Goal: Complete application form

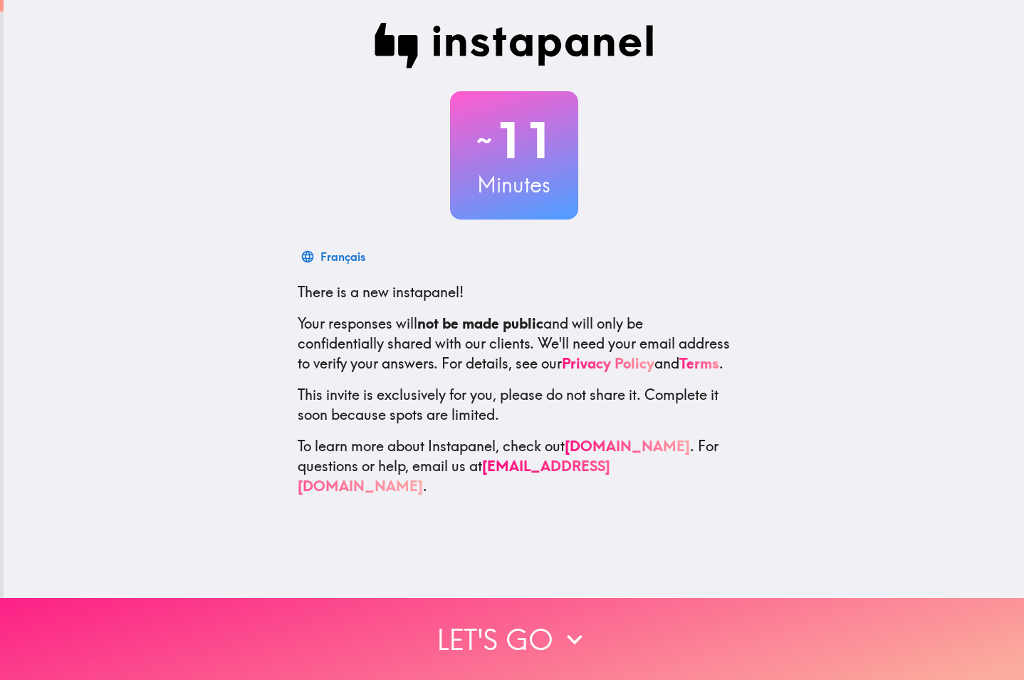
click at [449, 623] on button "Let's go" at bounding box center [512, 639] width 1024 height 82
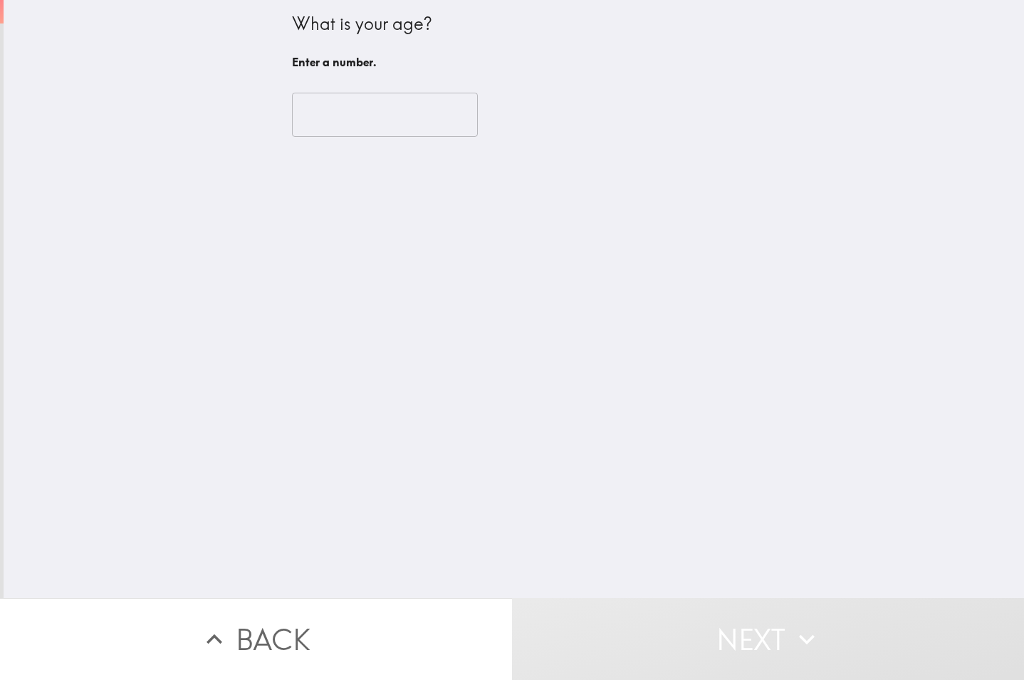
click at [363, 124] on input "number" at bounding box center [385, 115] width 186 height 44
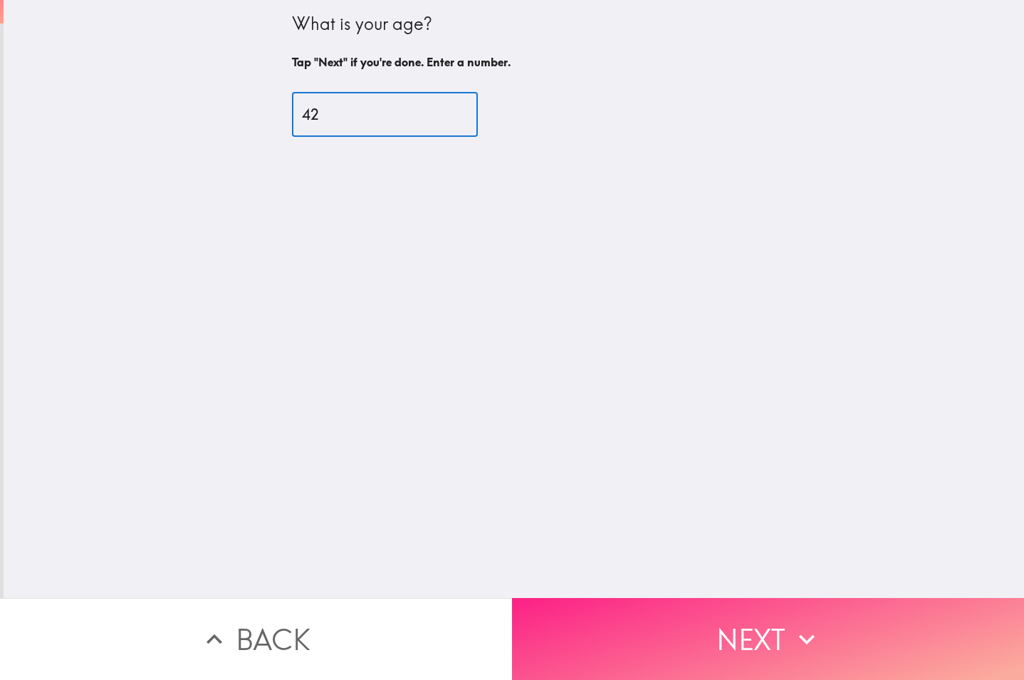
type input "42"
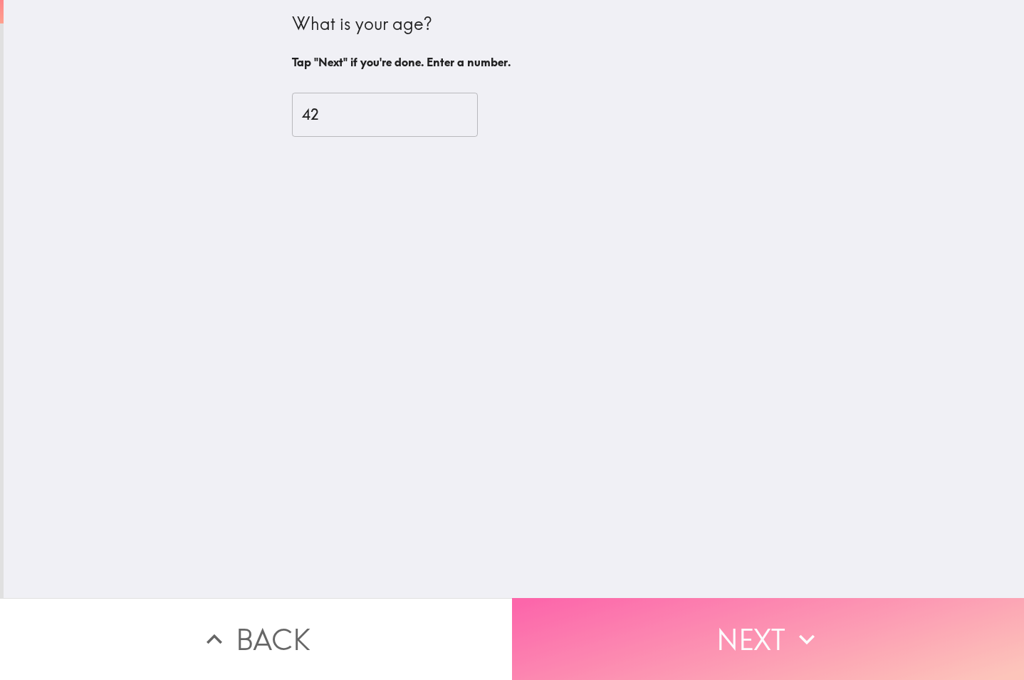
click at [694, 602] on button "Next" at bounding box center [768, 639] width 512 height 82
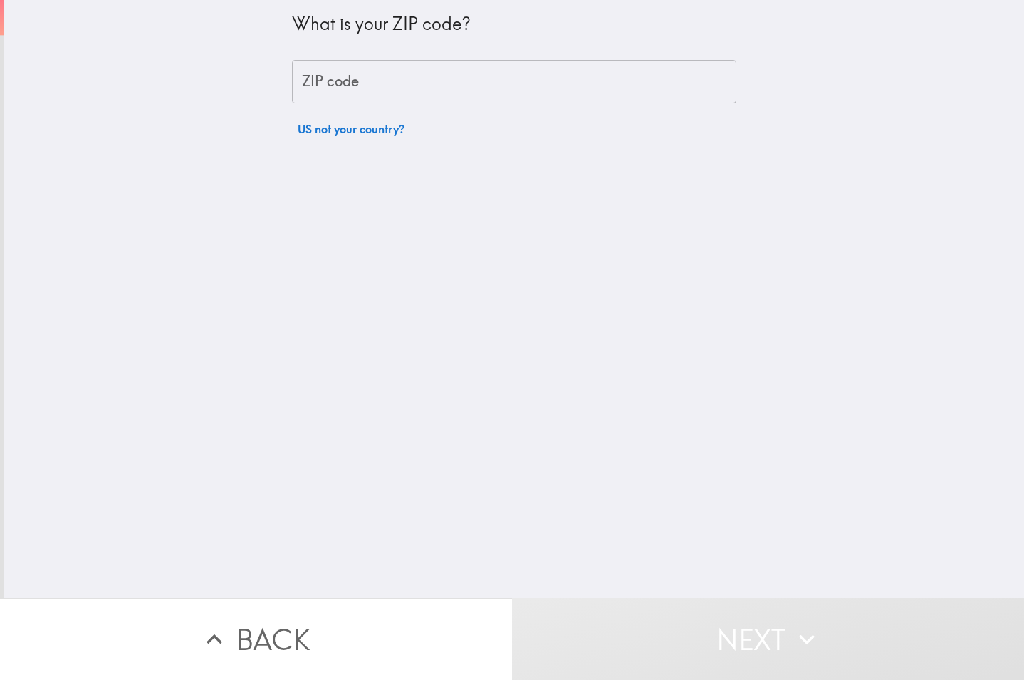
click at [360, 81] on input "ZIP code" at bounding box center [514, 82] width 444 height 44
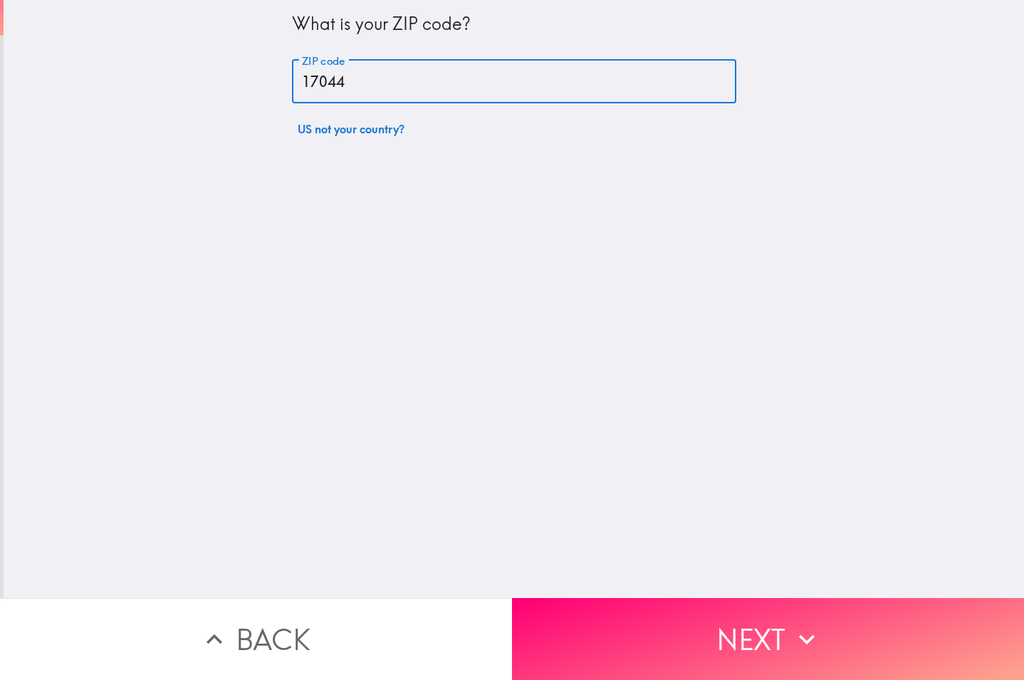
type input "17044"
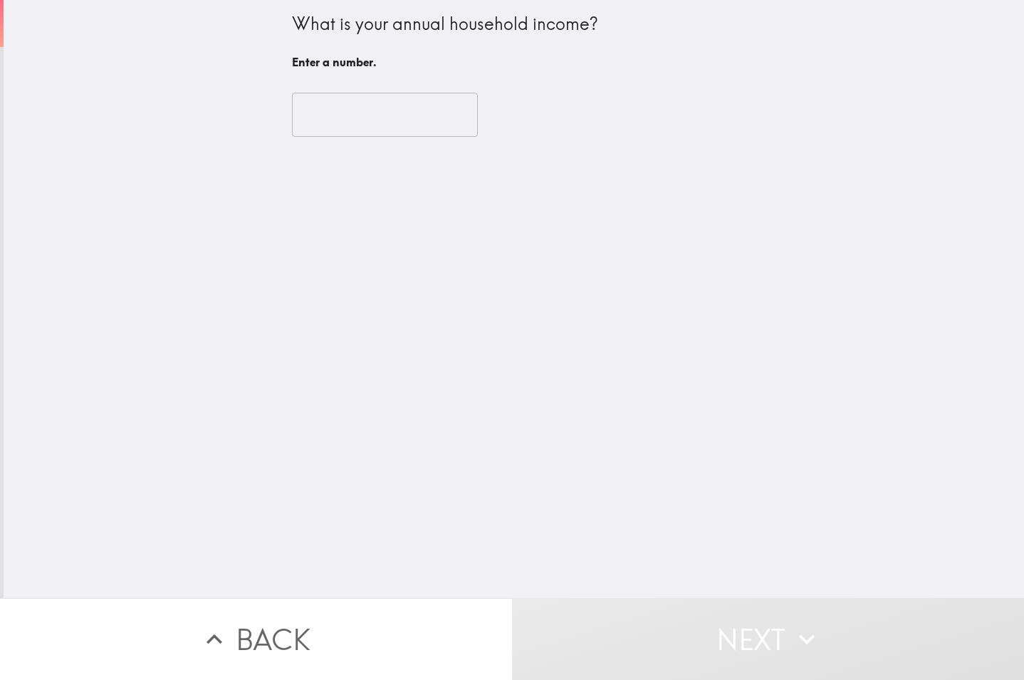
click at [378, 129] on input "number" at bounding box center [385, 115] width 186 height 44
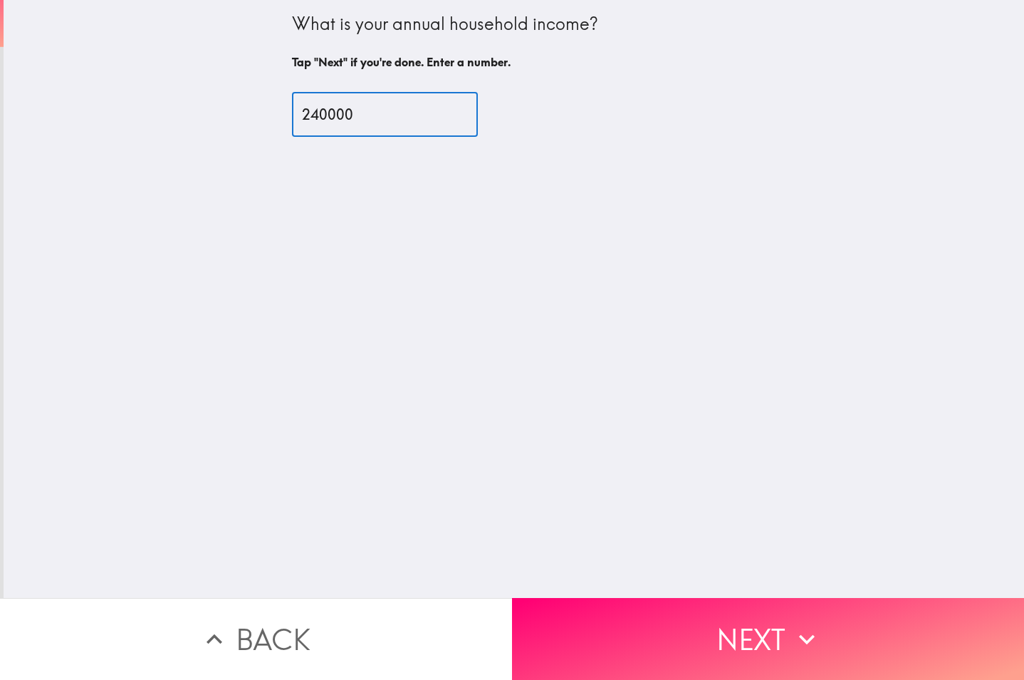
type input "240000"
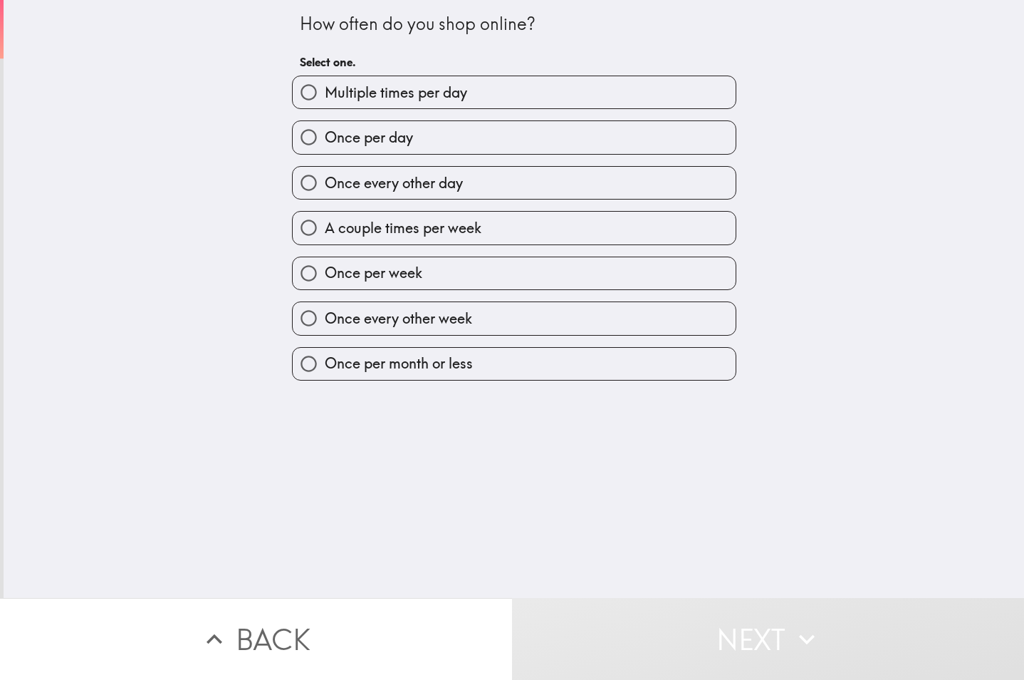
click at [397, 137] on span "Once per day" at bounding box center [369, 137] width 88 height 20
click at [325, 137] on input "Once per day" at bounding box center [309, 137] width 32 height 32
radio input "true"
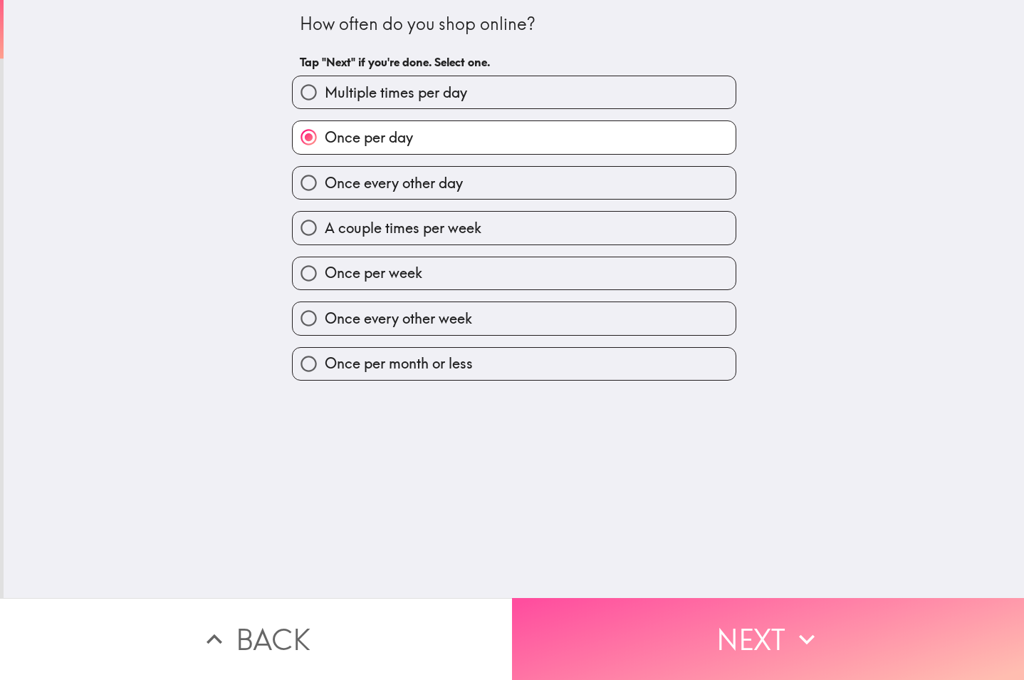
drag, startPoint x: 922, startPoint y: 593, endPoint x: 939, endPoint y: 585, distance: 19.8
click at [924, 598] on button "Next" at bounding box center [768, 639] width 512 height 82
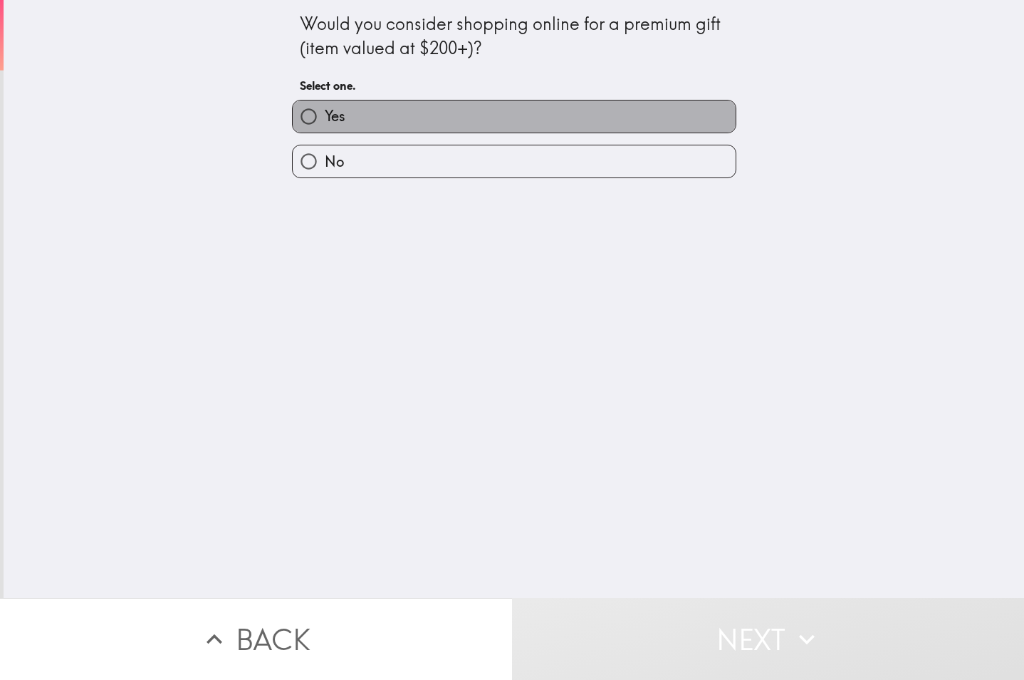
click at [371, 120] on label "Yes" at bounding box center [514, 116] width 443 height 32
click at [325, 120] on input "Yes" at bounding box center [309, 116] width 32 height 32
radio input "true"
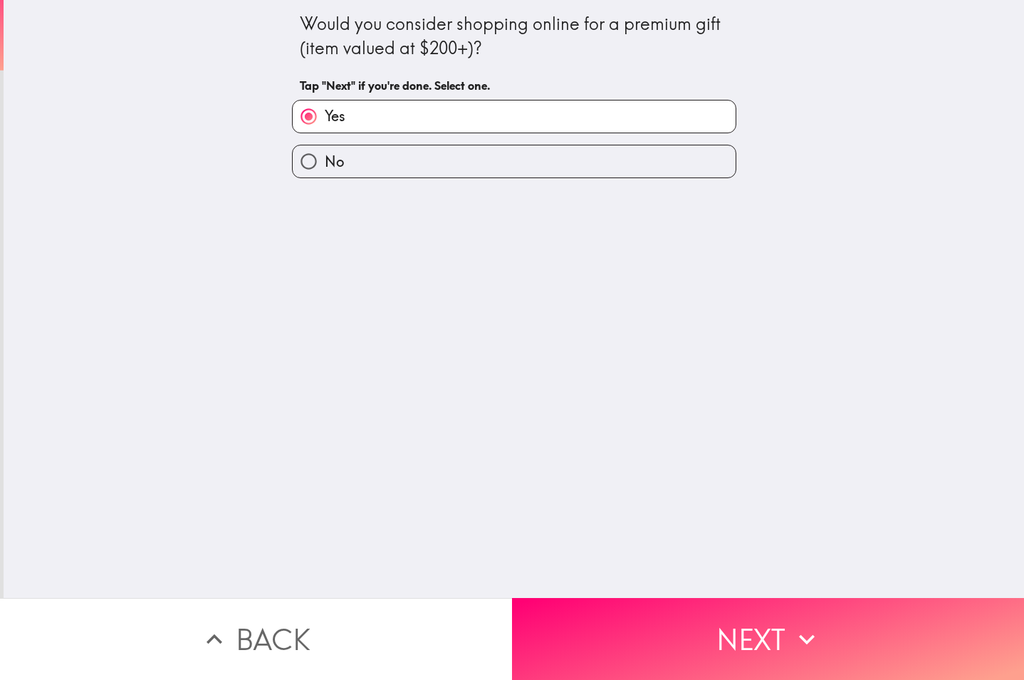
click at [698, 638] on button "Next" at bounding box center [768, 639] width 512 height 82
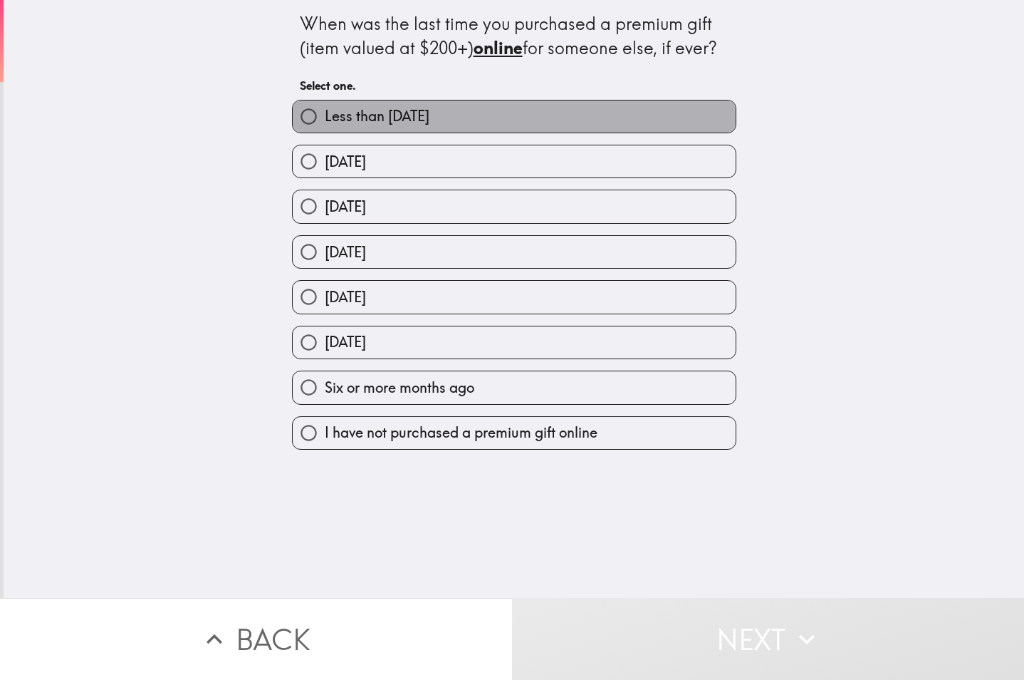
click at [422, 115] on span "Less than [DATE]" at bounding box center [377, 116] width 105 height 20
click at [325, 115] on input "Less than [DATE]" at bounding box center [309, 116] width 32 height 32
radio input "true"
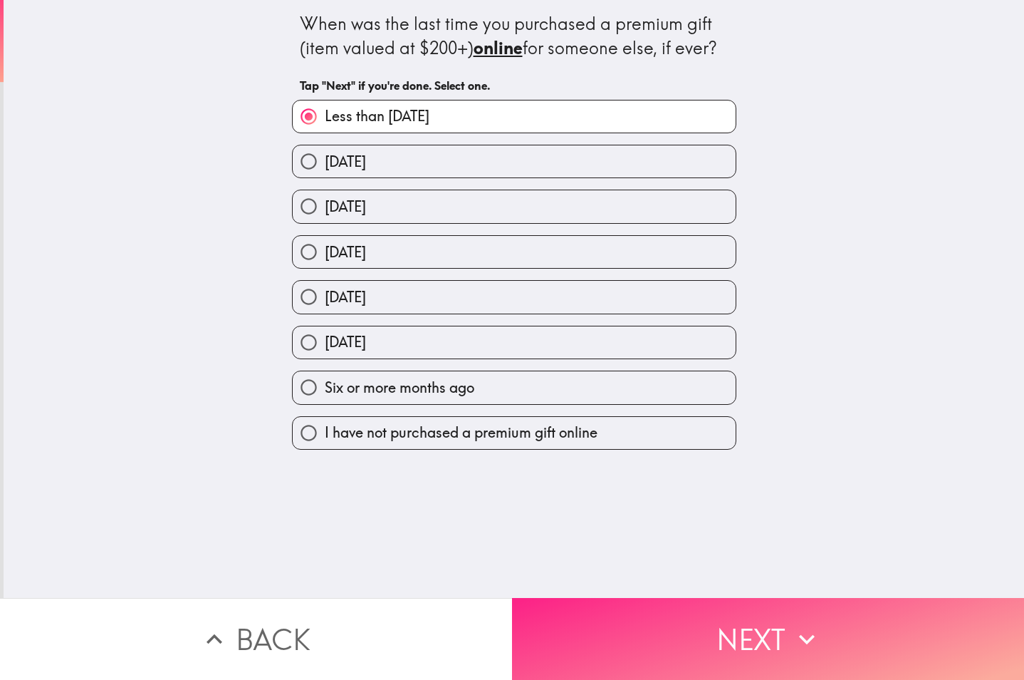
click at [762, 649] on button "Next" at bounding box center [768, 639] width 512 height 82
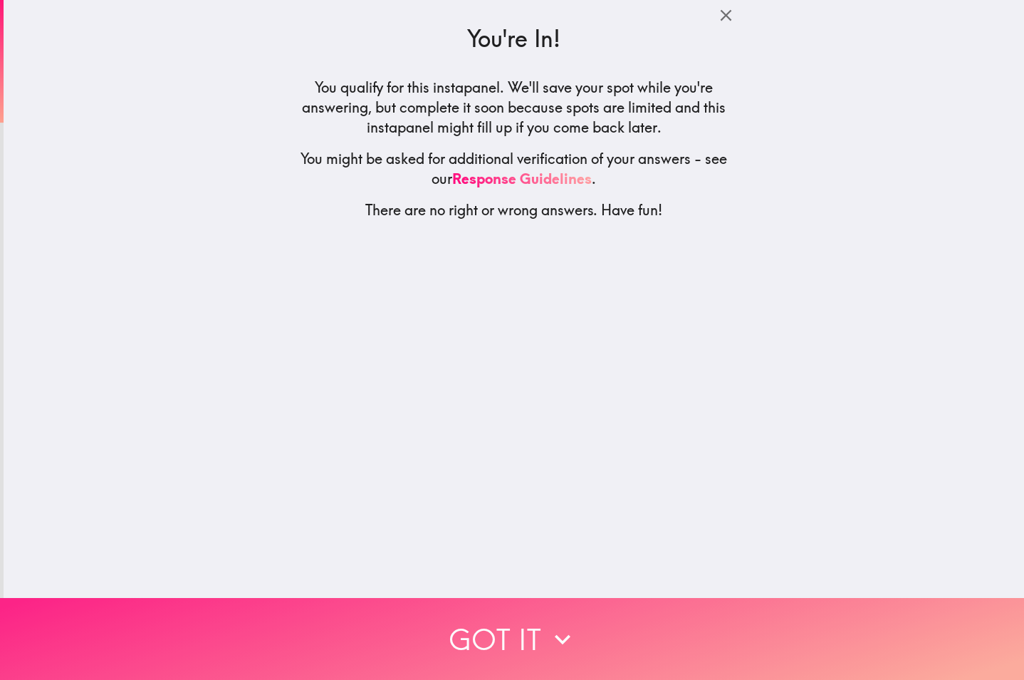
click at [547, 623] on icon "button" at bounding box center [562, 638] width 31 height 31
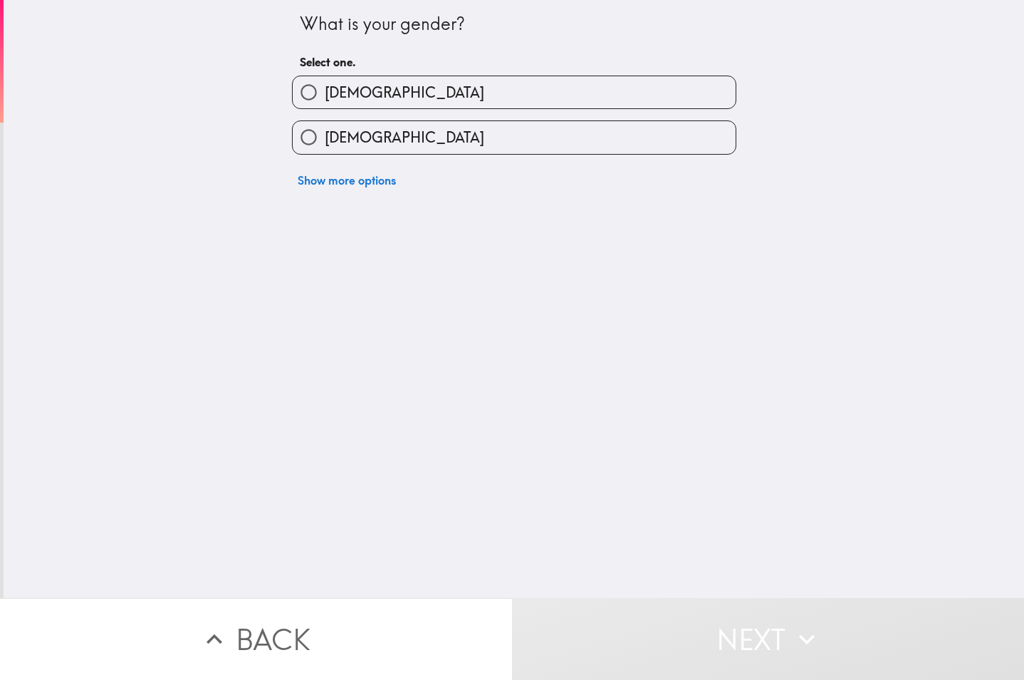
click at [334, 94] on span "[DEMOGRAPHIC_DATA]" at bounding box center [405, 93] width 160 height 20
click at [325, 94] on input "[DEMOGRAPHIC_DATA]" at bounding box center [309, 92] width 32 height 32
radio input "true"
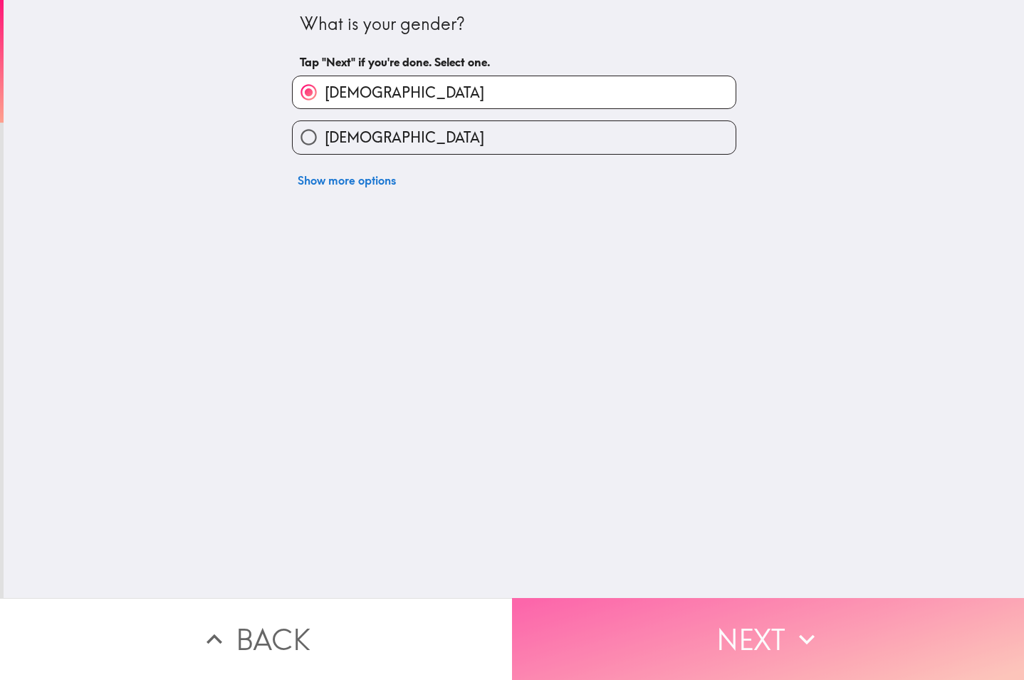
click at [677, 610] on button "Next" at bounding box center [768, 639] width 512 height 82
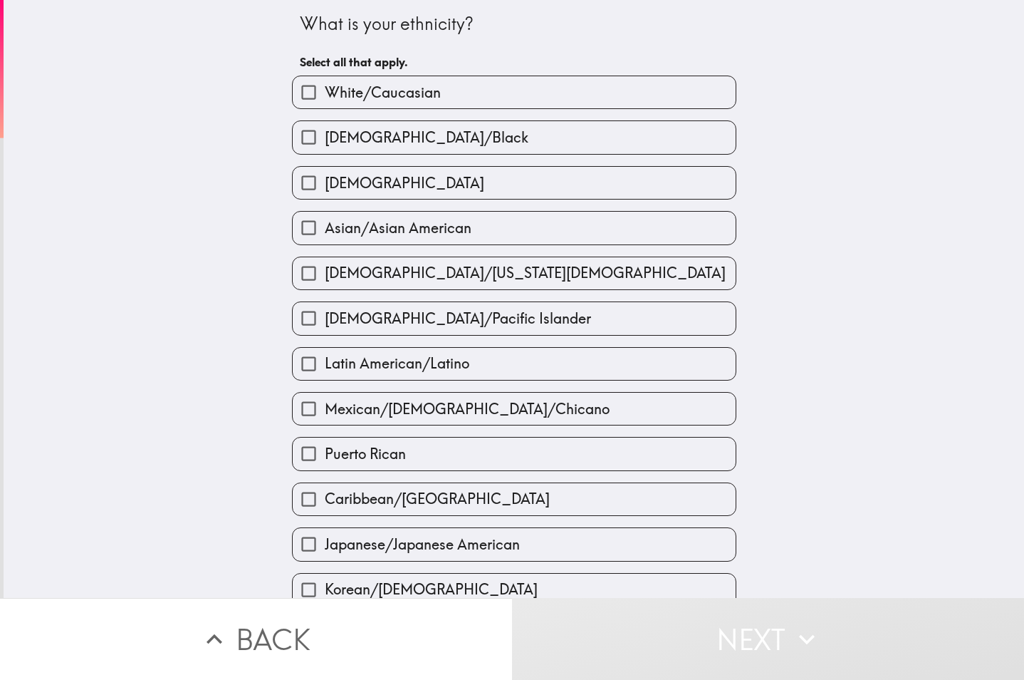
click at [397, 93] on span "White/Caucasian" at bounding box center [383, 93] width 116 height 20
click at [325, 93] on input "White/Caucasian" at bounding box center [309, 92] width 32 height 32
checkbox input "true"
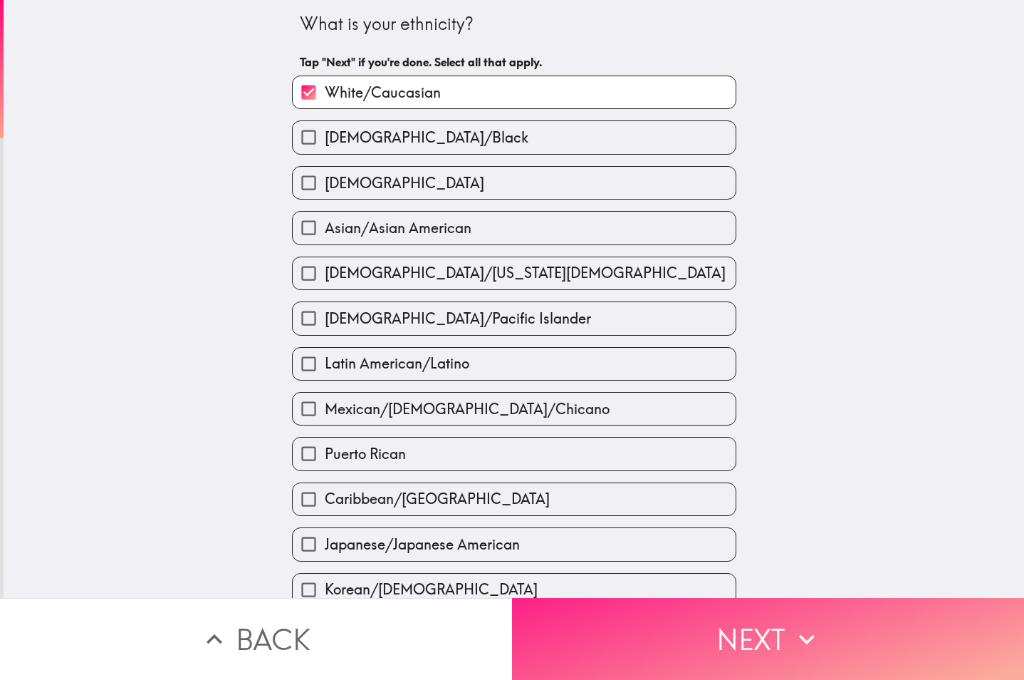
click at [709, 662] on button "Next" at bounding box center [768, 639] width 512 height 82
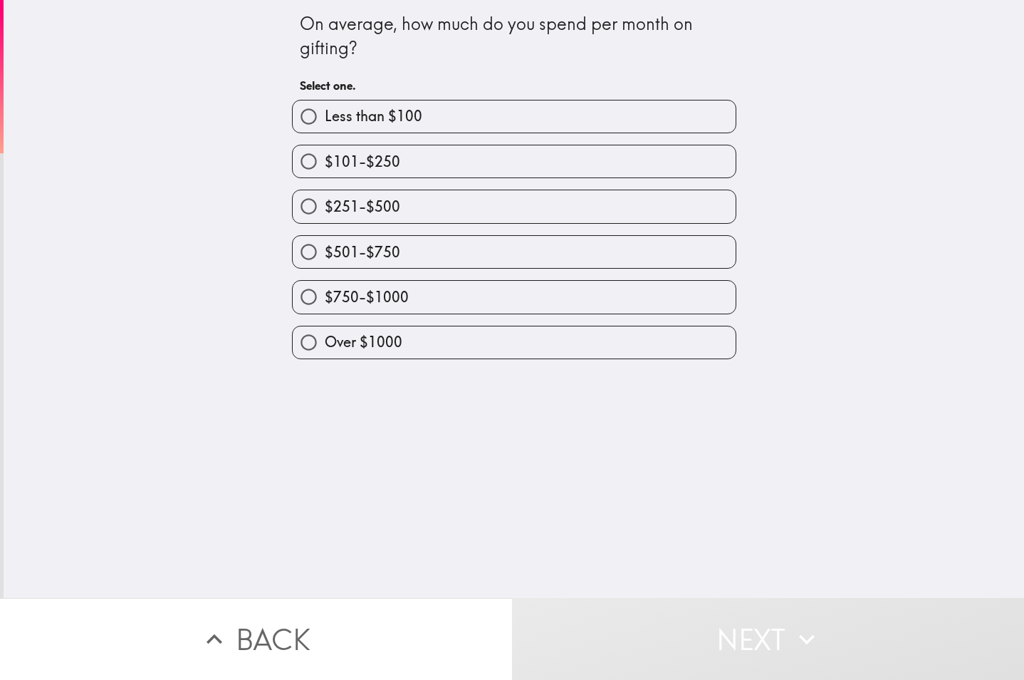
click at [427, 348] on label "Over $1000" at bounding box center [514, 342] width 443 height 32
click at [325, 348] on input "Over $1000" at bounding box center [309, 342] width 32 height 32
radio input "true"
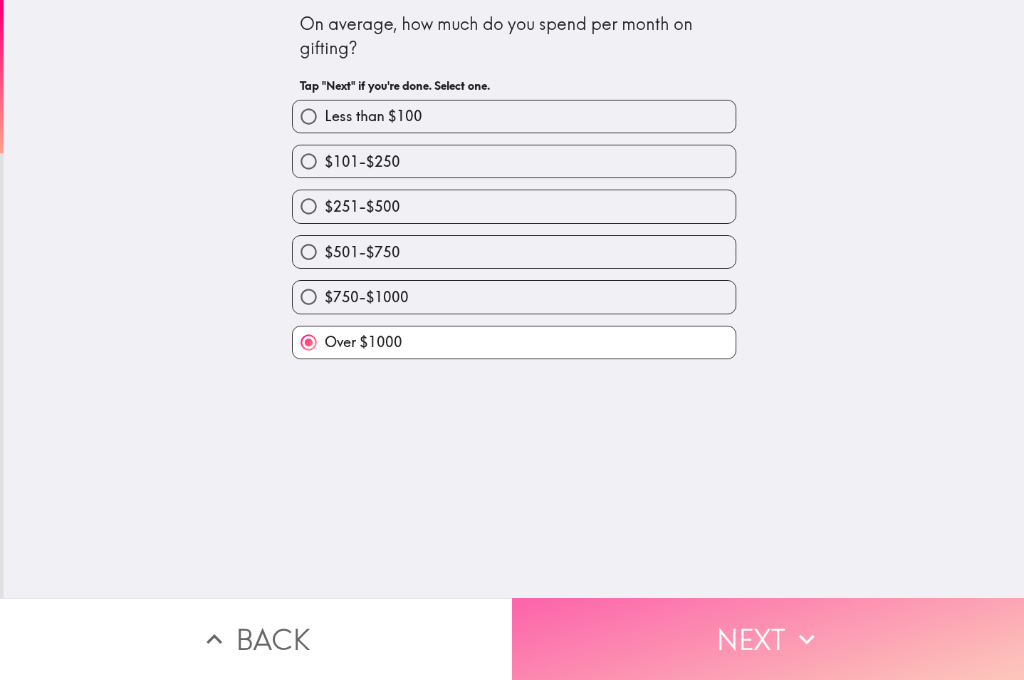
click at [625, 607] on button "Next" at bounding box center [768, 639] width 512 height 82
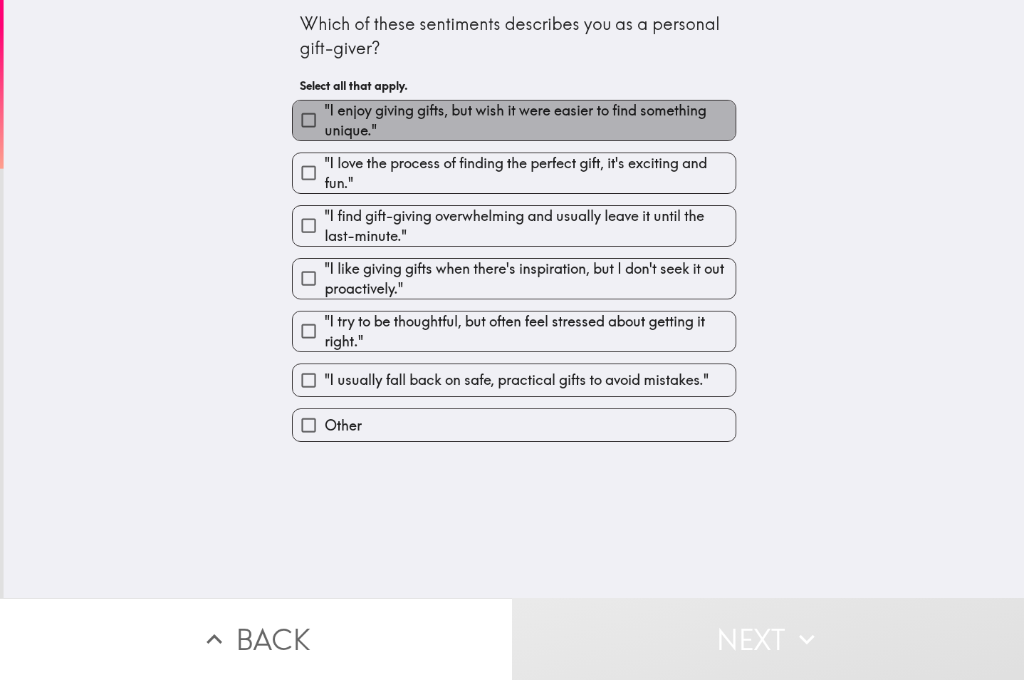
click at [411, 140] on span ""I enjoy giving gifts, but wish it were easier to find something unique."" at bounding box center [530, 120] width 411 height 40
click at [325, 136] on input ""I enjoy giving gifts, but wish it were easier to find something unique."" at bounding box center [309, 120] width 32 height 32
checkbox input "true"
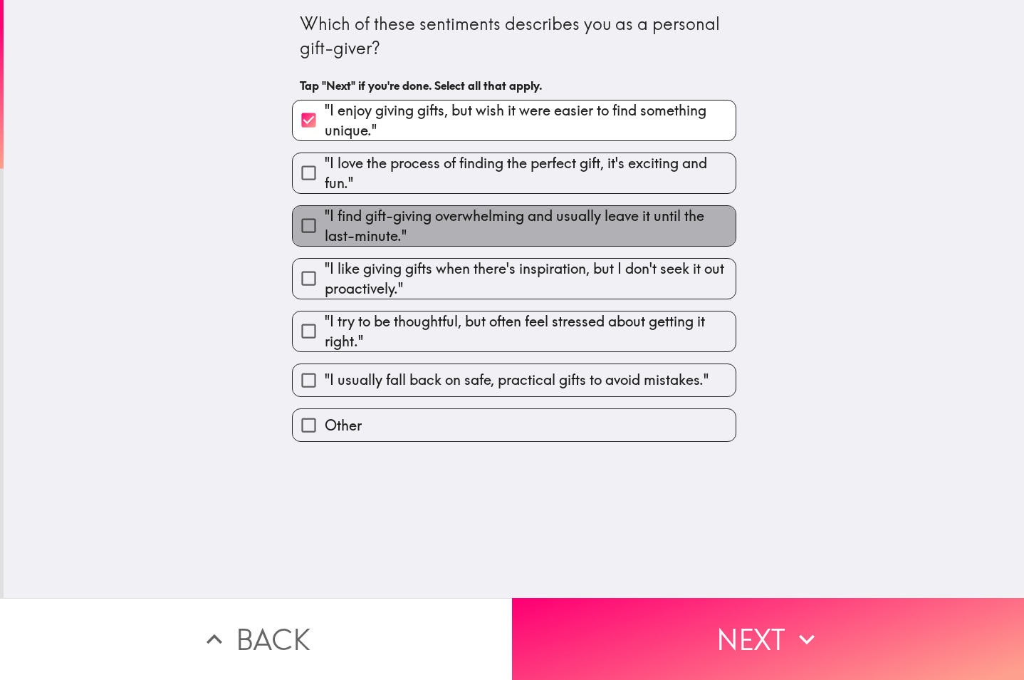
click at [396, 223] on span ""I find gift-giving overwhelming and usually leave it until the last-minute."" at bounding box center [530, 226] width 411 height 40
click at [325, 223] on input ""I find gift-giving overwhelming and usually leave it until the last-minute."" at bounding box center [309, 225] width 32 height 32
checkbox input "true"
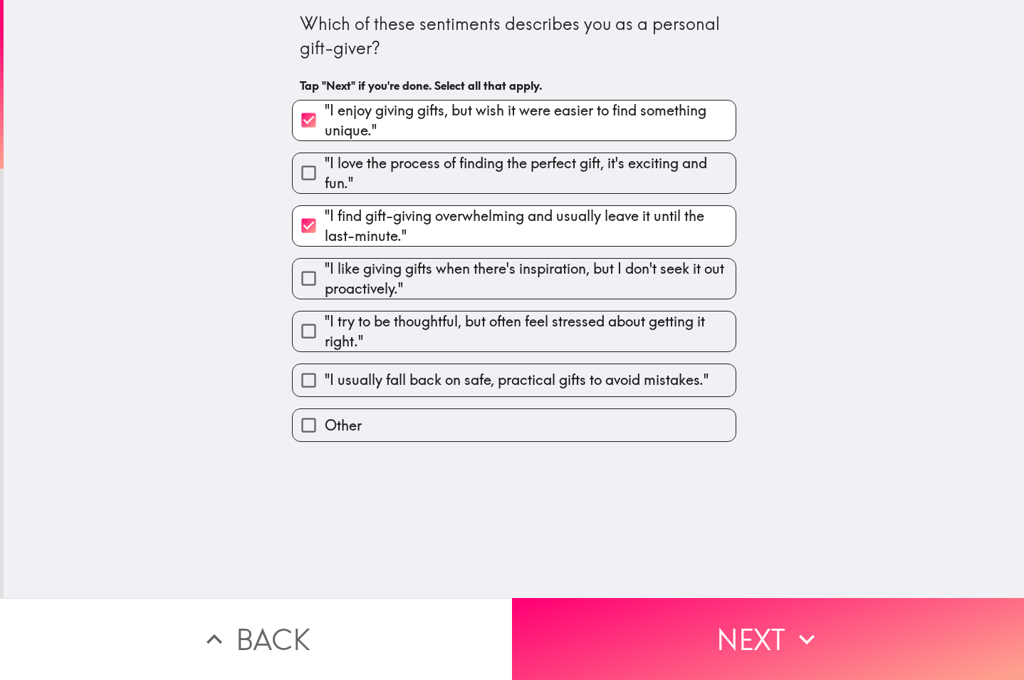
click at [410, 286] on span ""I like giving gifts when there's inspiration, but I don't seek it out proactiv…" at bounding box center [530, 279] width 411 height 40
click at [325, 286] on input ""I like giving gifts when there's inspiration, but I don't seek it out proactiv…" at bounding box center [309, 278] width 32 height 32
checkbox input "true"
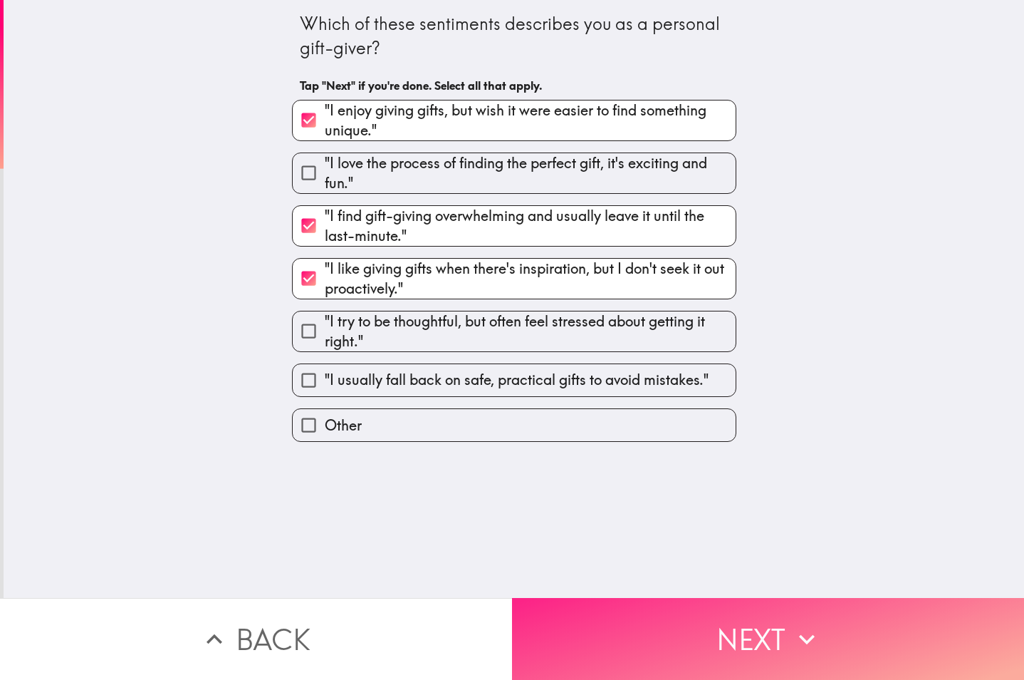
click at [686, 622] on button "Next" at bounding box center [768, 639] width 512 height 82
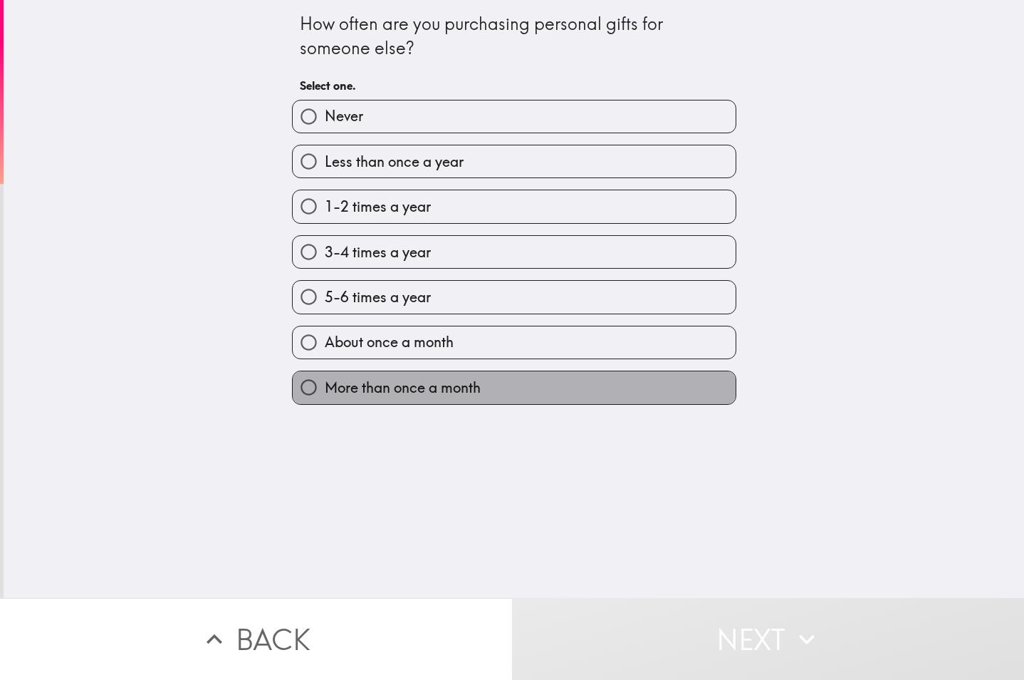
click at [491, 384] on label "More than once a month" at bounding box center [514, 387] width 443 height 32
click at [325, 384] on input "More than once a month" at bounding box center [309, 387] width 32 height 32
radio input "true"
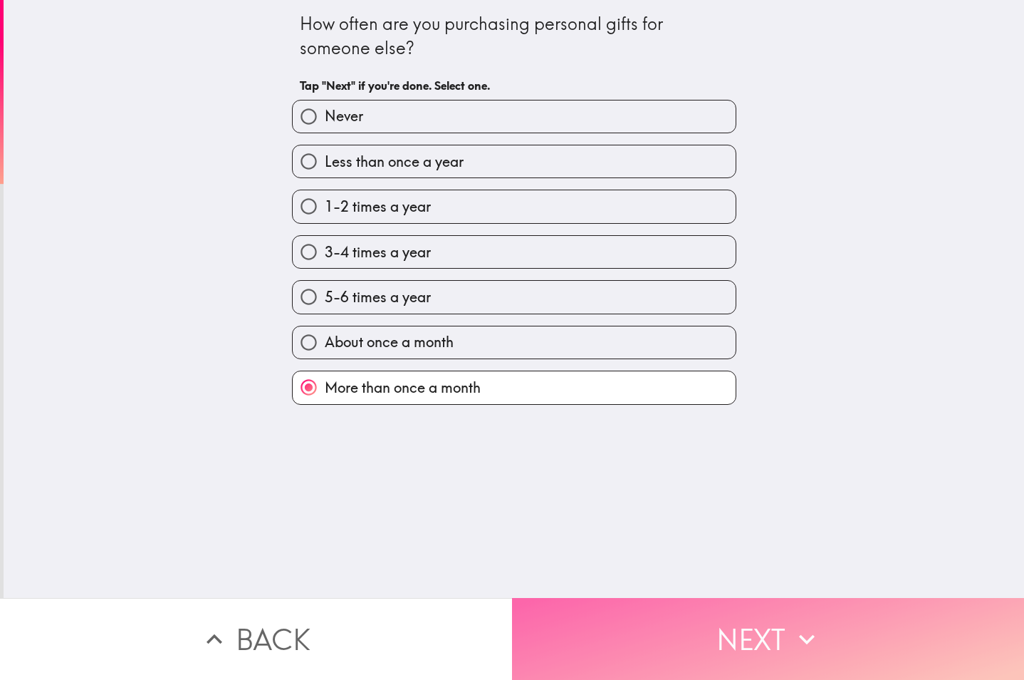
click at [692, 598] on button "Next" at bounding box center [768, 639] width 512 height 82
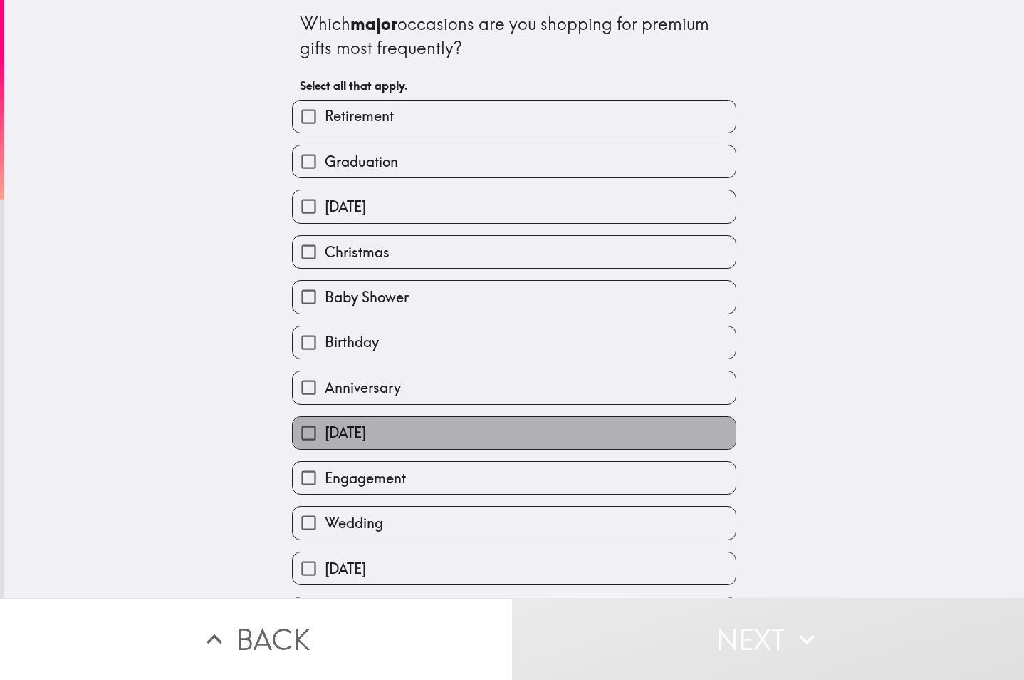
click at [366, 430] on span "[DATE]" at bounding box center [345, 432] width 41 height 20
click at [325, 430] on input "[DATE]" at bounding box center [309, 433] width 32 height 32
checkbox input "true"
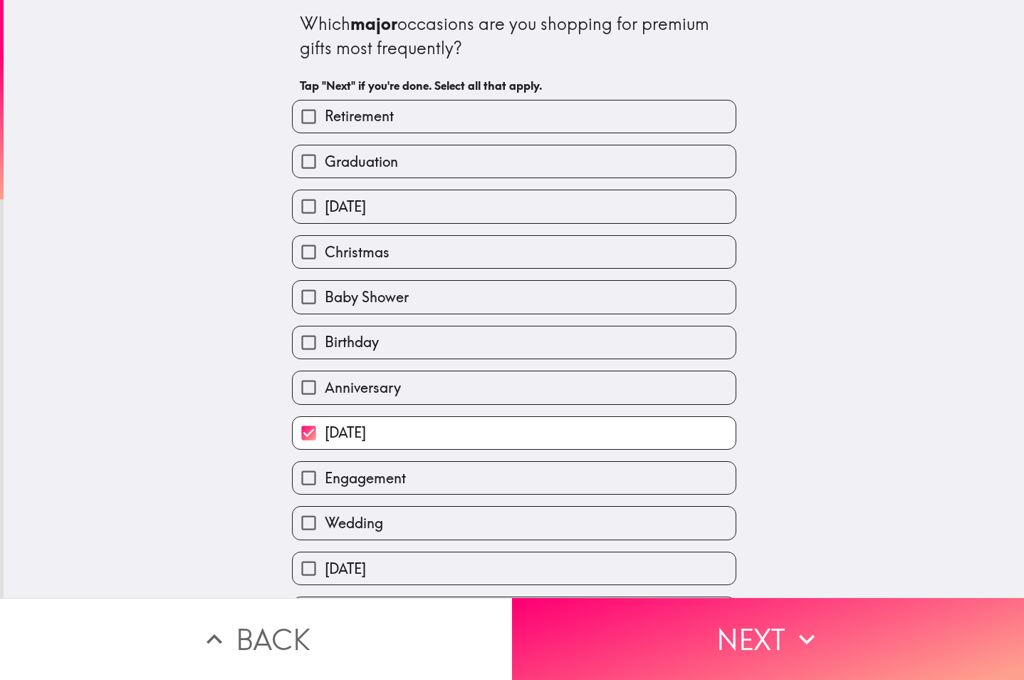
click at [405, 526] on label "Wedding" at bounding box center [514, 522] width 443 height 32
click at [325, 526] on input "Wedding" at bounding box center [309, 522] width 32 height 32
checkbox input "true"
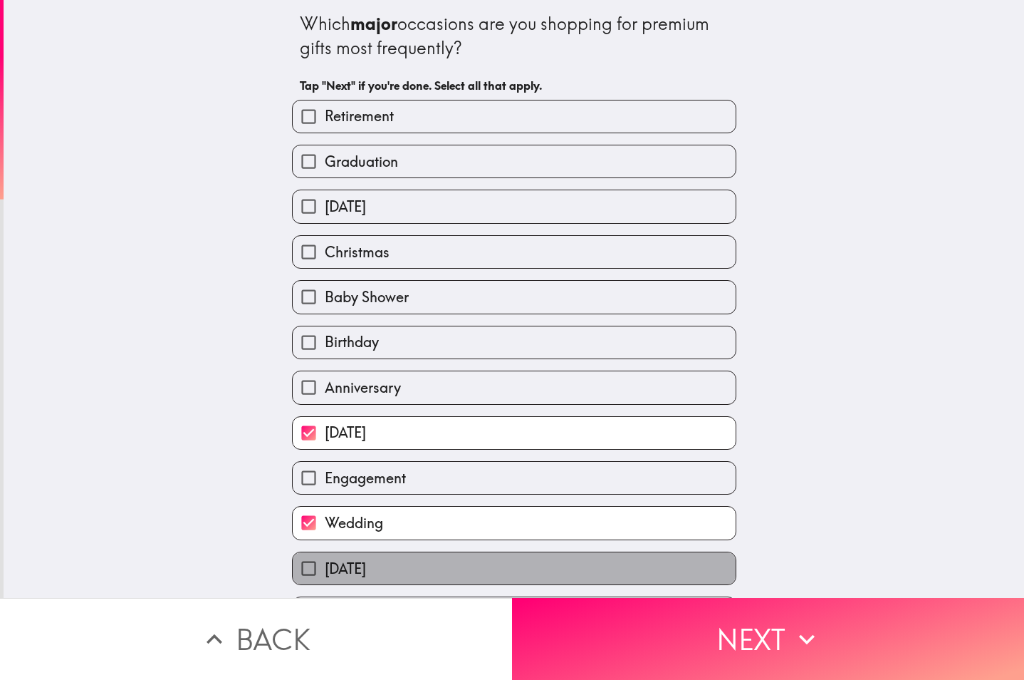
click at [462, 573] on label "[DATE]" at bounding box center [514, 568] width 443 height 32
click at [325, 573] on input "[DATE]" at bounding box center [309, 568] width 32 height 32
checkbox input "true"
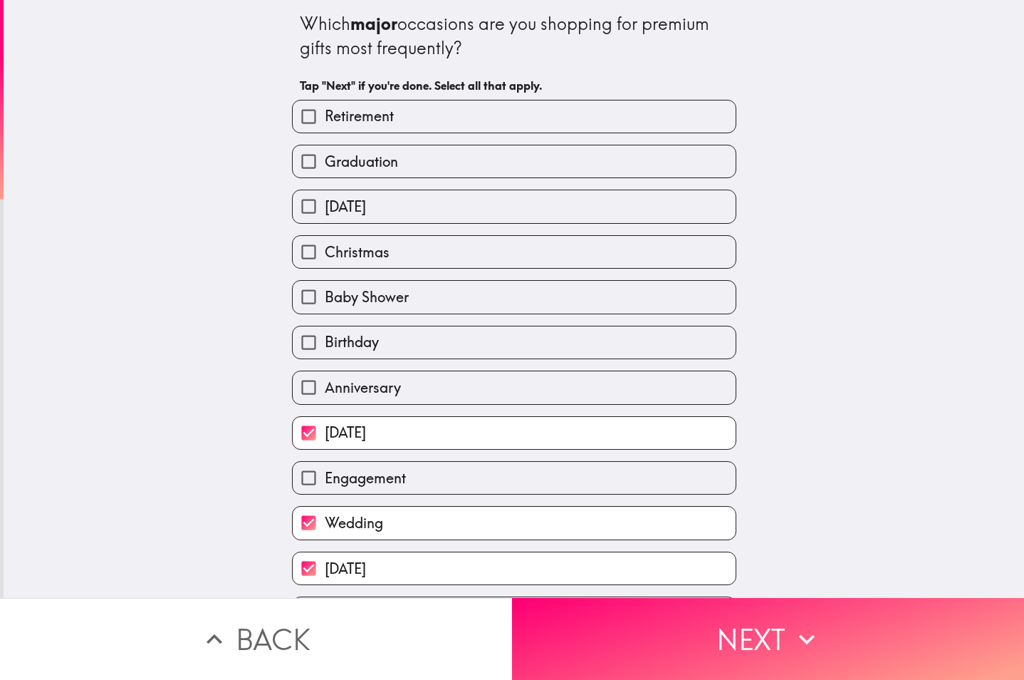
click at [405, 252] on label "Christmas" at bounding box center [514, 252] width 443 height 32
click at [325, 252] on input "Christmas" at bounding box center [309, 252] width 32 height 32
checkbox input "true"
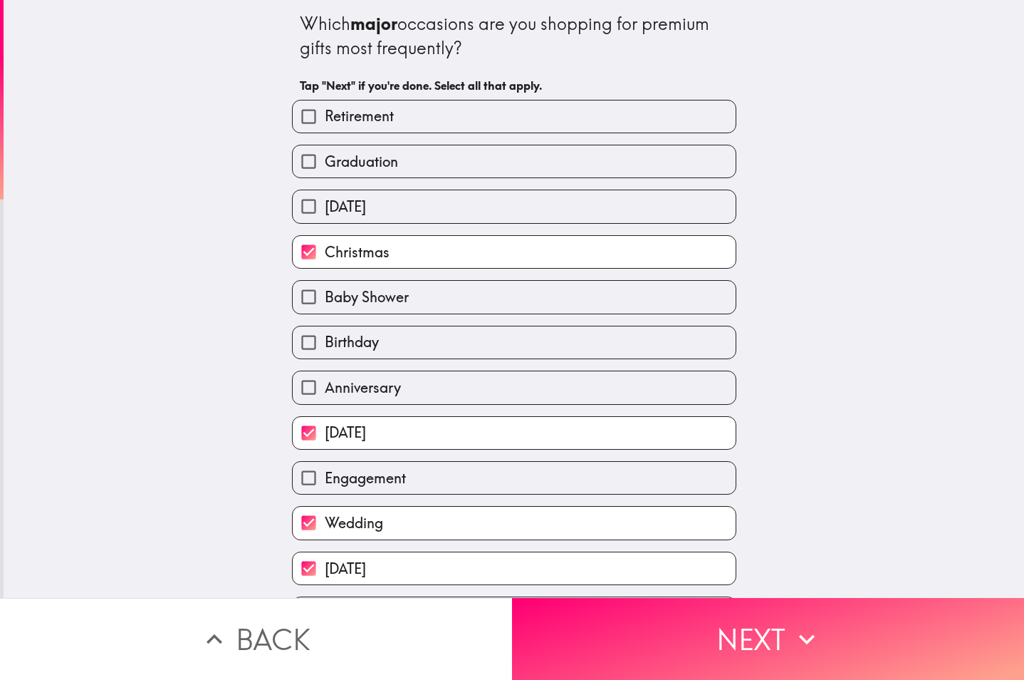
scroll to position [45, 0]
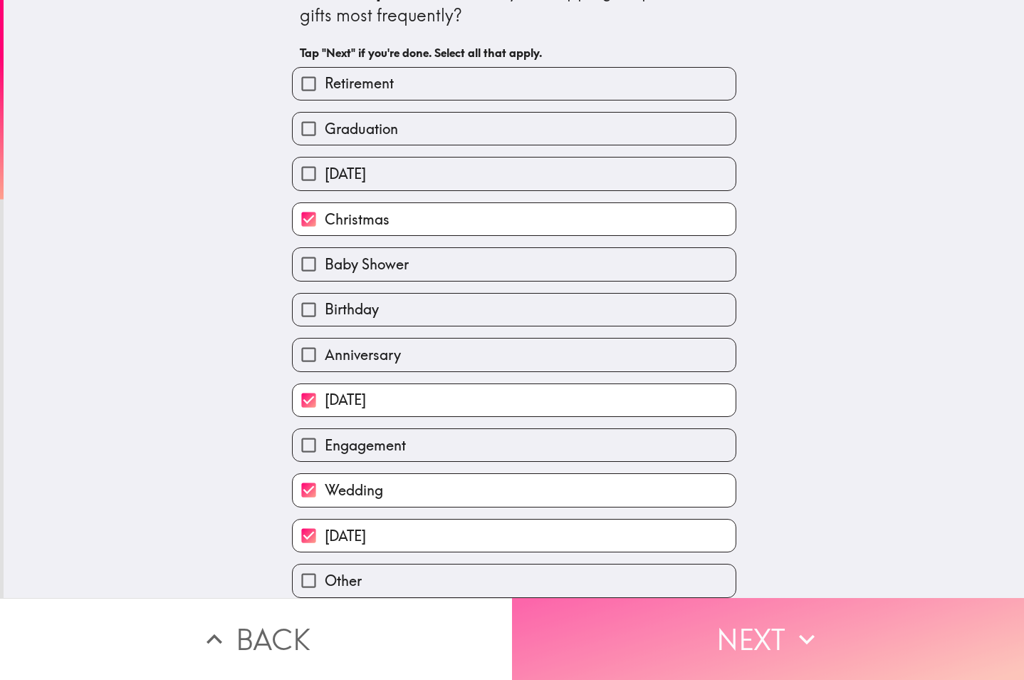
click at [615, 626] on button "Next" at bounding box center [768, 639] width 512 height 82
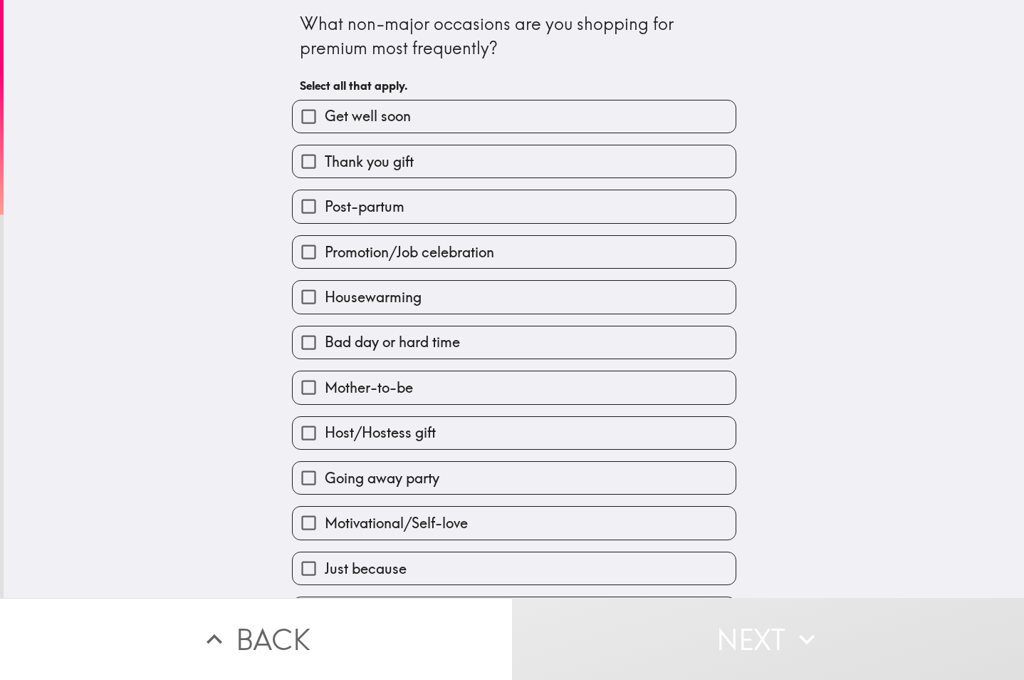
click at [397, 206] on label "Post-partum" at bounding box center [514, 206] width 443 height 32
click at [325, 206] on input "Post-partum" at bounding box center [309, 206] width 32 height 32
checkbox input "true"
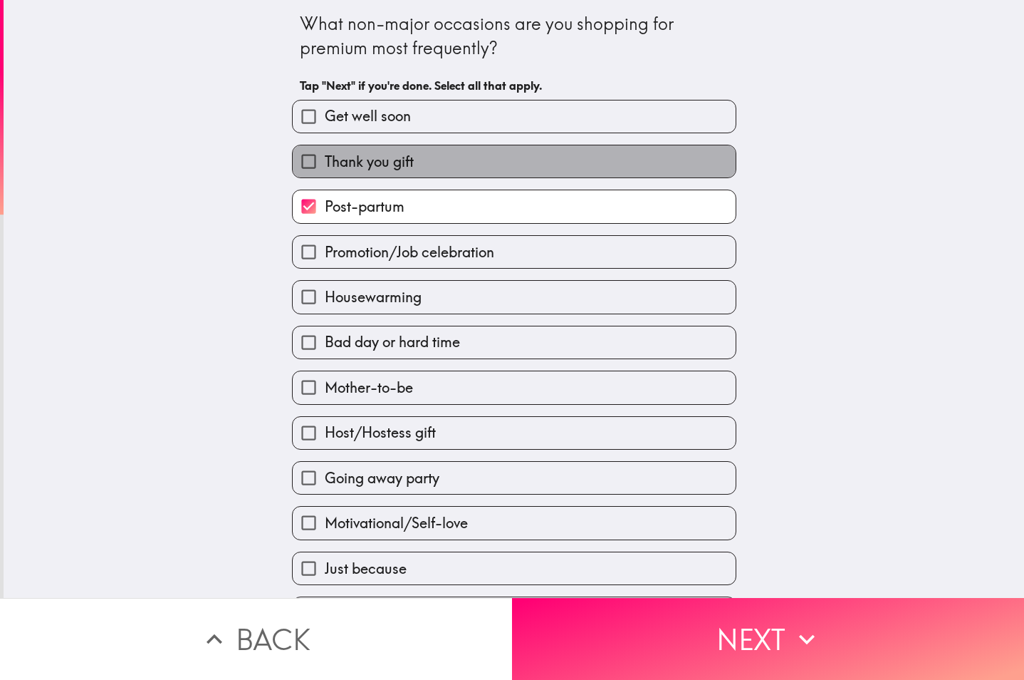
click at [410, 164] on label "Thank you gift" at bounding box center [514, 161] width 443 height 32
click at [325, 164] on input "Thank you gift" at bounding box center [309, 161] width 32 height 32
checkbox input "true"
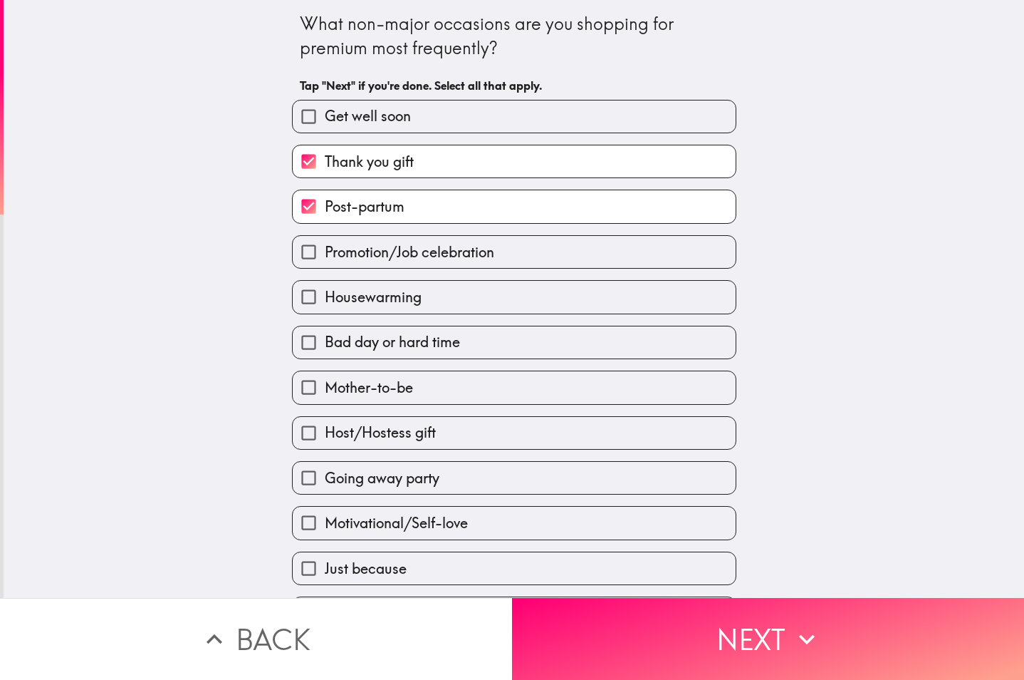
click at [425, 120] on label "Get well soon" at bounding box center [514, 116] width 443 height 32
click at [325, 120] on input "Get well soon" at bounding box center [309, 116] width 32 height 32
checkbox input "true"
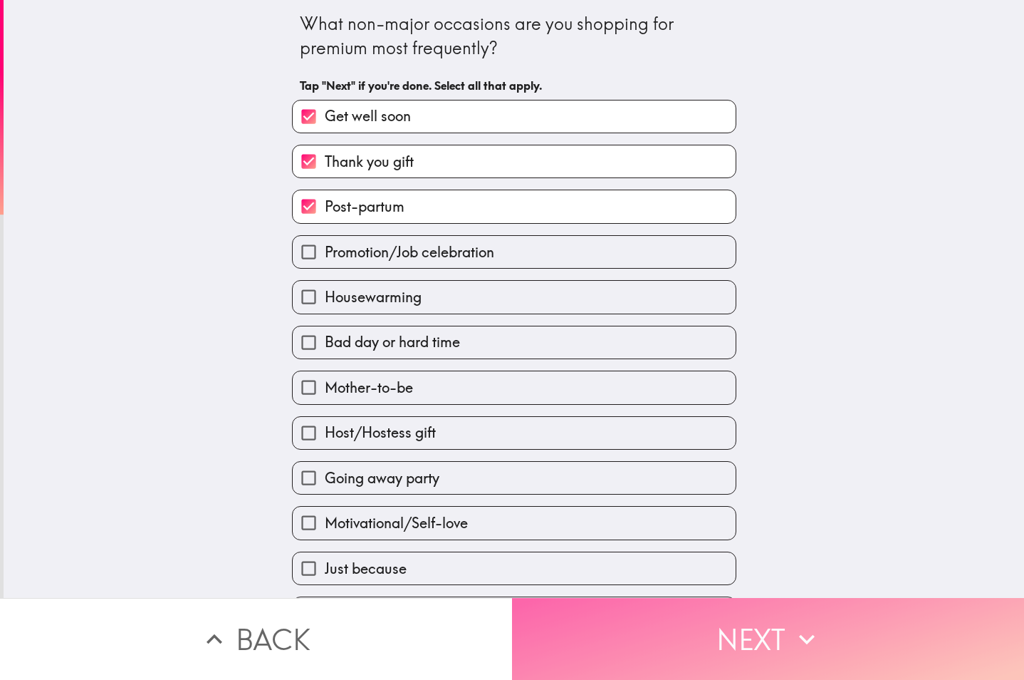
click at [699, 640] on button "Next" at bounding box center [768, 639] width 512 height 82
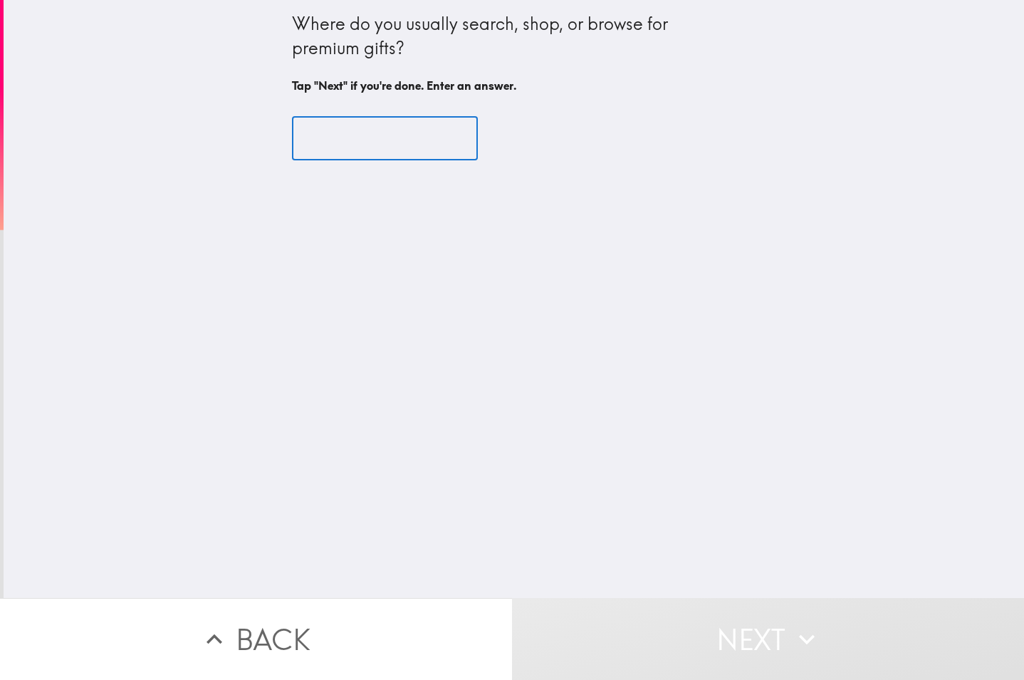
click at [344, 144] on input "text" at bounding box center [385, 139] width 186 height 44
click at [359, 128] on input "text" at bounding box center [385, 139] width 186 height 44
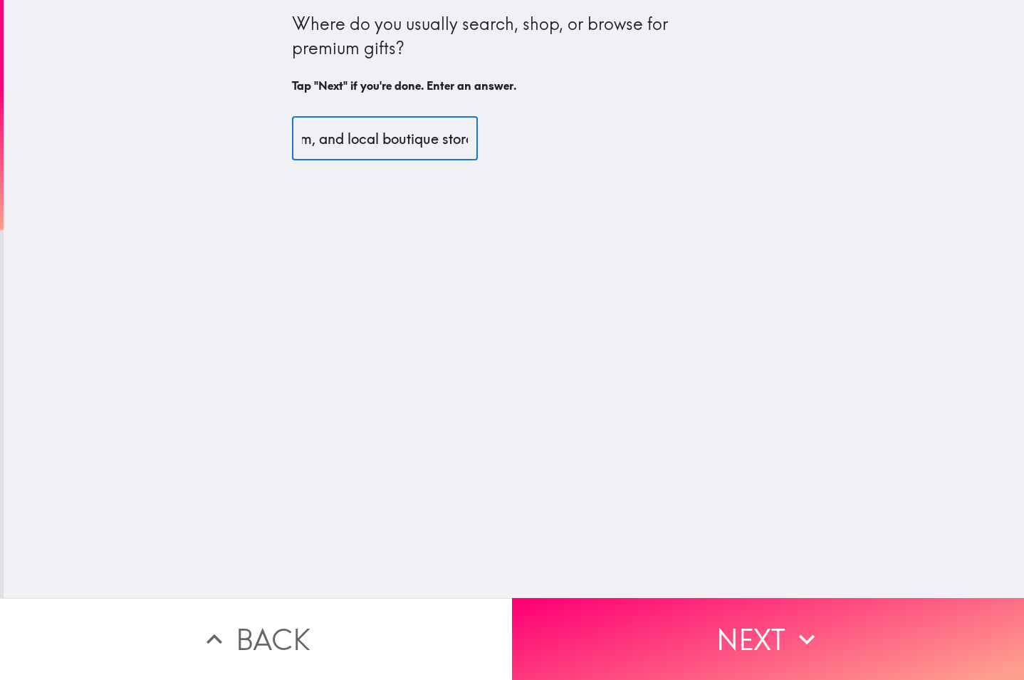
scroll to position [0, 425]
type input "I usually search and shop for premium gifts on Amazon, Nordstrom, and local bou…"
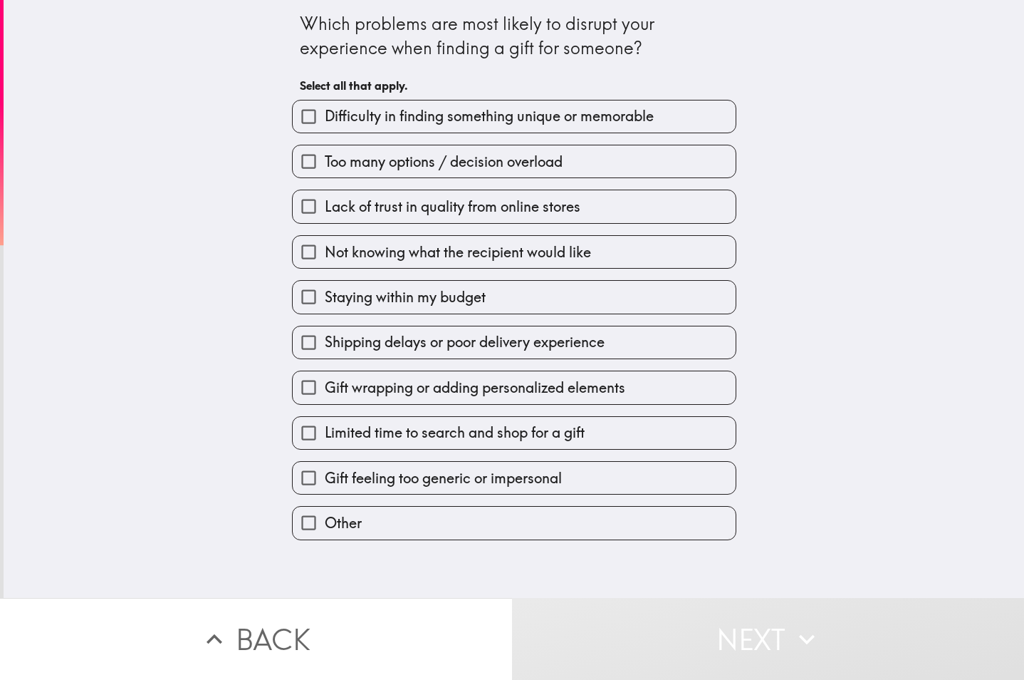
click at [432, 114] on span "Difficulty in finding something unique or memorable" at bounding box center [489, 116] width 329 height 20
click at [325, 114] on input "Difficulty in finding something unique or memorable" at bounding box center [309, 116] width 32 height 32
checkbox input "true"
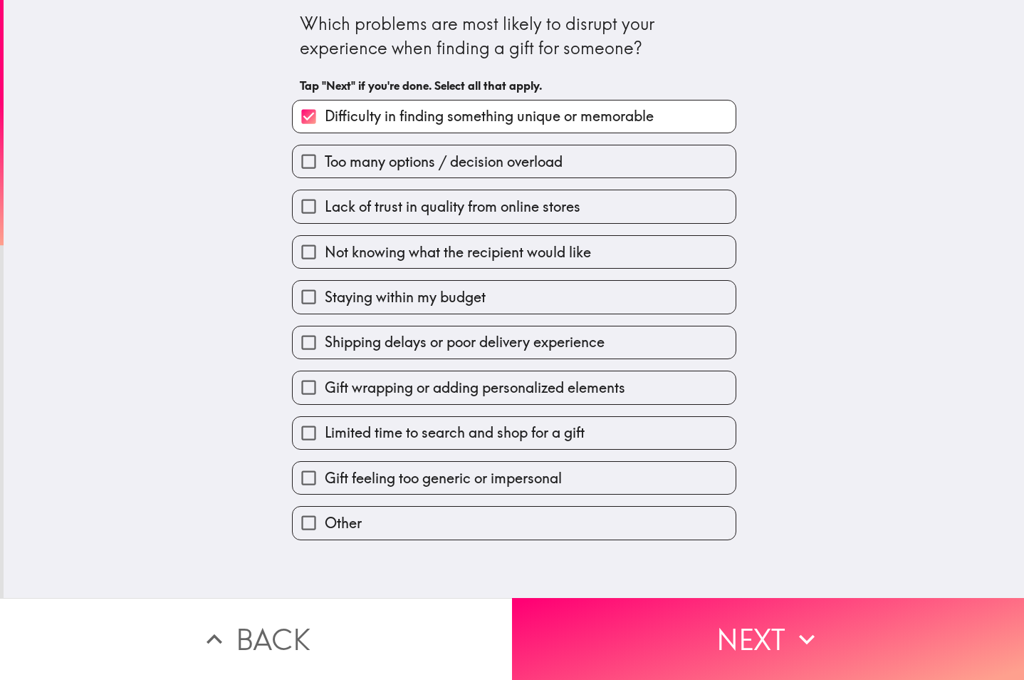
click at [399, 214] on span "Lack of trust in quality from online stores" at bounding box center [453, 207] width 256 height 20
click at [325, 214] on input "Lack of trust in quality from online stores" at bounding box center [309, 206] width 32 height 32
checkbox input "true"
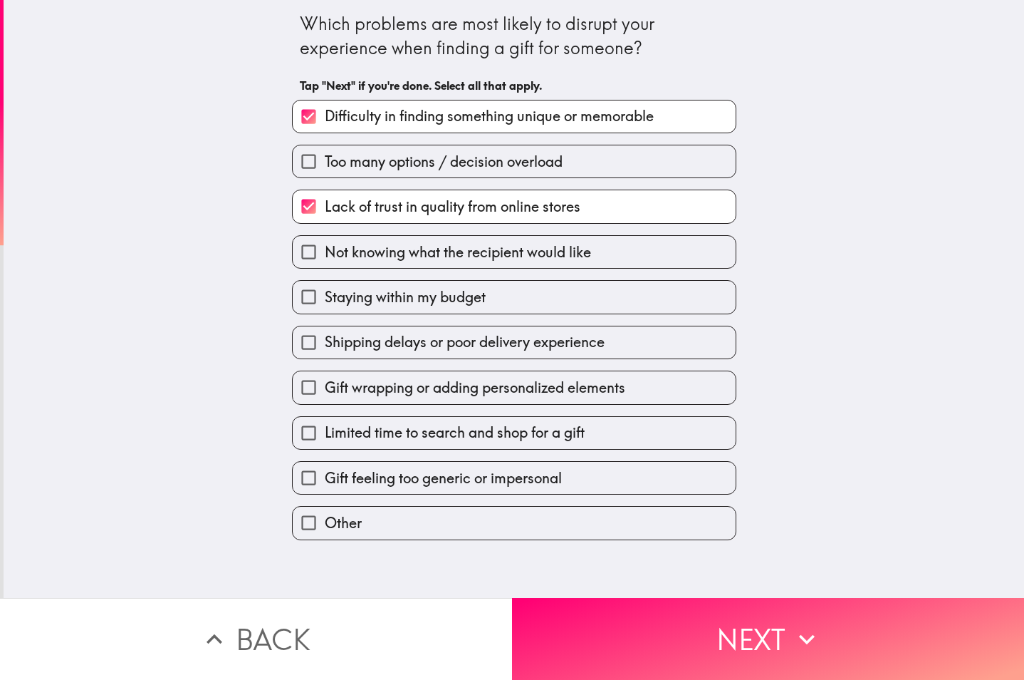
click at [390, 293] on span "Staying within my budget" at bounding box center [405, 297] width 161 height 20
click at [325, 293] on input "Staying within my budget" at bounding box center [309, 297] width 32 height 32
checkbox input "true"
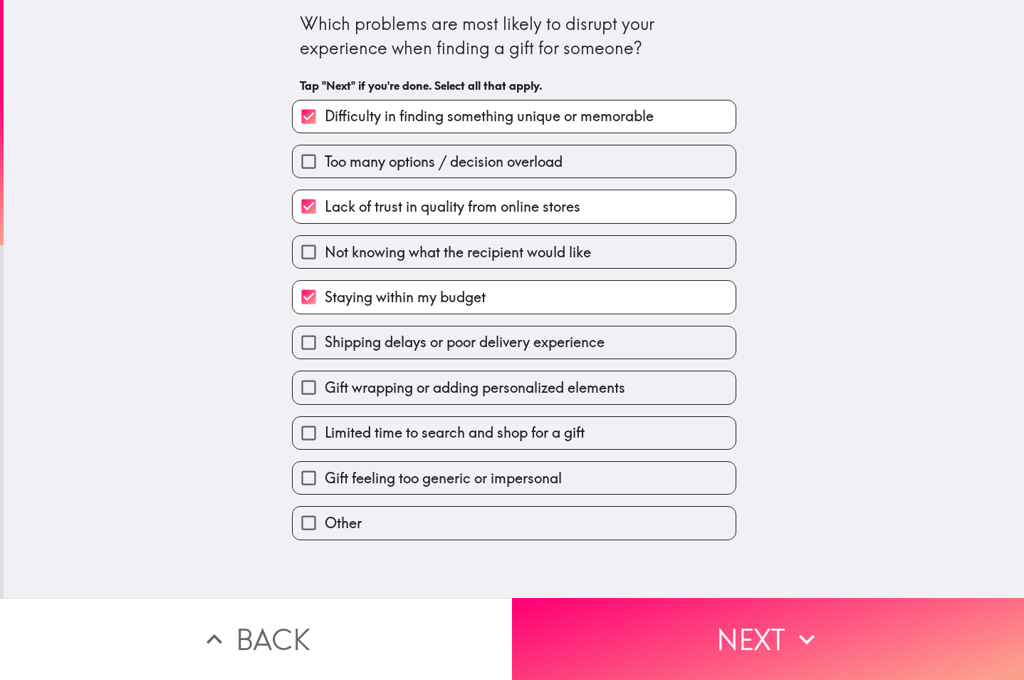
click at [580, 572] on div "Which problems are most likely to disrupt your experience when finding a gift f…" at bounding box center [514, 299] width 1021 height 598
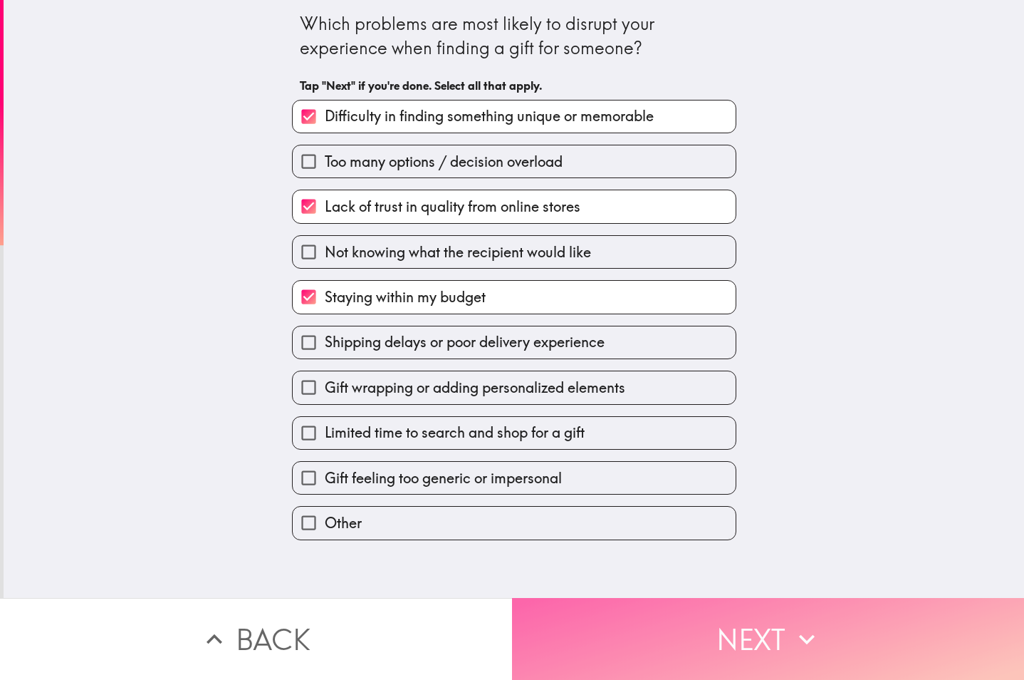
click at [573, 598] on button "Next" at bounding box center [768, 639] width 512 height 82
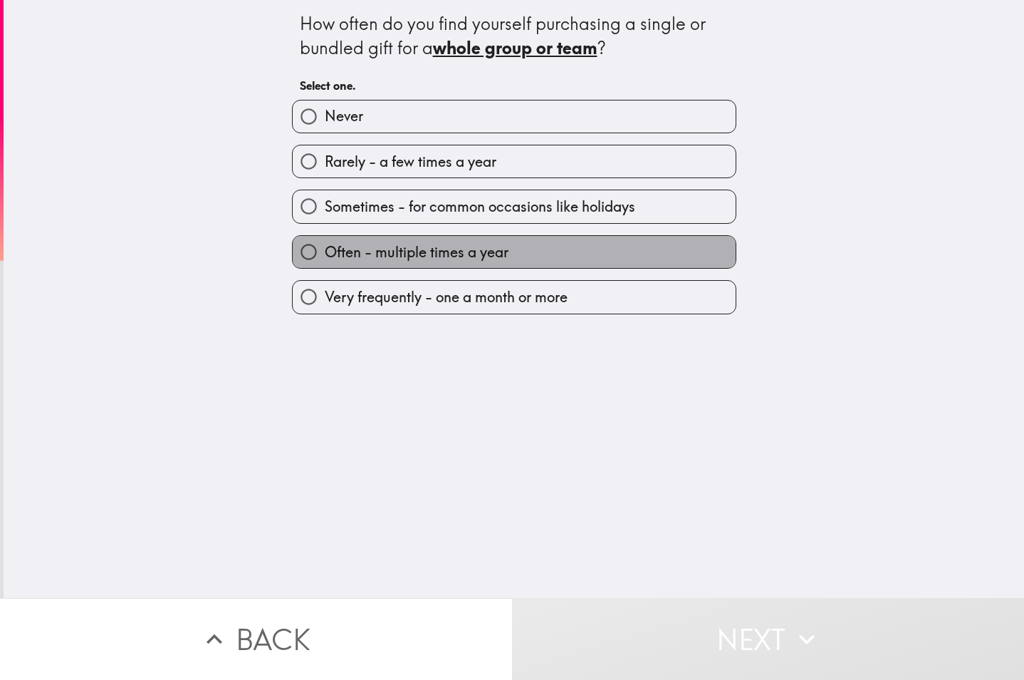
click at [398, 248] on span "Often - multiple times a year" at bounding box center [417, 252] width 184 height 20
click at [325, 248] on input "Often - multiple times a year" at bounding box center [309, 252] width 32 height 32
radio input "true"
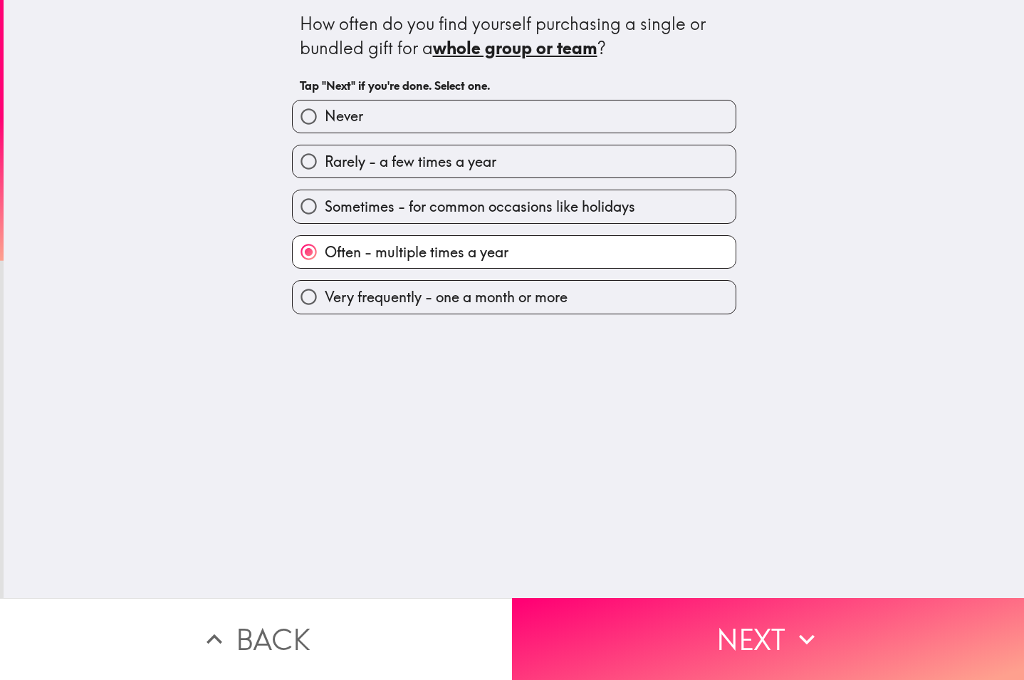
click at [506, 301] on span "Very frequently - one a month or more" at bounding box center [446, 297] width 243 height 20
click at [325, 301] on input "Very frequently - one a month or more" at bounding box center [309, 297] width 32 height 32
radio input "true"
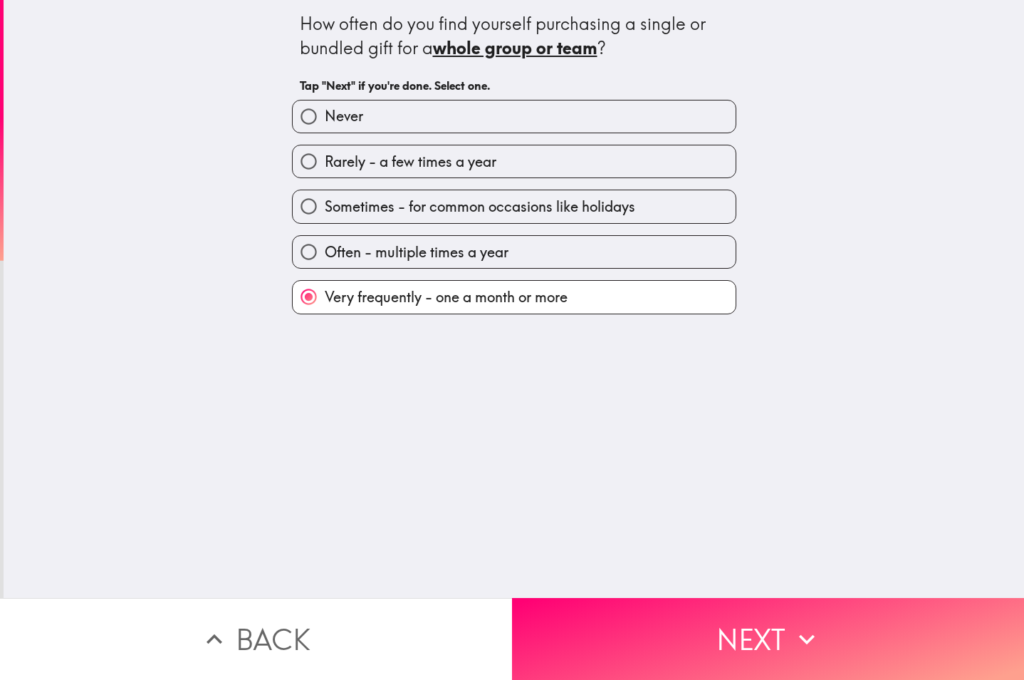
click at [493, 261] on span "Often - multiple times a year" at bounding box center [417, 252] width 184 height 20
click at [325, 261] on input "Often - multiple times a year" at bounding box center [309, 252] width 32 height 32
radio input "true"
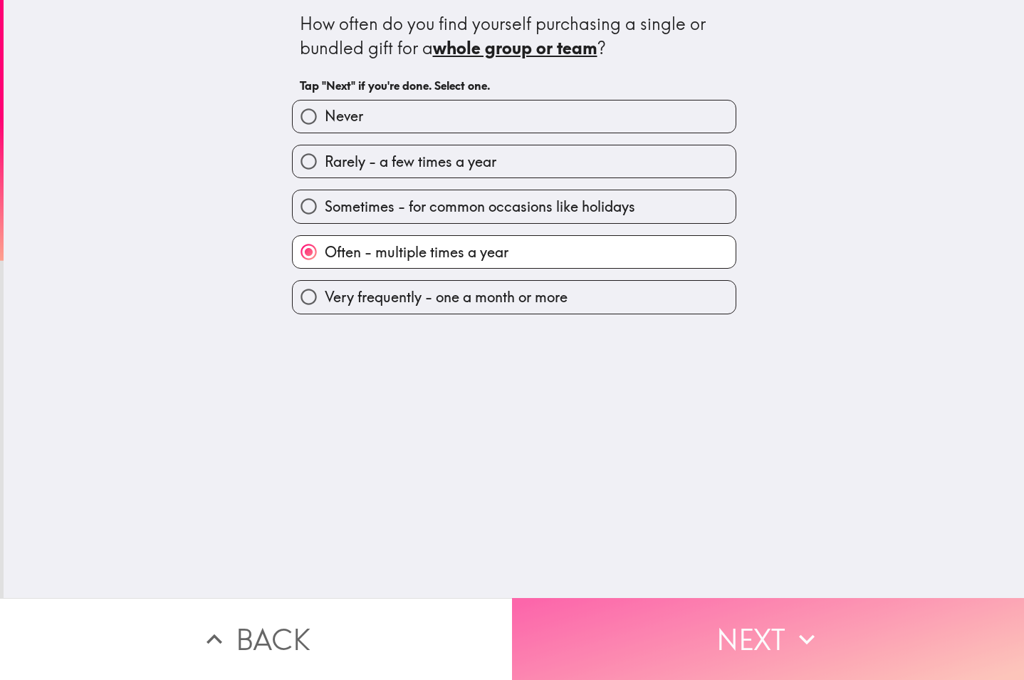
click at [590, 614] on button "Next" at bounding box center [768, 639] width 512 height 82
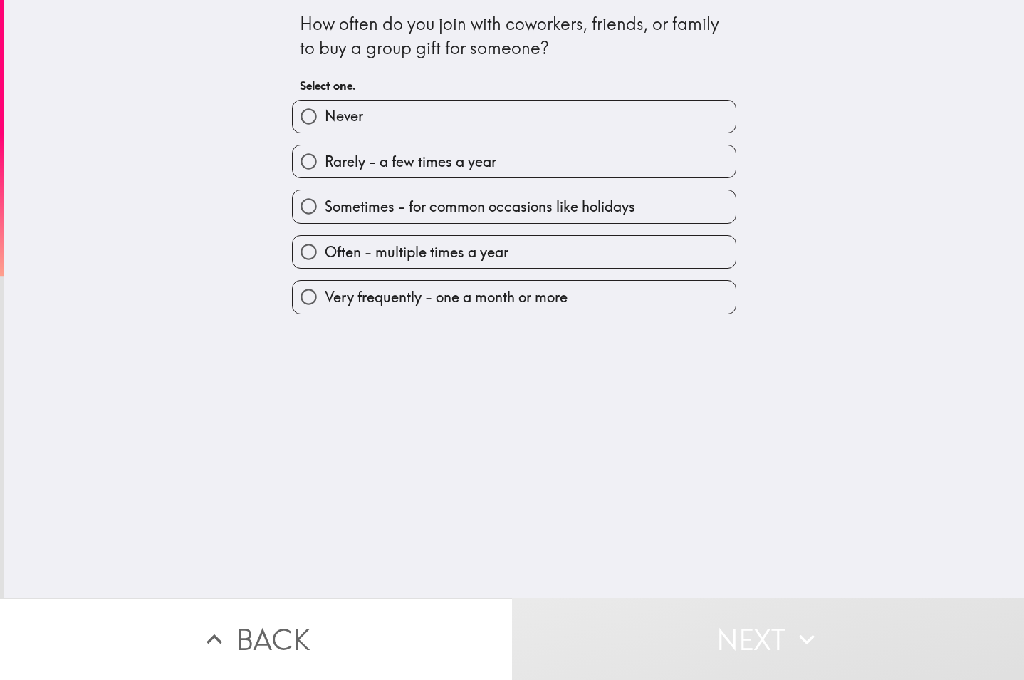
click at [430, 306] on span "Very frequently - one a month or more" at bounding box center [446, 297] width 243 height 20
click at [325, 306] on input "Very frequently - one a month or more" at bounding box center [309, 297] width 32 height 32
radio input "true"
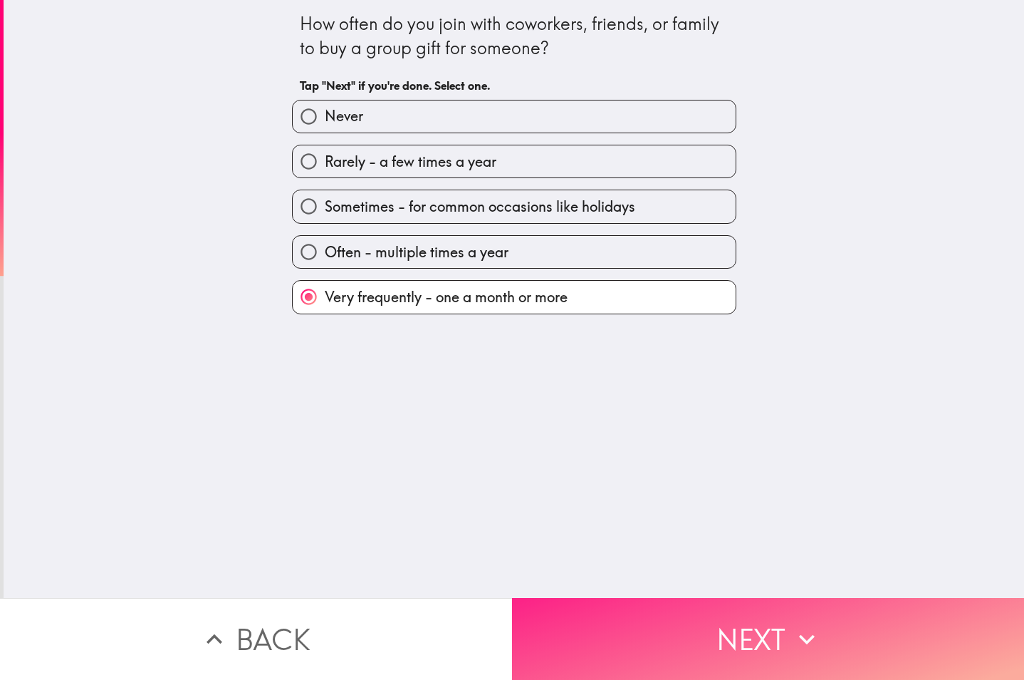
click at [610, 625] on button "Next" at bounding box center [768, 639] width 512 height 82
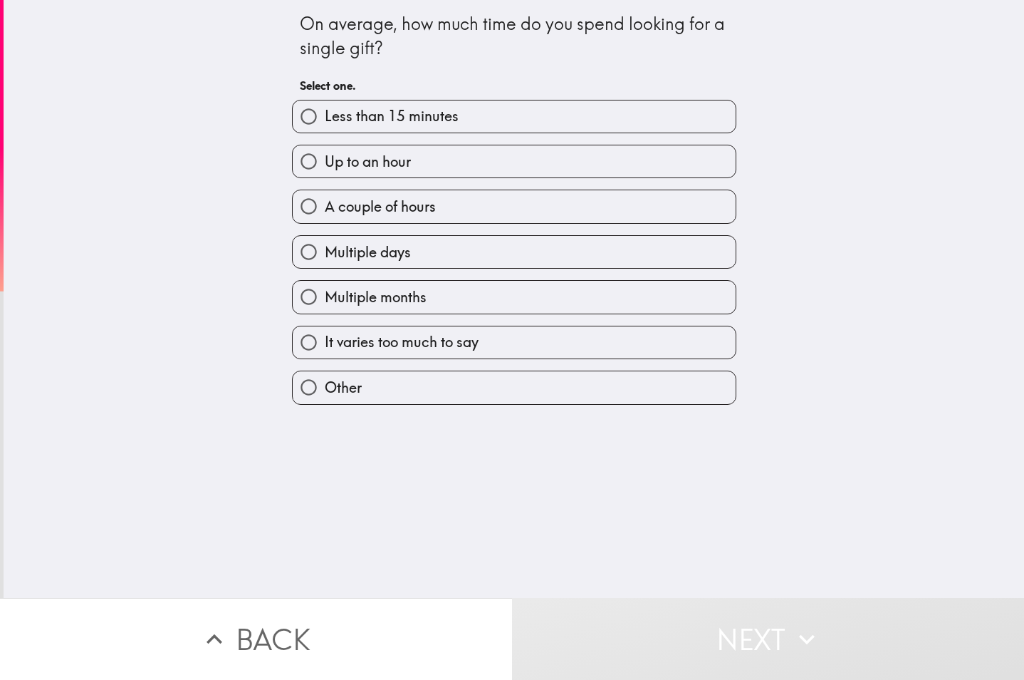
click at [380, 161] on span "Up to an hour" at bounding box center [368, 162] width 86 height 20
click at [325, 161] on input "Up to an hour" at bounding box center [309, 161] width 32 height 32
radio input "true"
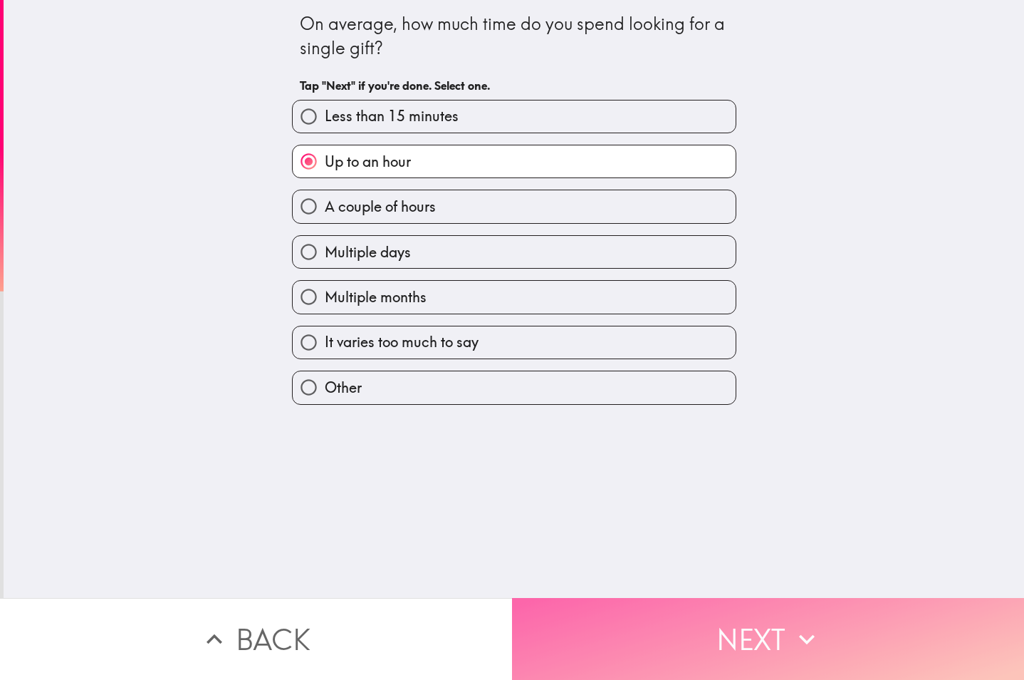
click at [687, 620] on button "Next" at bounding box center [768, 639] width 512 height 82
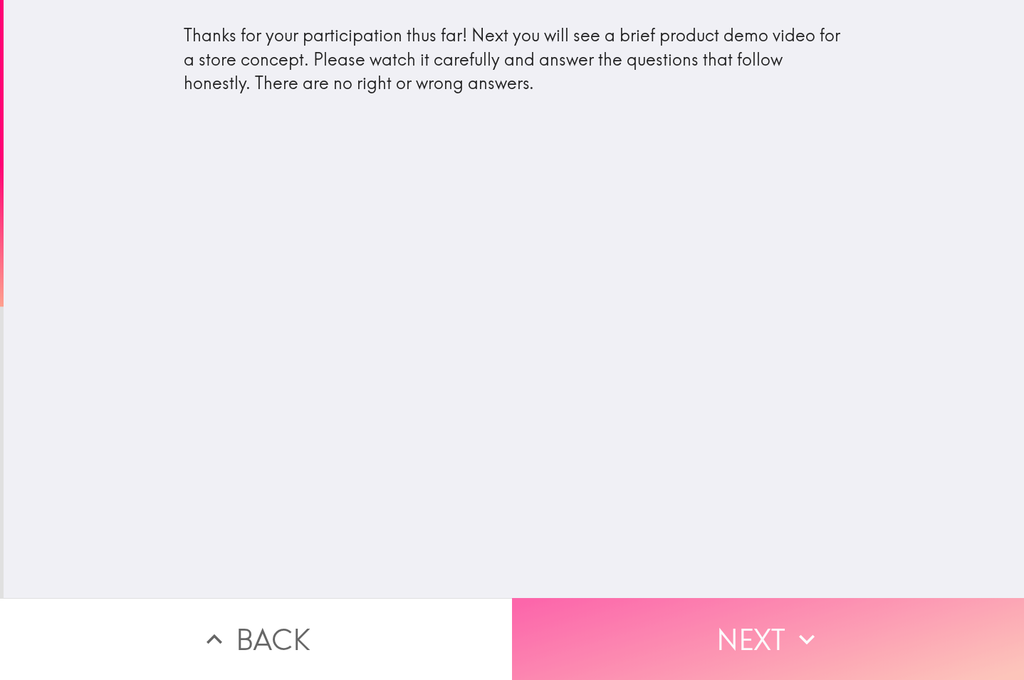
click at [692, 619] on button "Next" at bounding box center [768, 639] width 512 height 82
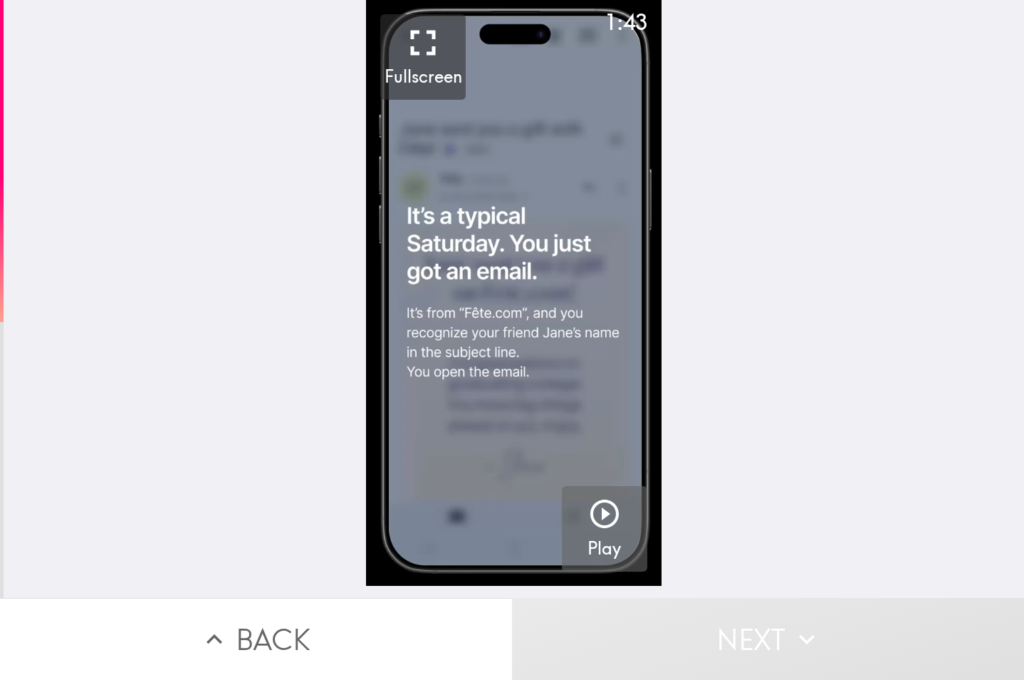
click at [588, 513] on icon "button" at bounding box center [605, 513] width 34 height 34
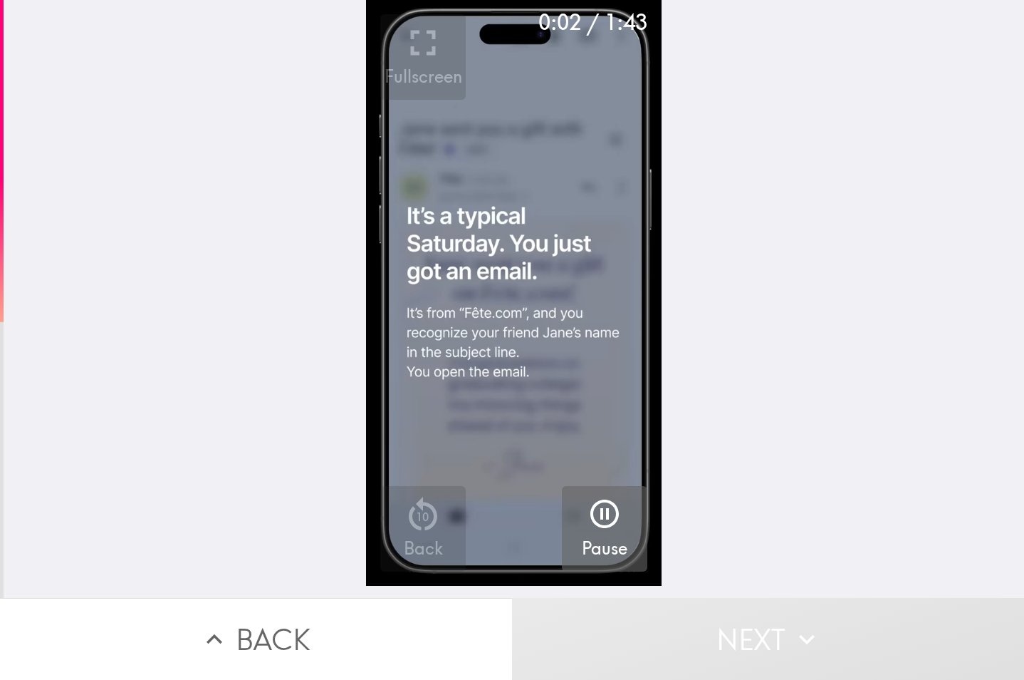
click at [595, 509] on icon "button" at bounding box center [604, 513] width 28 height 28
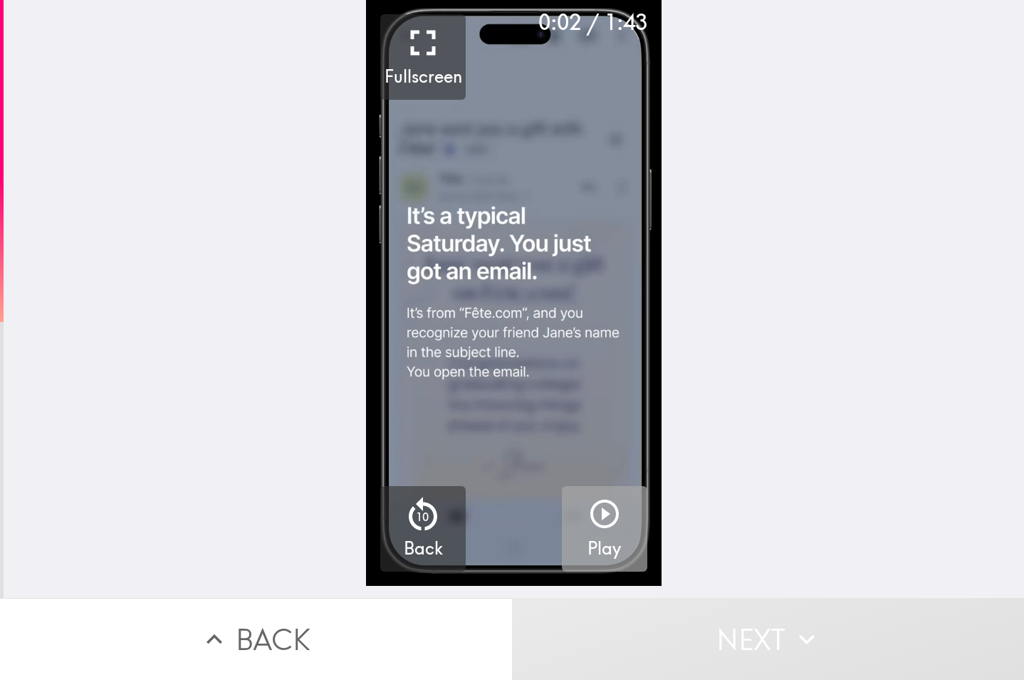
click at [590, 512] on icon "button" at bounding box center [604, 513] width 28 height 28
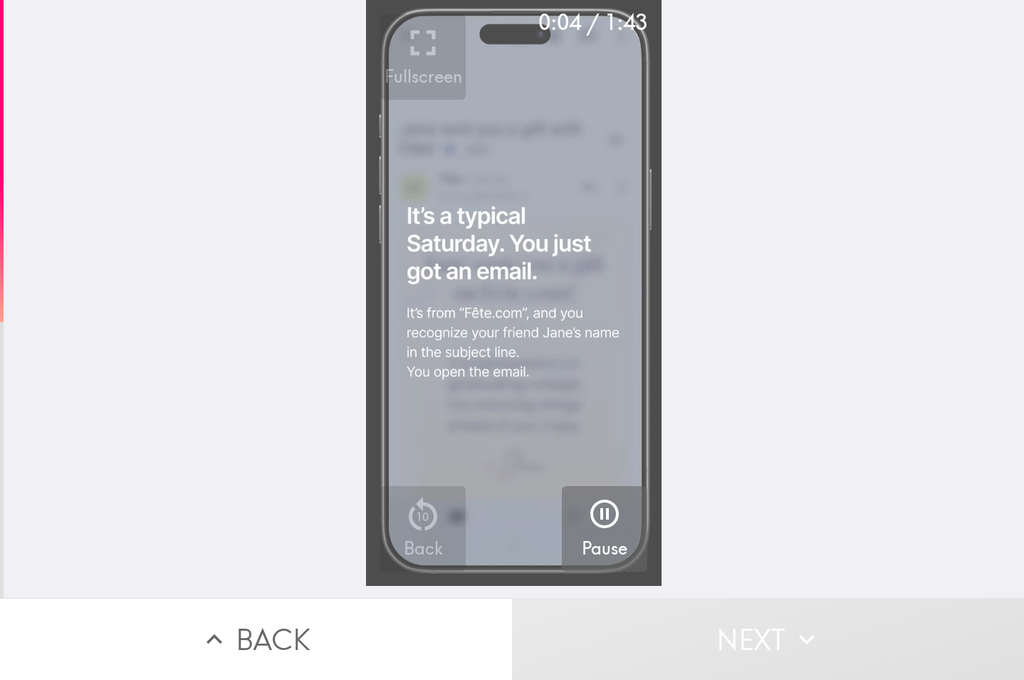
click at [496, 294] on video "button" at bounding box center [513, 292] width 295 height 585
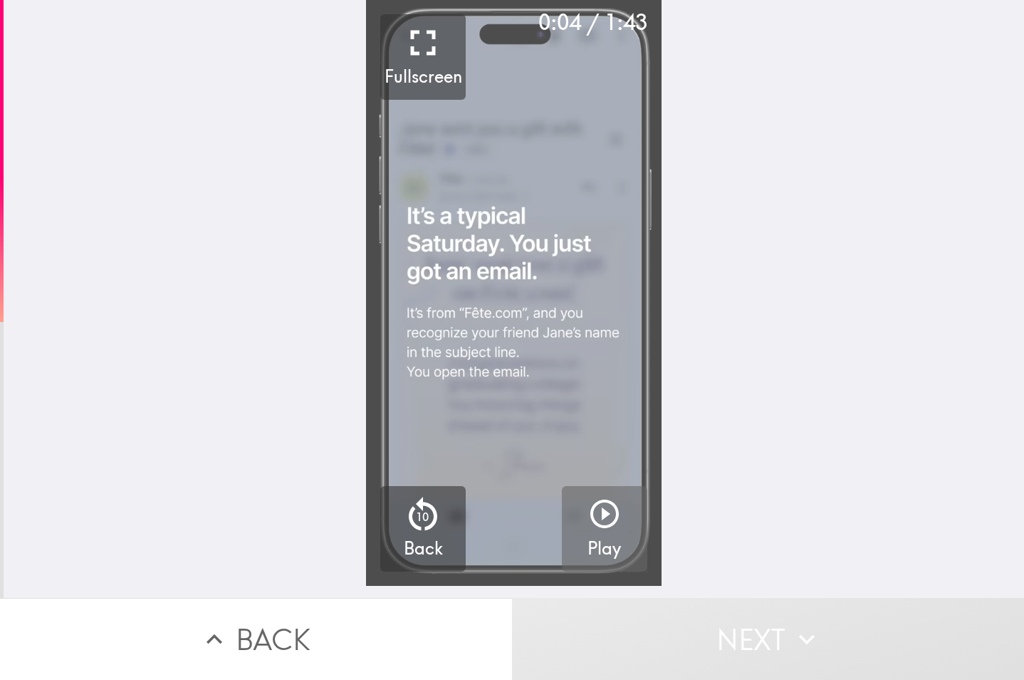
click at [516, 382] on video "button" at bounding box center [513, 292] width 295 height 585
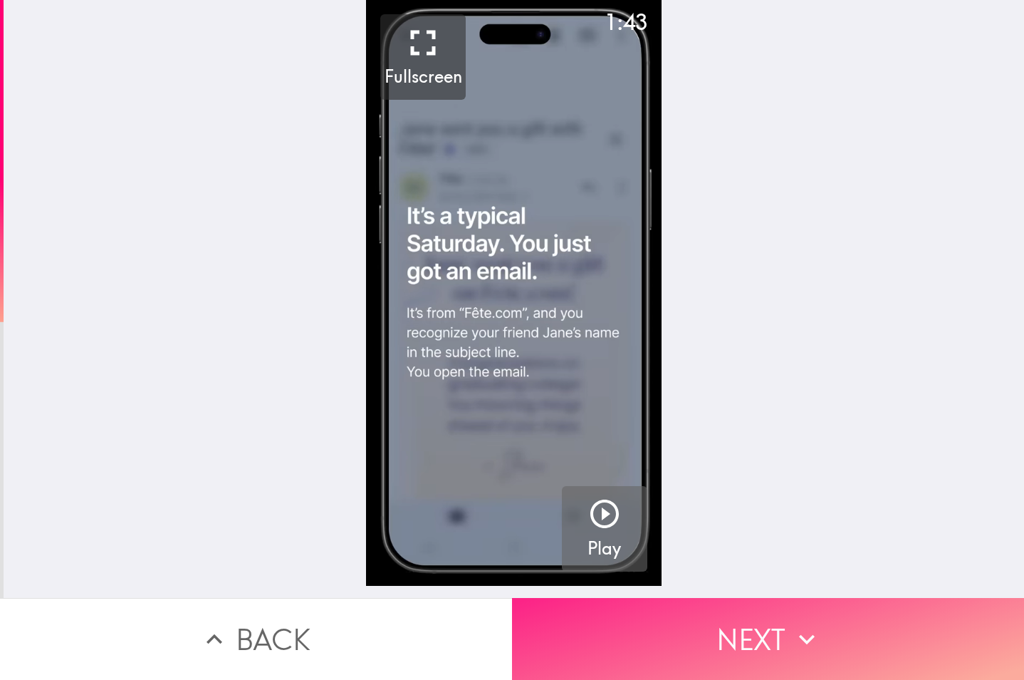
click at [741, 616] on button "Next" at bounding box center [768, 639] width 512 height 82
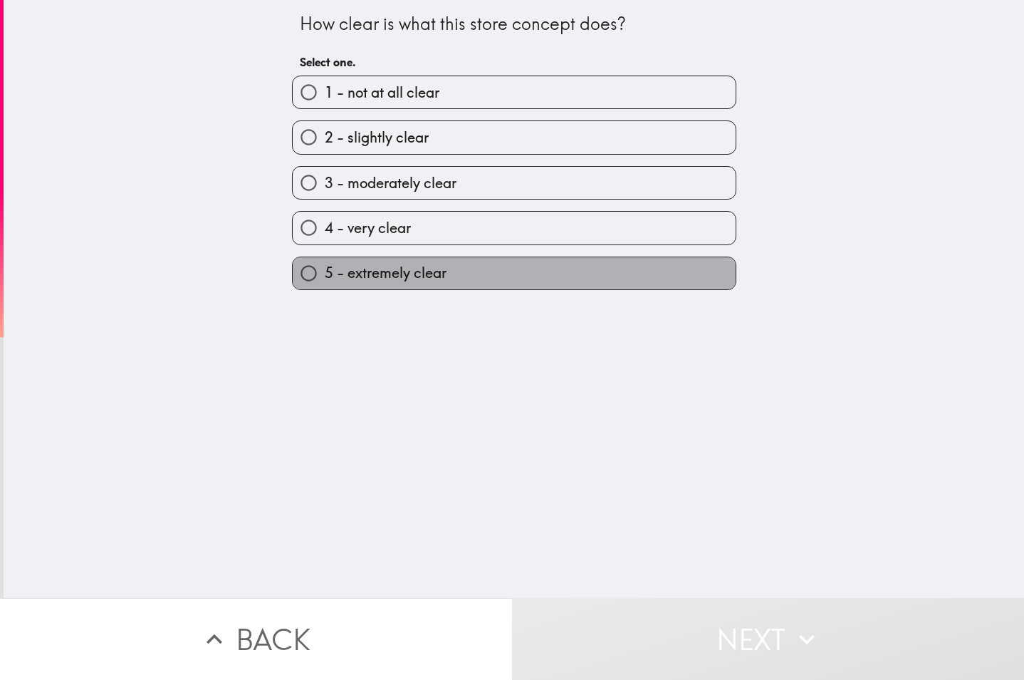
click at [429, 266] on span "5 - extremely clear" at bounding box center [386, 273] width 122 height 20
click at [325, 266] on input "5 - extremely clear" at bounding box center [309, 273] width 32 height 32
radio input "true"
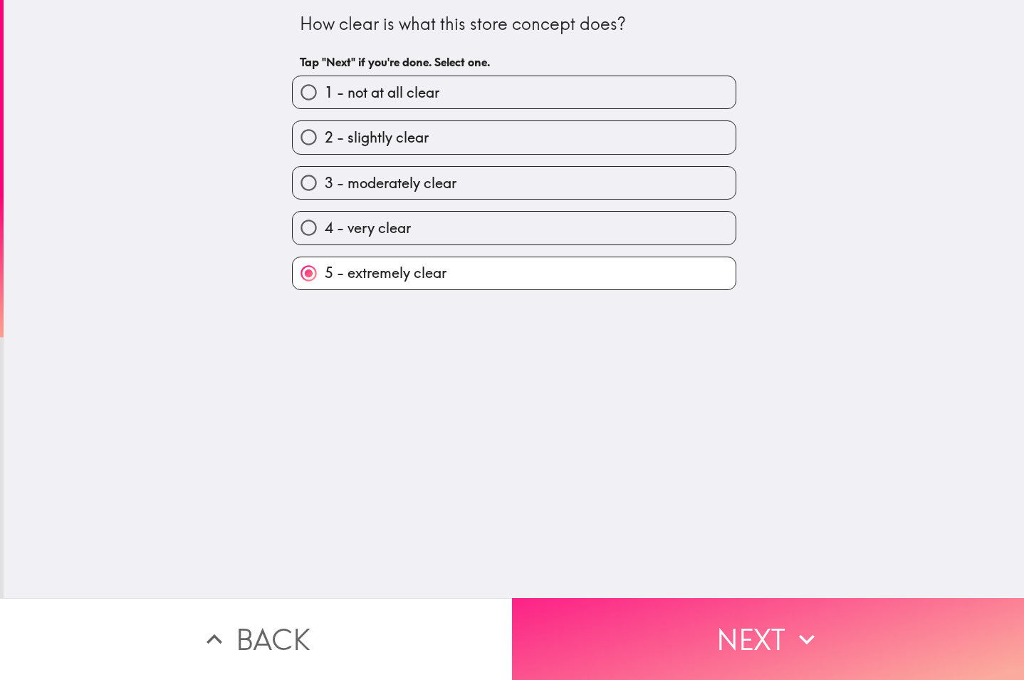
click at [734, 615] on button "Next" at bounding box center [768, 639] width 512 height 82
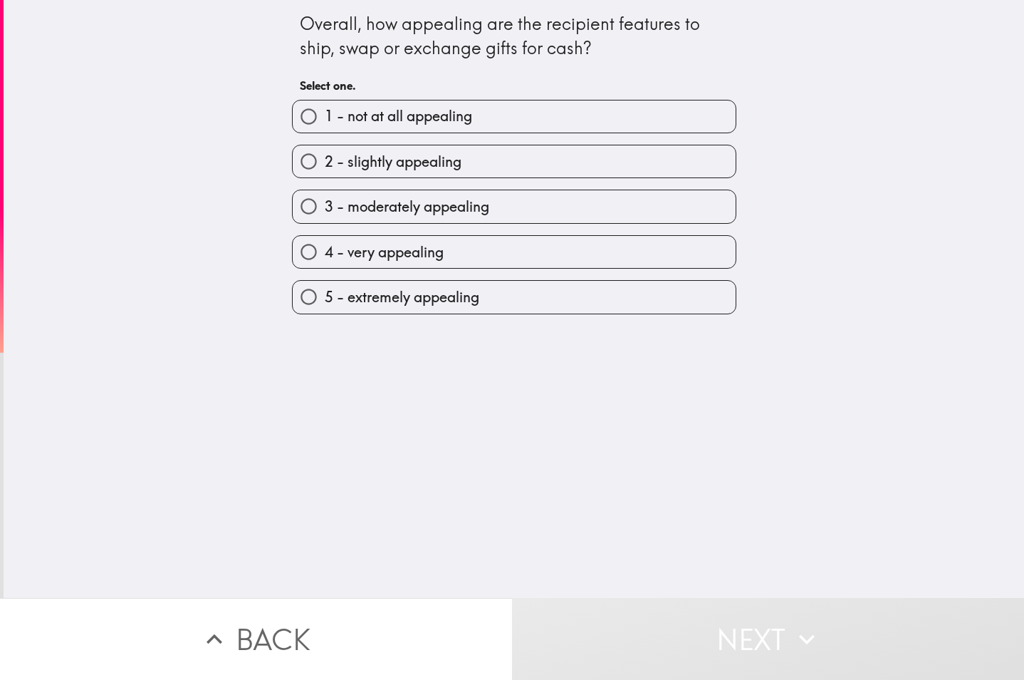
click at [457, 294] on span "5 - extremely appealing" at bounding box center [402, 297] width 155 height 20
click at [325, 294] on input "5 - extremely appealing" at bounding box center [309, 297] width 32 height 32
radio input "true"
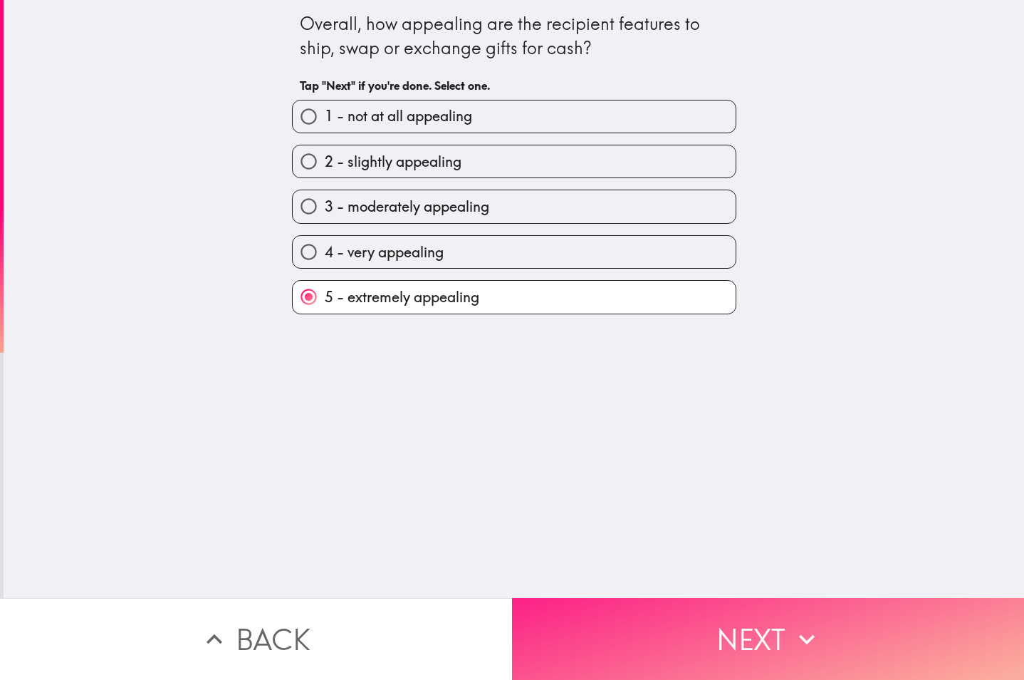
click at [664, 625] on button "Next" at bounding box center [768, 639] width 512 height 82
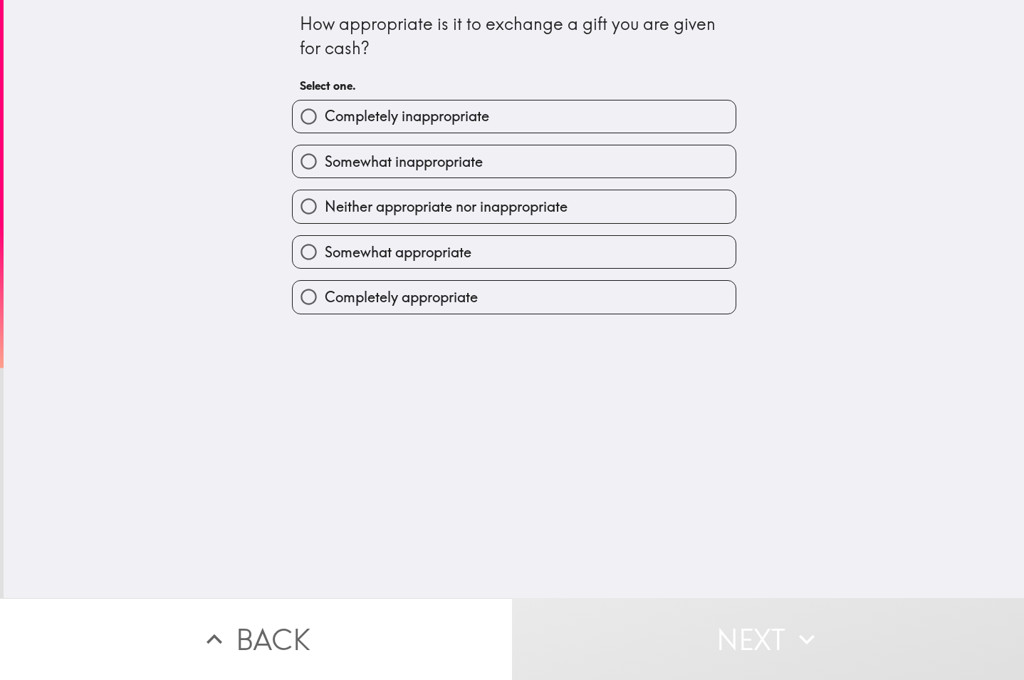
click at [467, 296] on span "Completely appropriate" at bounding box center [401, 297] width 153 height 20
click at [325, 296] on input "Completely appropriate" at bounding box center [309, 297] width 32 height 32
radio input "true"
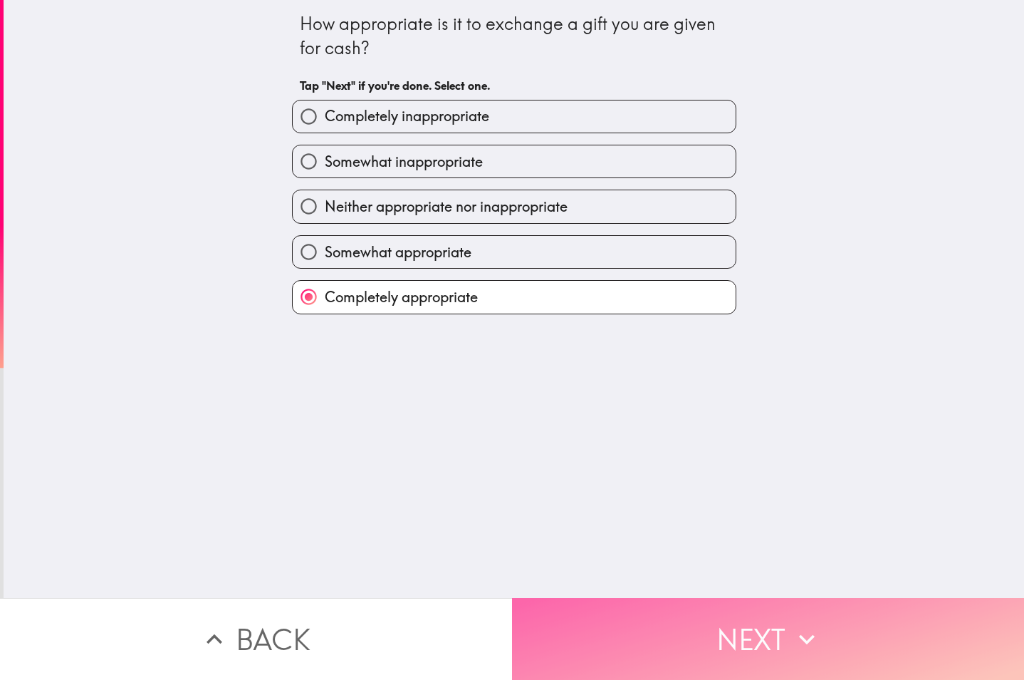
click at [679, 628] on button "Next" at bounding box center [768, 639] width 512 height 82
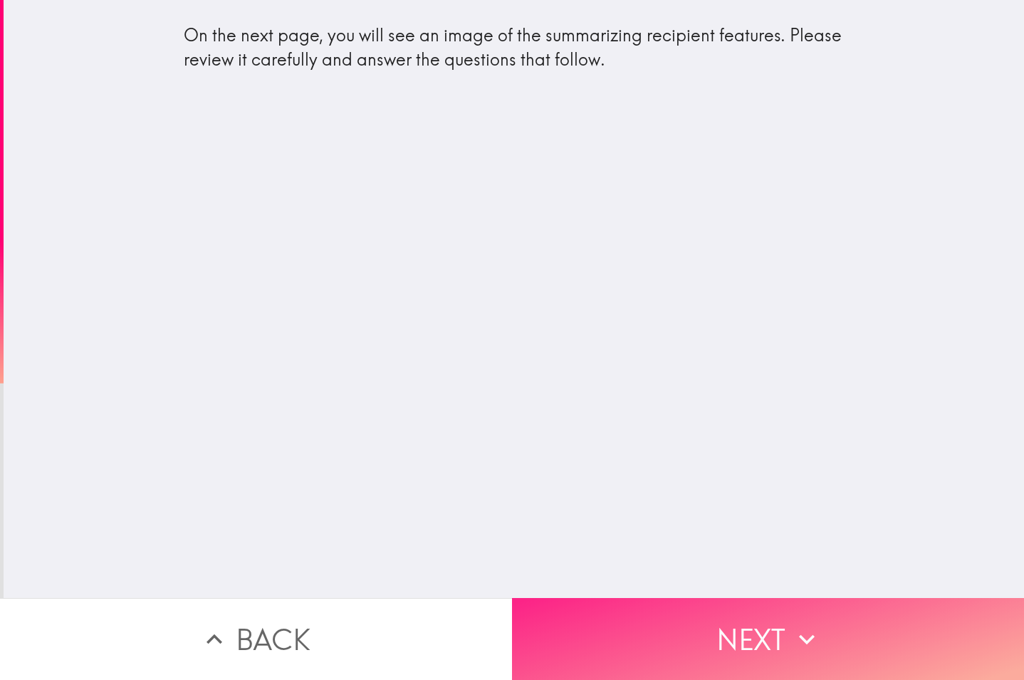
click at [738, 605] on button "Next" at bounding box center [768, 639] width 512 height 82
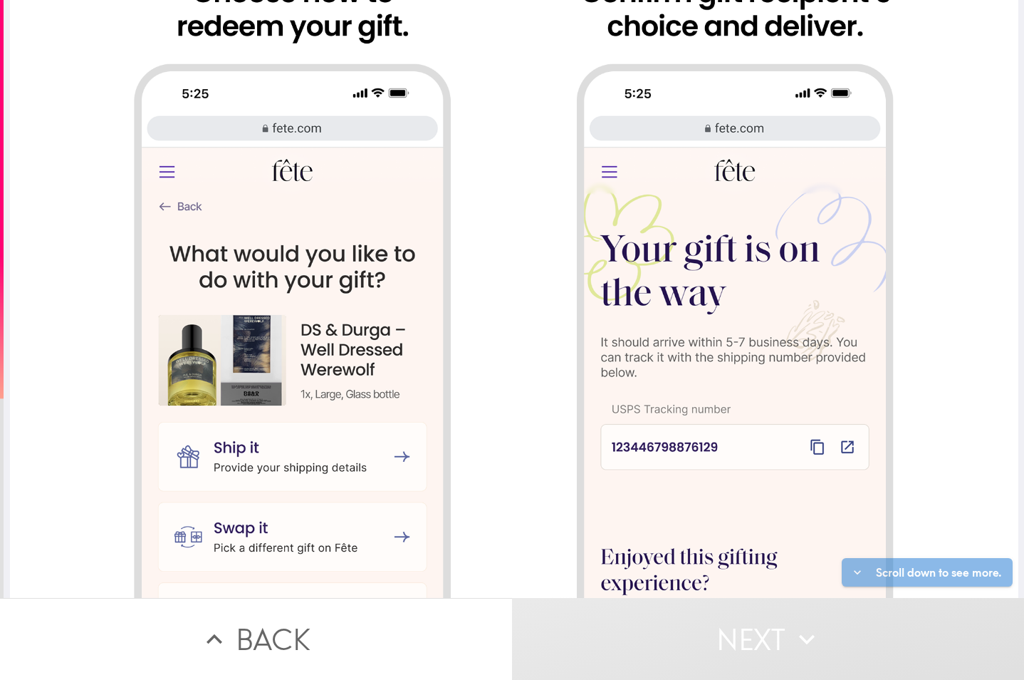
scroll to position [1430, 0]
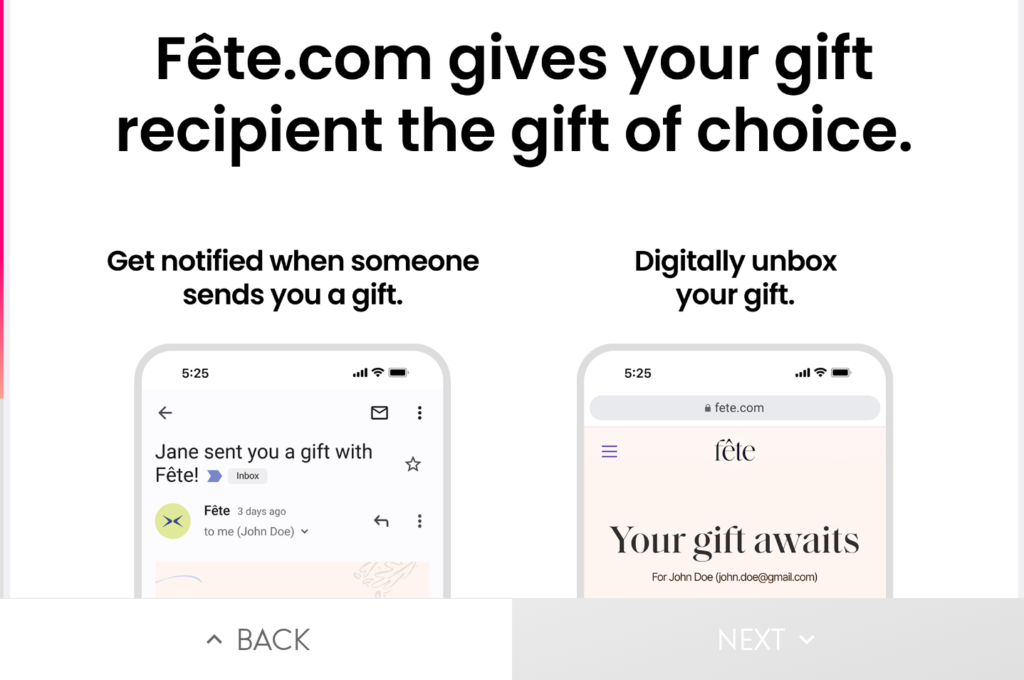
scroll to position [0, 0]
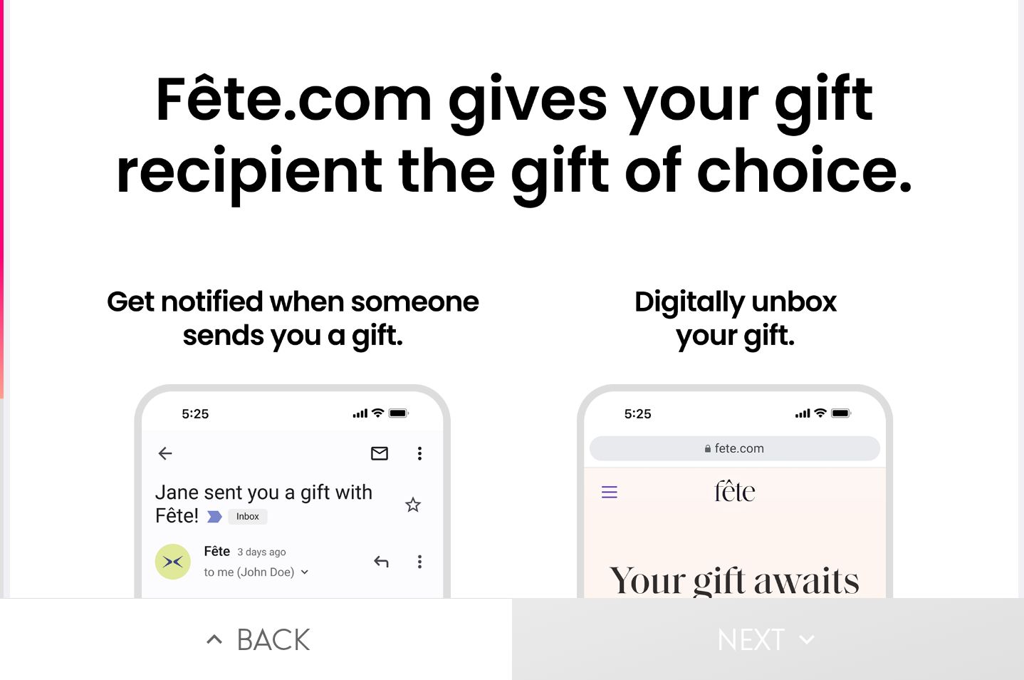
drag, startPoint x: 704, startPoint y: 375, endPoint x: 694, endPoint y: 359, distance: 19.2
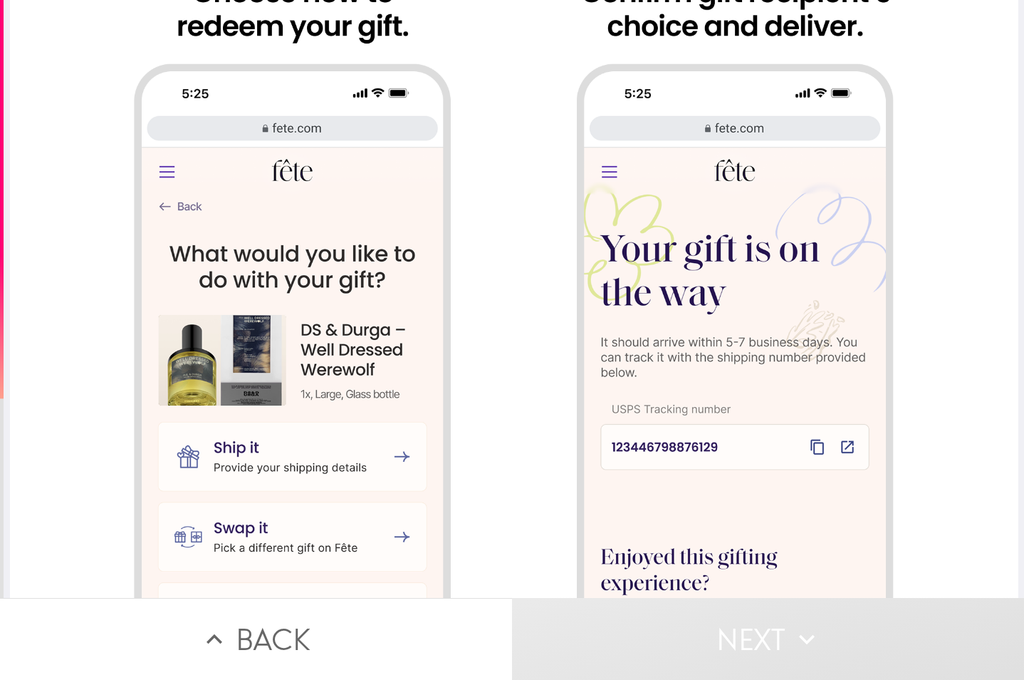
scroll to position [1430, 0]
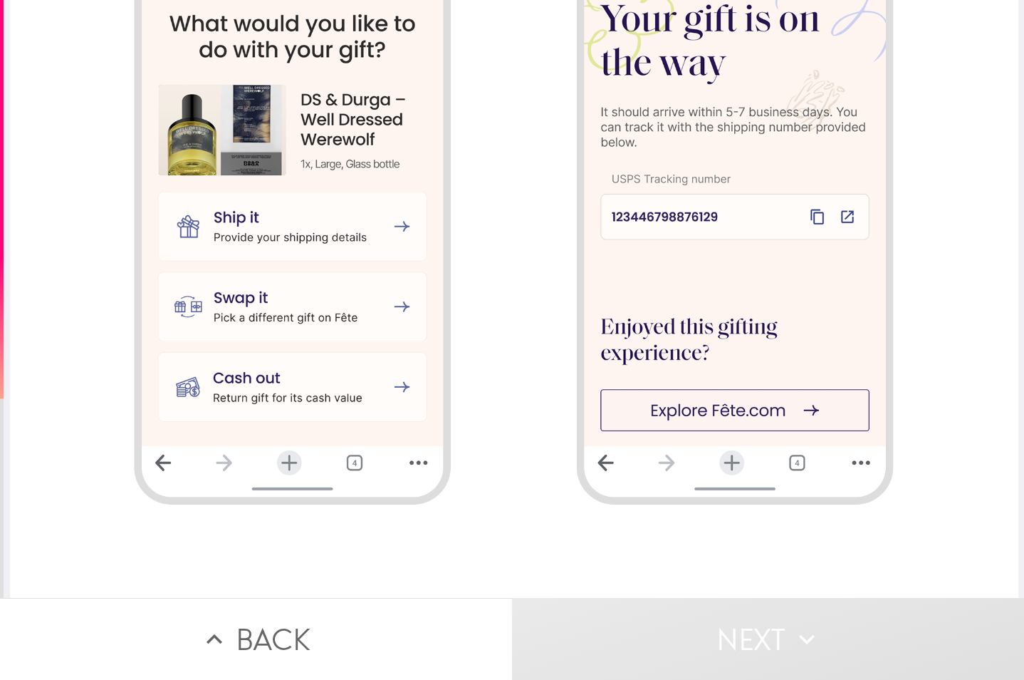
drag, startPoint x: 826, startPoint y: 192, endPoint x: 724, endPoint y: 196, distance: 101.9
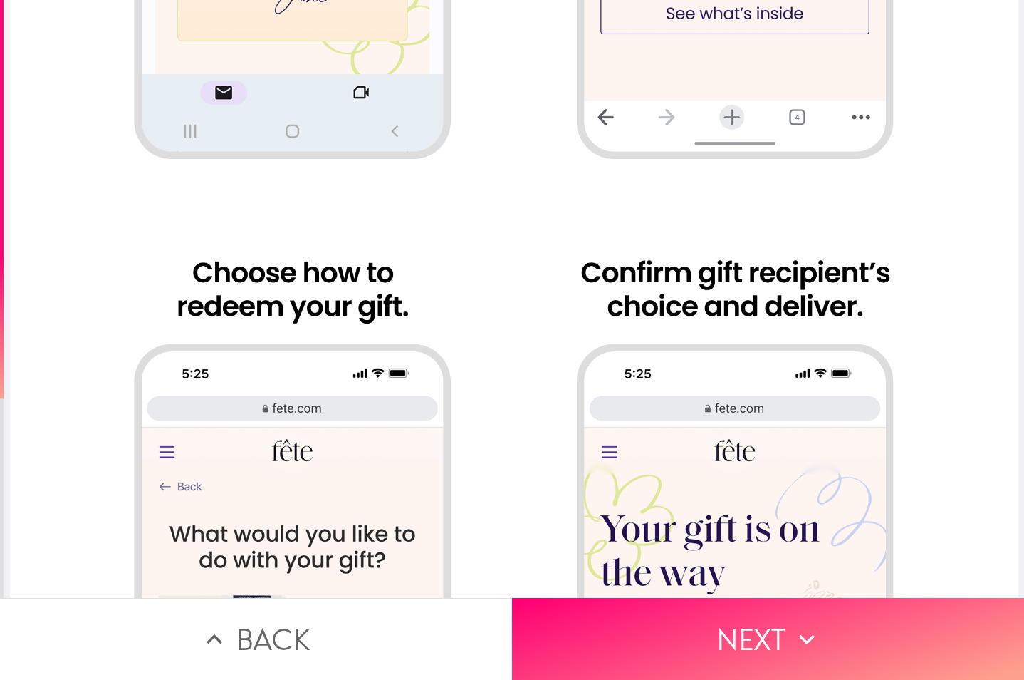
click at [724, 108] on div at bounding box center [514, 106] width 1009 height 2003
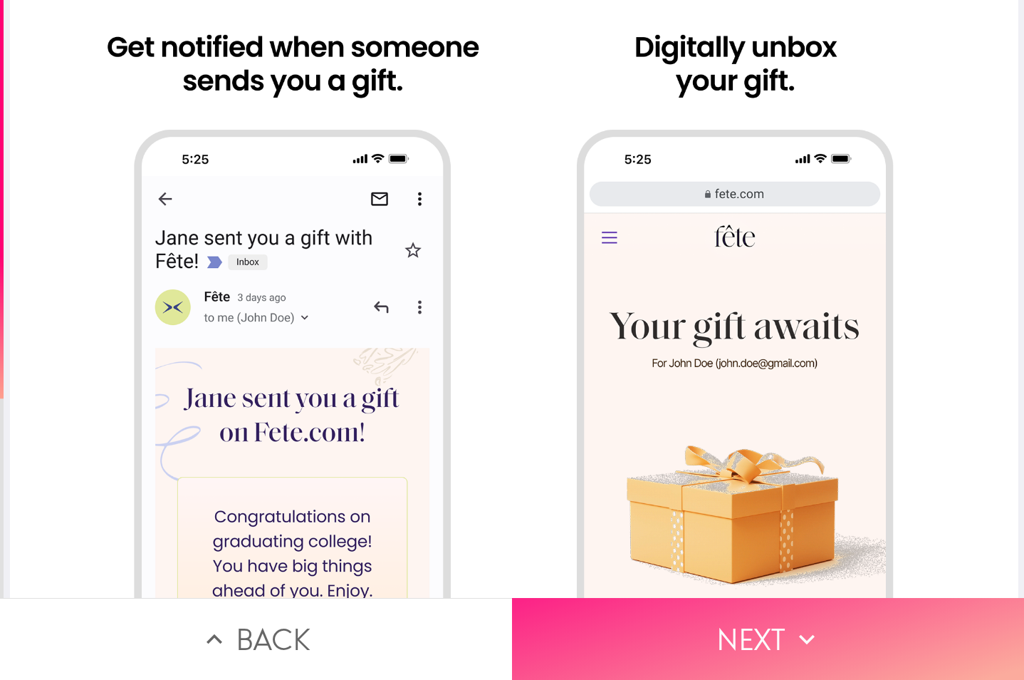
click at [781, 639] on button "Next" at bounding box center [768, 639] width 512 height 82
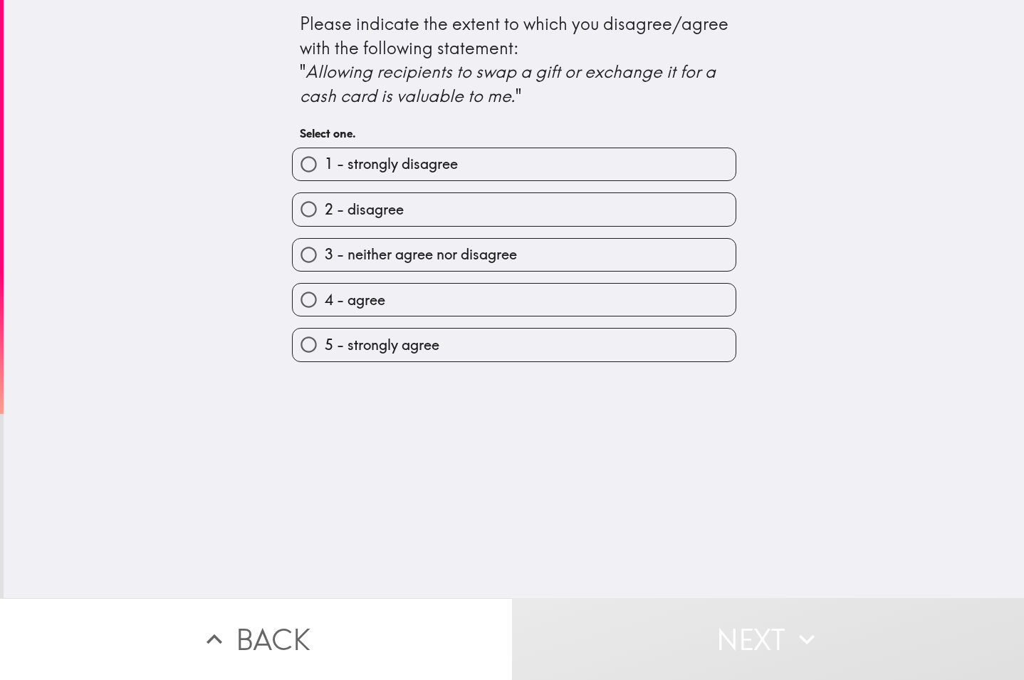
click at [496, 335] on label "5 - strongly agree" at bounding box center [514, 344] width 443 height 32
click at [325, 335] on input "5 - strongly agree" at bounding box center [309, 344] width 32 height 32
radio input "true"
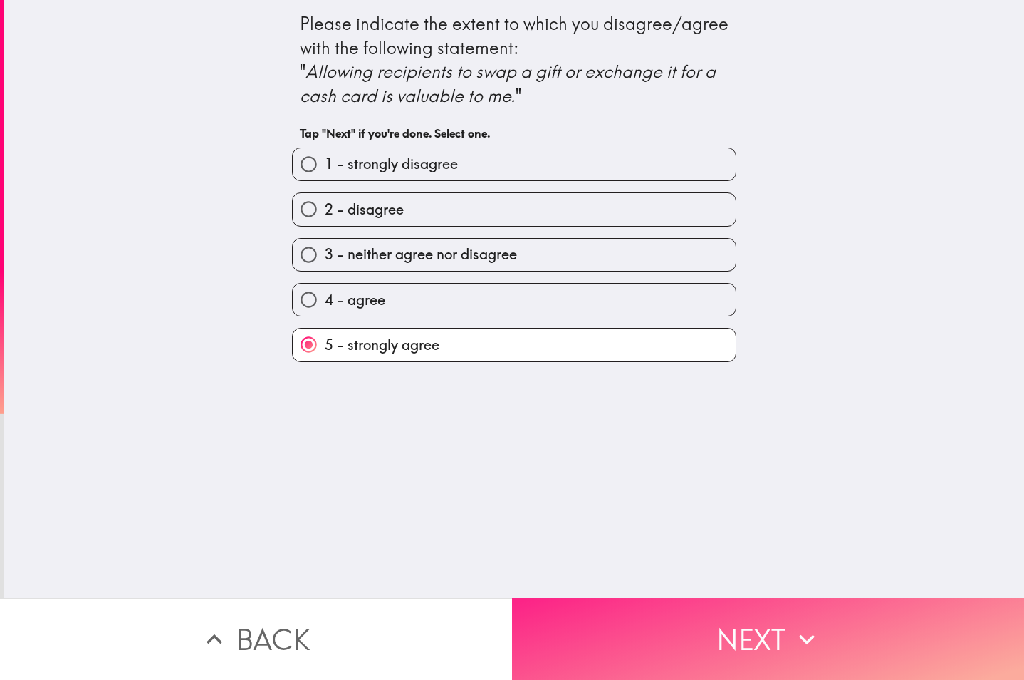
click at [732, 628] on button "Next" at bounding box center [768, 639] width 512 height 82
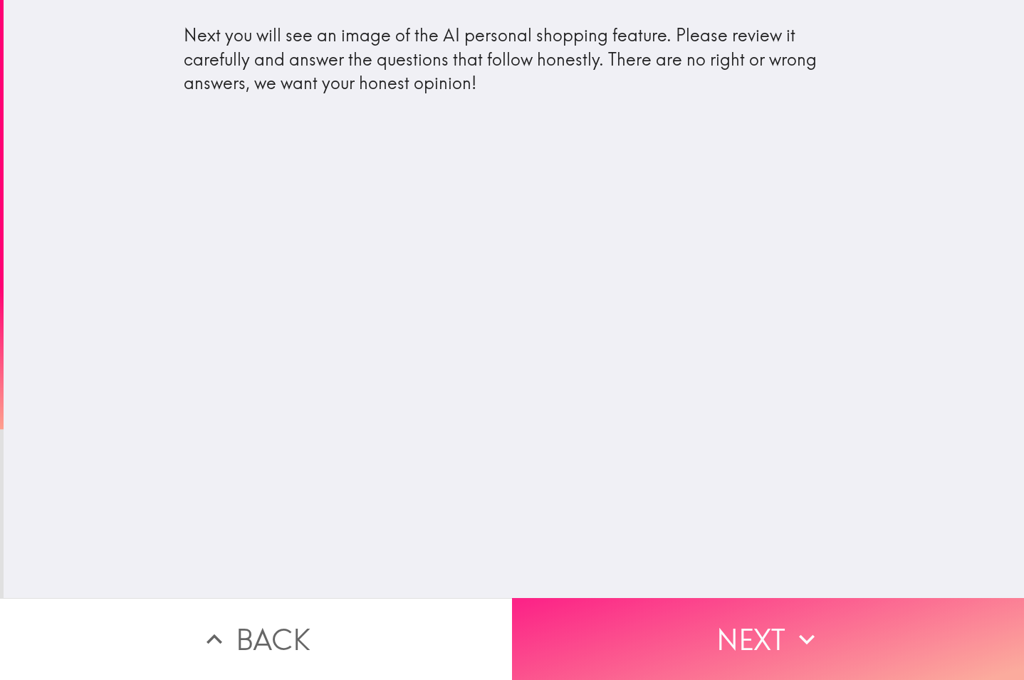
click at [760, 650] on button "Next" at bounding box center [768, 639] width 512 height 82
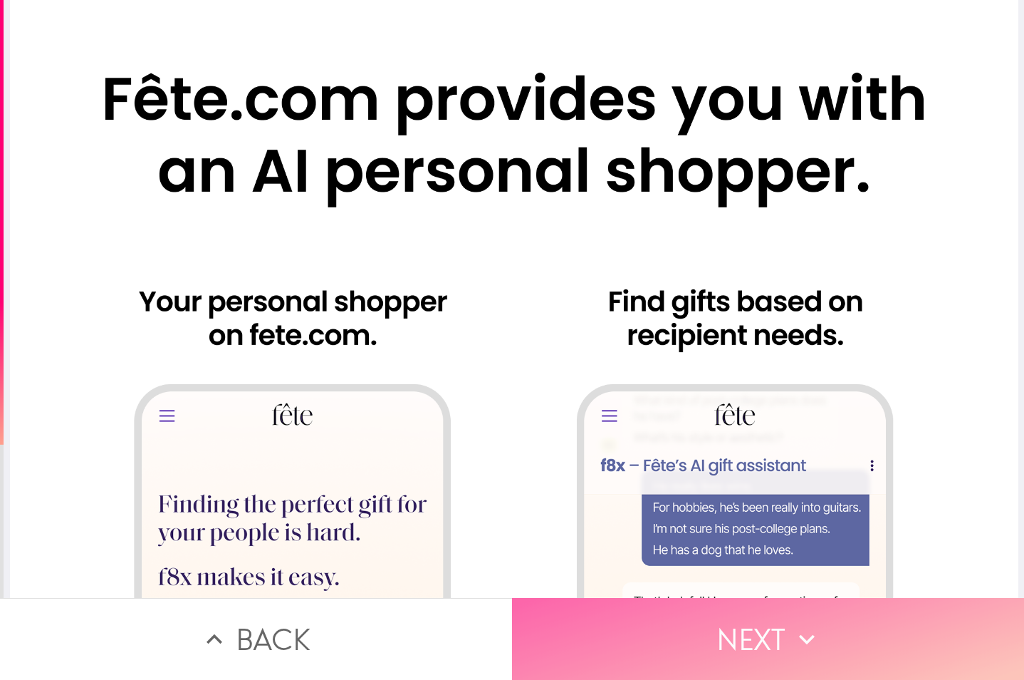
click at [572, 627] on button "Next" at bounding box center [768, 639] width 512 height 82
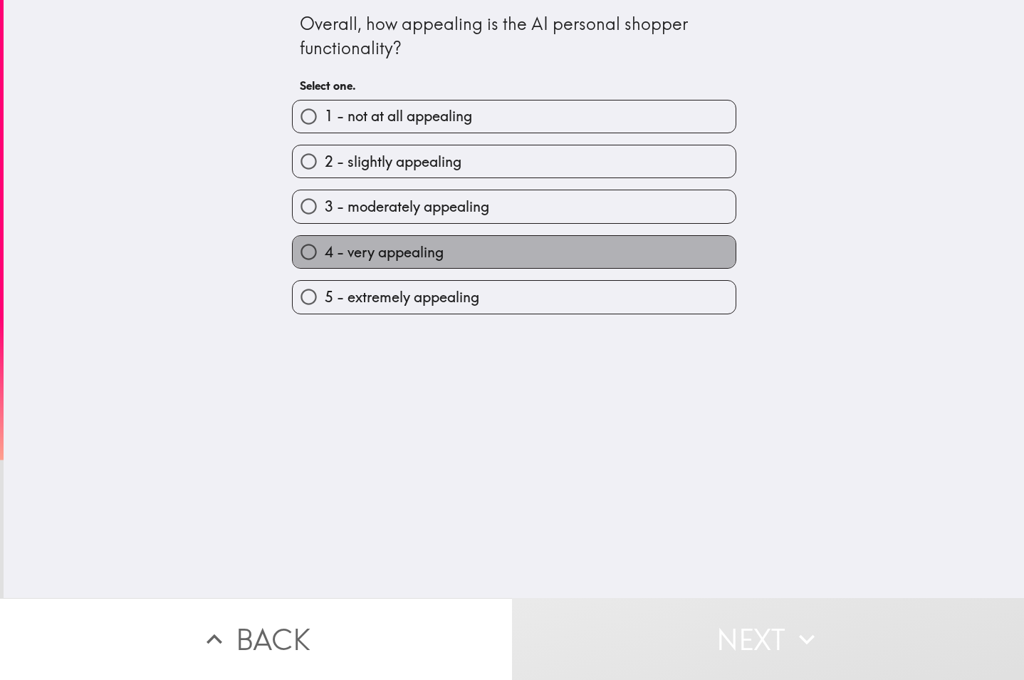
click at [427, 252] on span "4 - very appealing" at bounding box center [384, 252] width 119 height 20
click at [325, 252] on input "4 - very appealing" at bounding box center [309, 252] width 32 height 32
radio input "true"
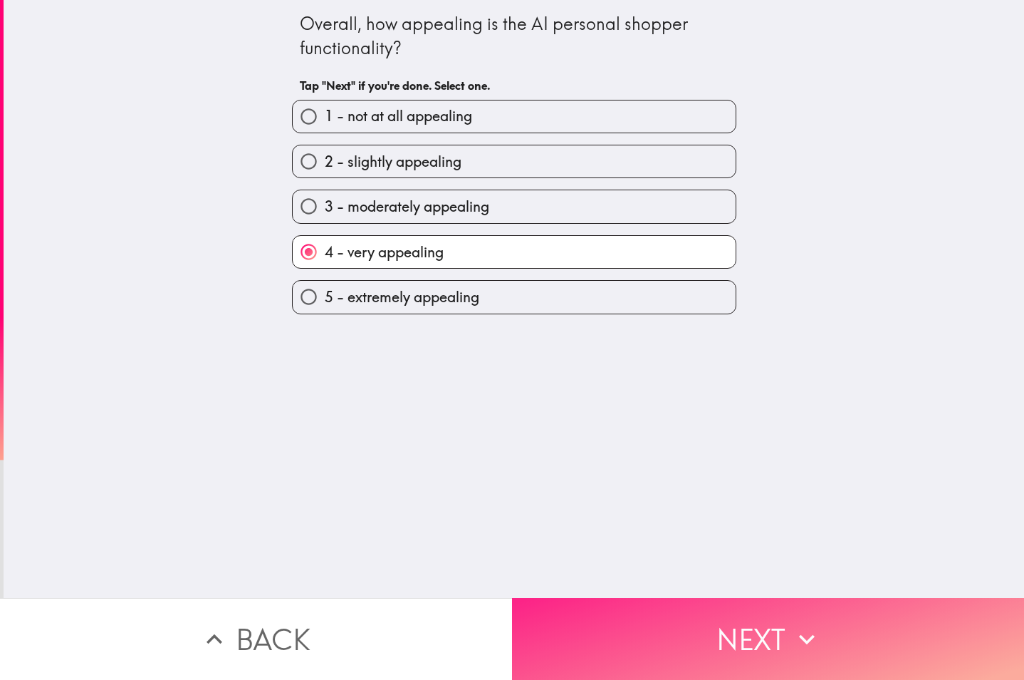
click at [738, 609] on button "Next" at bounding box center [768, 639] width 512 height 82
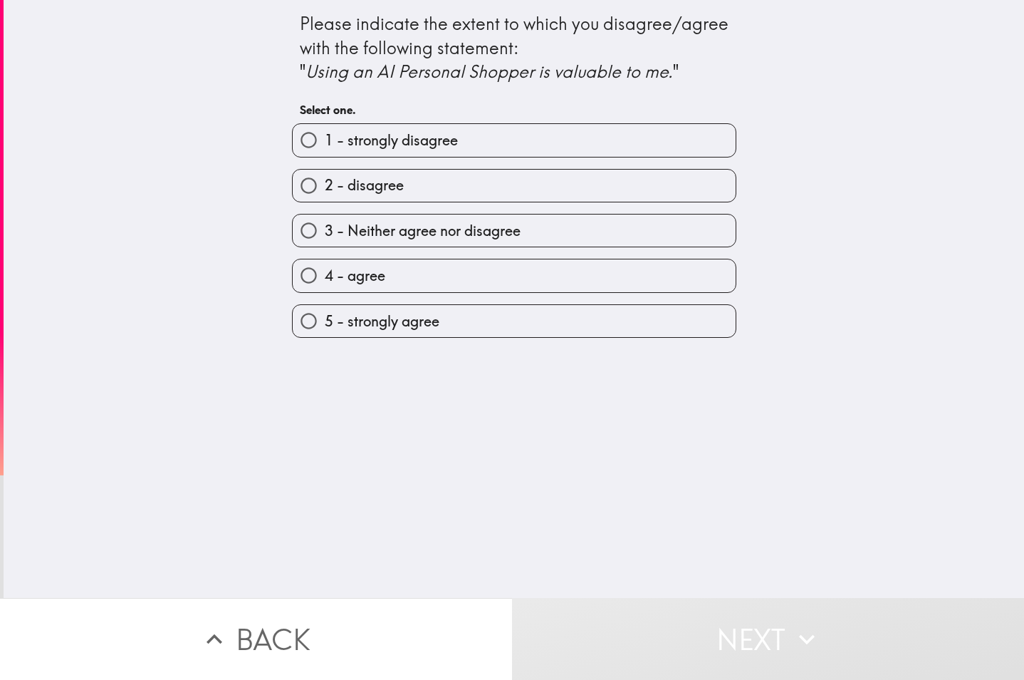
click at [437, 313] on label "5 - strongly agree" at bounding box center [514, 321] width 443 height 32
click at [325, 313] on input "5 - strongly agree" at bounding box center [309, 321] width 32 height 32
radio input "true"
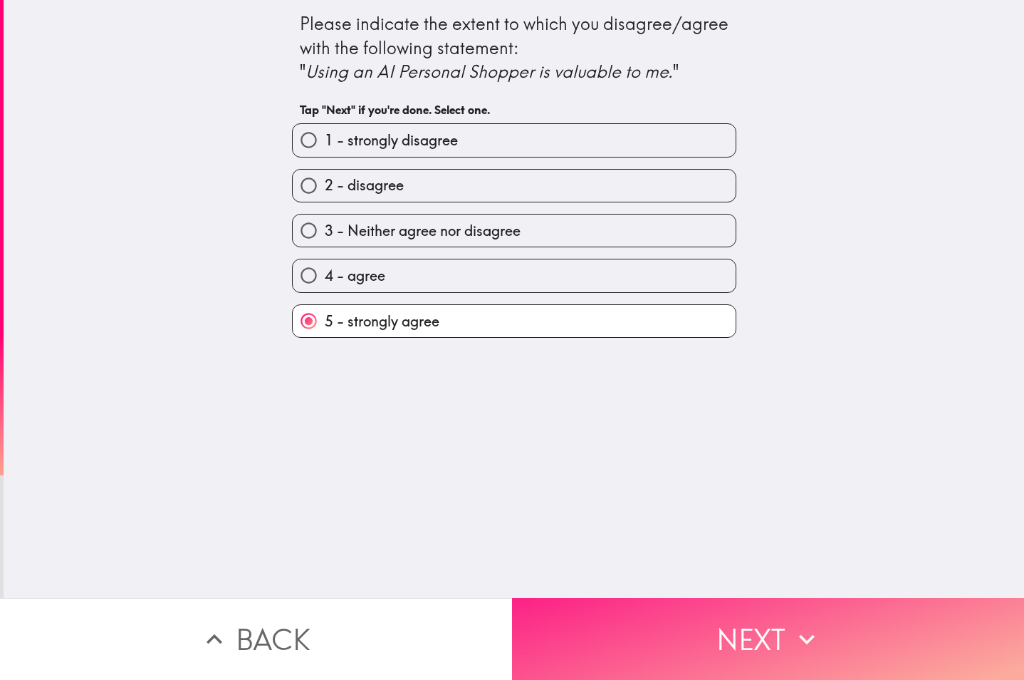
click at [692, 616] on button "Next" at bounding box center [768, 639] width 512 height 82
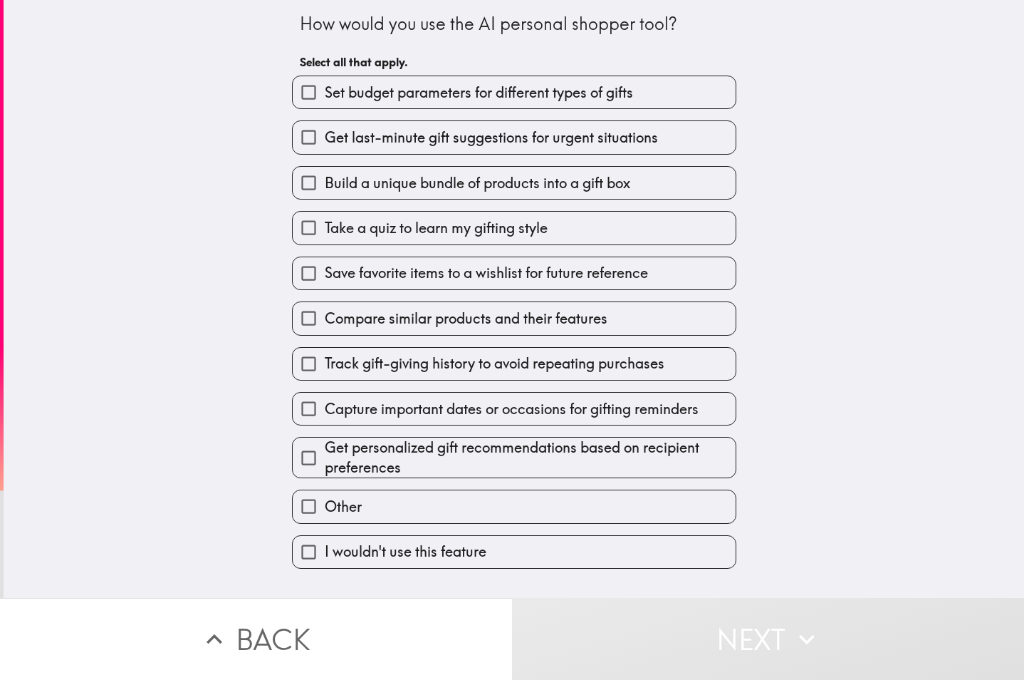
click at [334, 197] on label "Build a unique bundle of products into a gift box" at bounding box center [514, 183] width 443 height 32
click at [325, 197] on input "Build a unique bundle of products into a gift box" at bounding box center [309, 183] width 32 height 32
checkbox input "true"
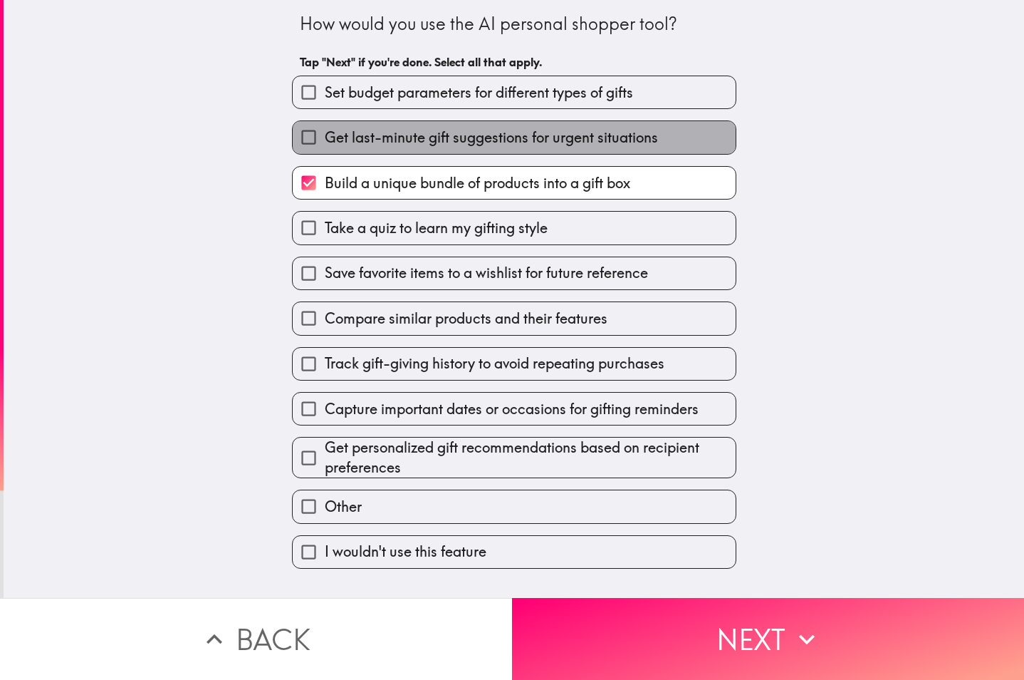
drag, startPoint x: 341, startPoint y: 127, endPoint x: 352, endPoint y: 81, distance: 47.5
click at [342, 126] on label "Get last-minute gift suggestions for urgent situations" at bounding box center [514, 137] width 443 height 32
click at [325, 126] on input "Get last-minute gift suggestions for urgent situations" at bounding box center [309, 137] width 32 height 32
checkbox input "true"
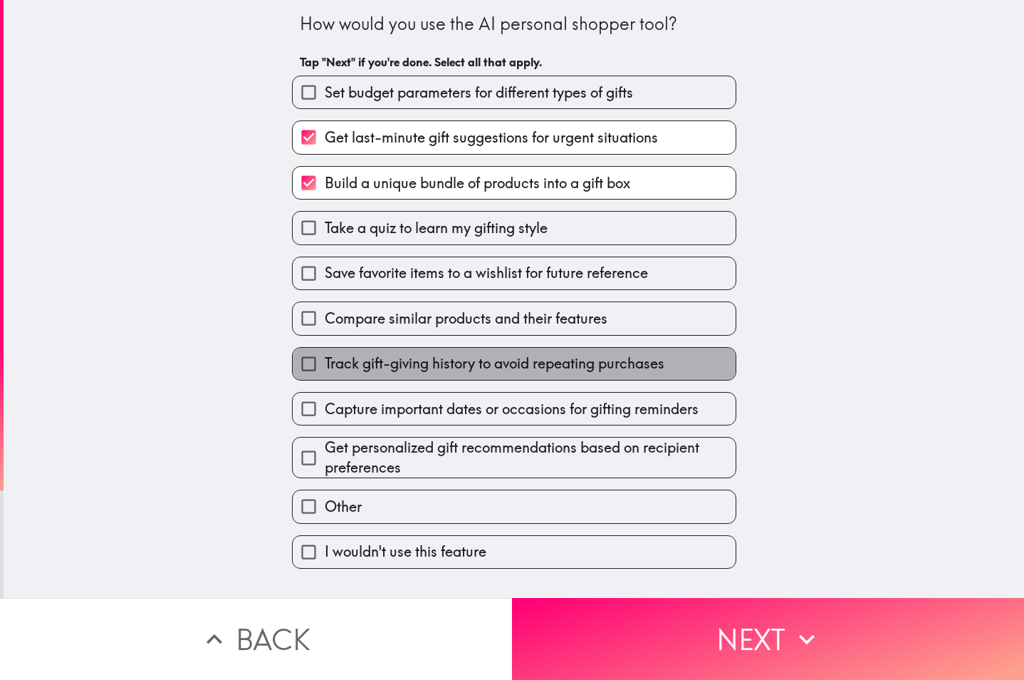
click at [331, 353] on label "Track gift-giving history to avoid repeating purchases" at bounding box center [514, 364] width 443 height 32
click at [325, 353] on input "Track gift-giving history to avoid repeating purchases" at bounding box center [309, 364] width 32 height 32
checkbox input "true"
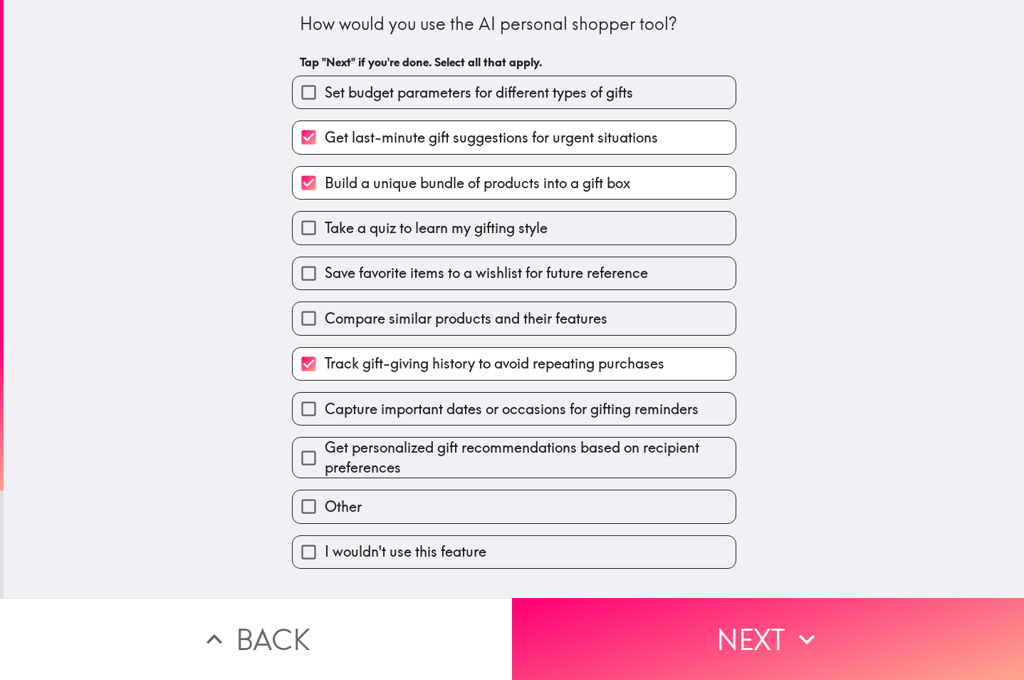
click at [333, 432] on div "Get personalized gift recommendations based on recipient preferences" at bounding box center [509, 451] width 456 height 53
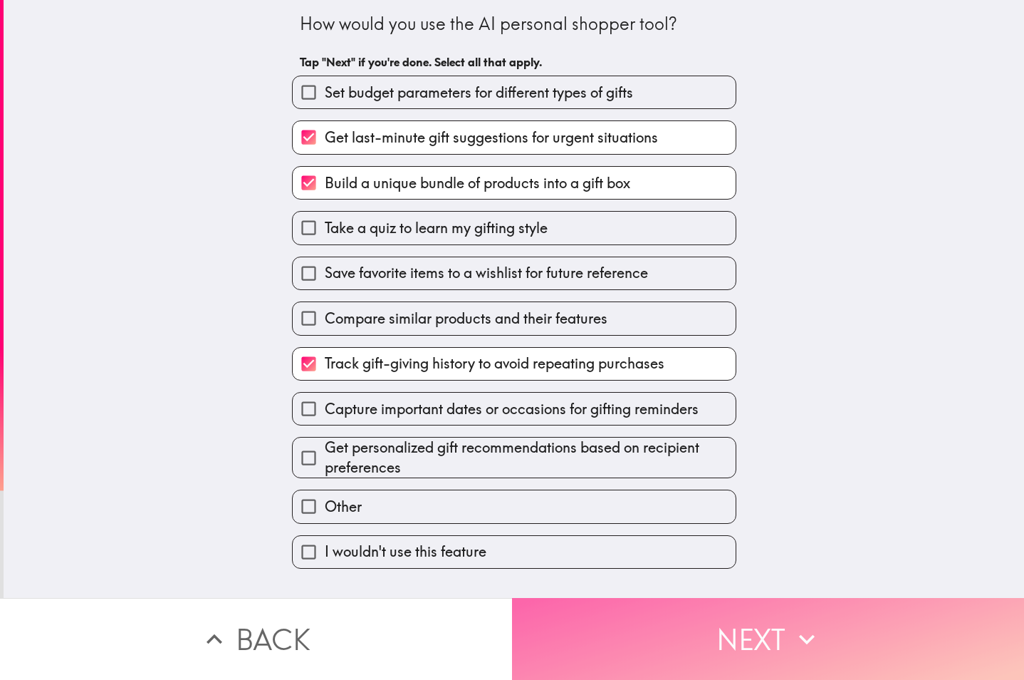
drag, startPoint x: 707, startPoint y: 628, endPoint x: 608, endPoint y: 603, distance: 101.6
click at [705, 627] on button "Next" at bounding box center [768, 639] width 512 height 82
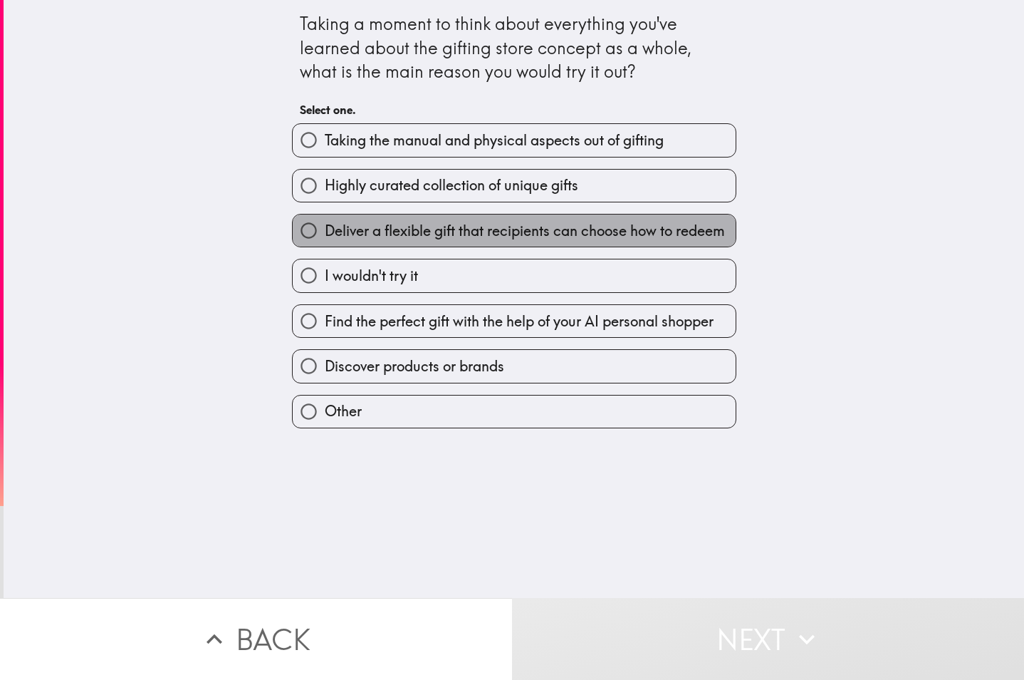
click at [422, 231] on span "Deliver a flexible gift that recipients can choose how to redeem" at bounding box center [525, 231] width 400 height 20
click at [325, 231] on input "Deliver a flexible gift that recipients can choose how to redeem" at bounding box center [309, 230] width 32 height 32
radio input "true"
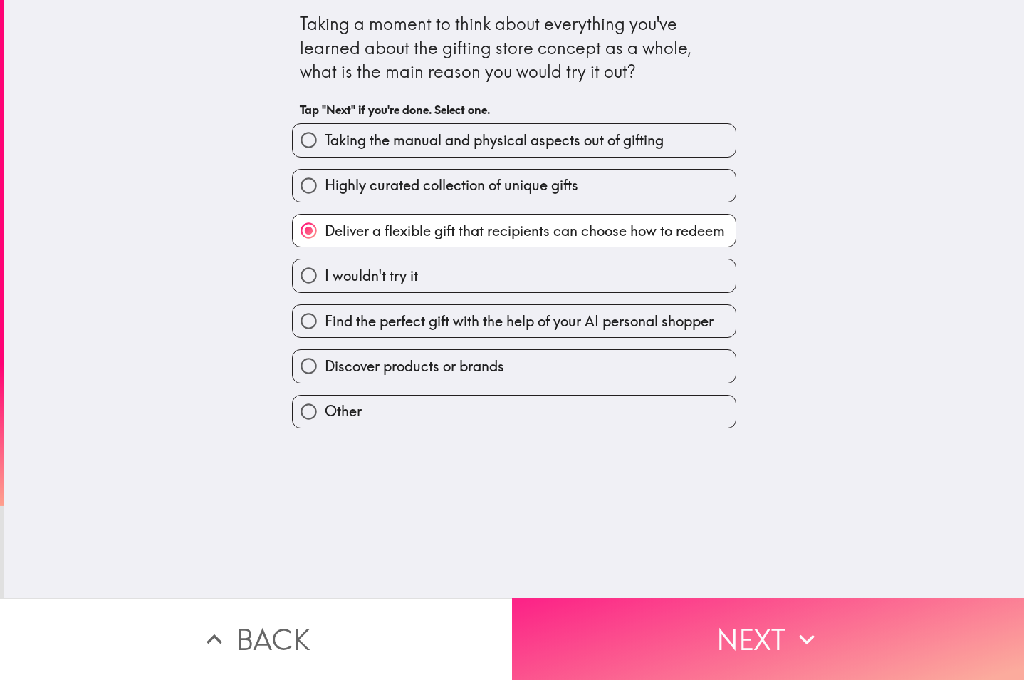
click at [740, 648] on button "Next" at bounding box center [768, 639] width 512 height 82
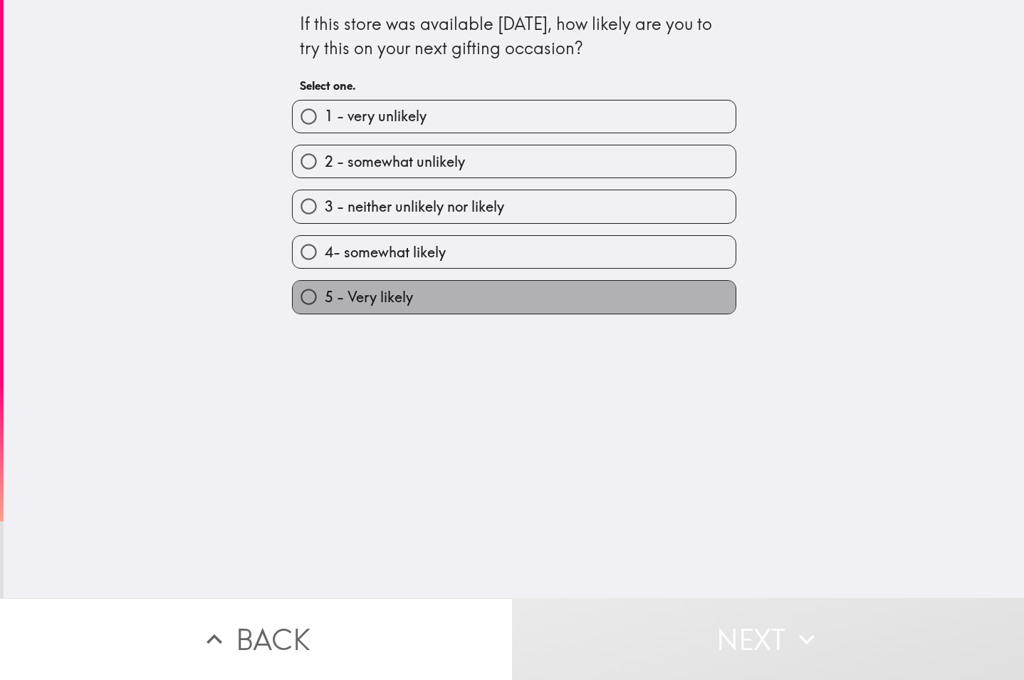
click at [414, 299] on label "5 - Very likely" at bounding box center [514, 297] width 443 height 32
click at [325, 299] on input "5 - Very likely" at bounding box center [309, 297] width 32 height 32
radio input "true"
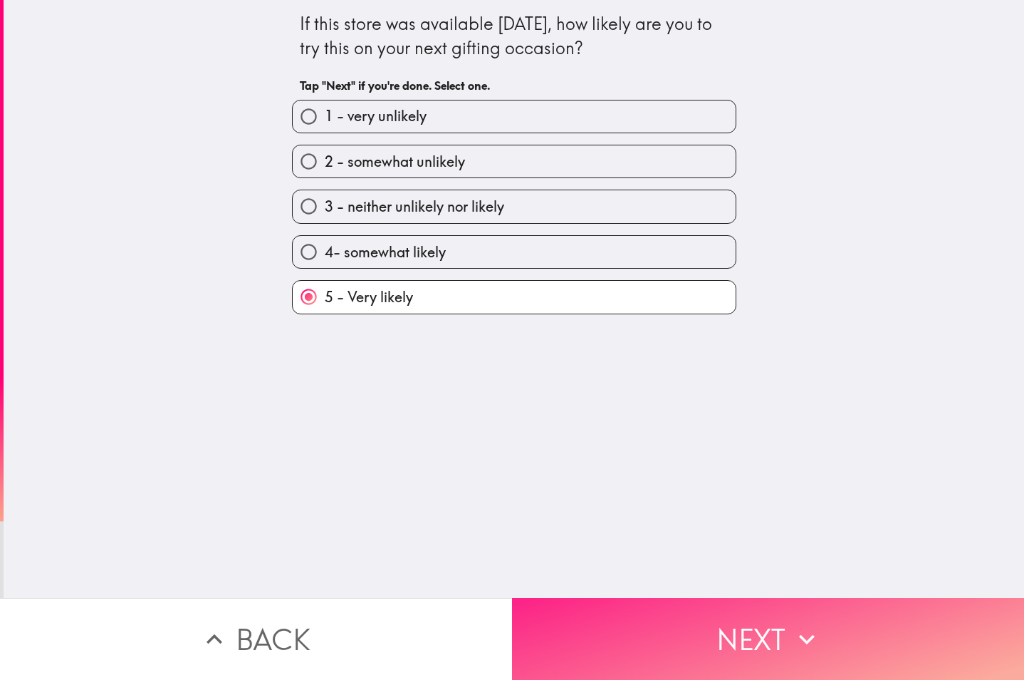
click at [675, 600] on button "Next" at bounding box center [768, 639] width 512 height 82
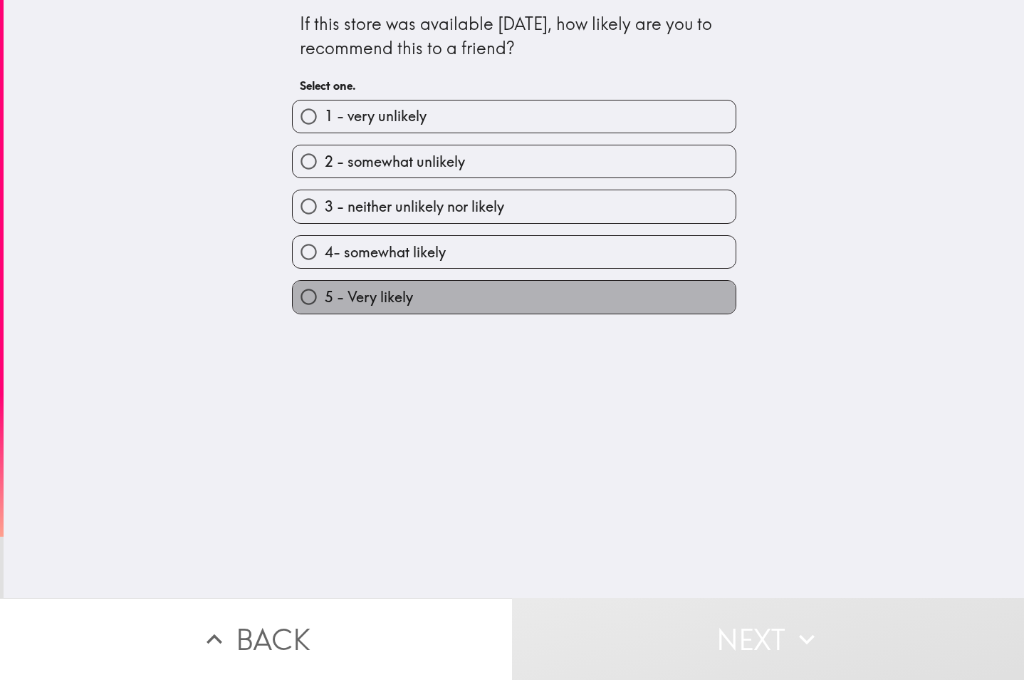
click at [394, 285] on label "5 - Very likely" at bounding box center [514, 297] width 443 height 32
click at [325, 285] on input "5 - Very likely" at bounding box center [309, 297] width 32 height 32
radio input "true"
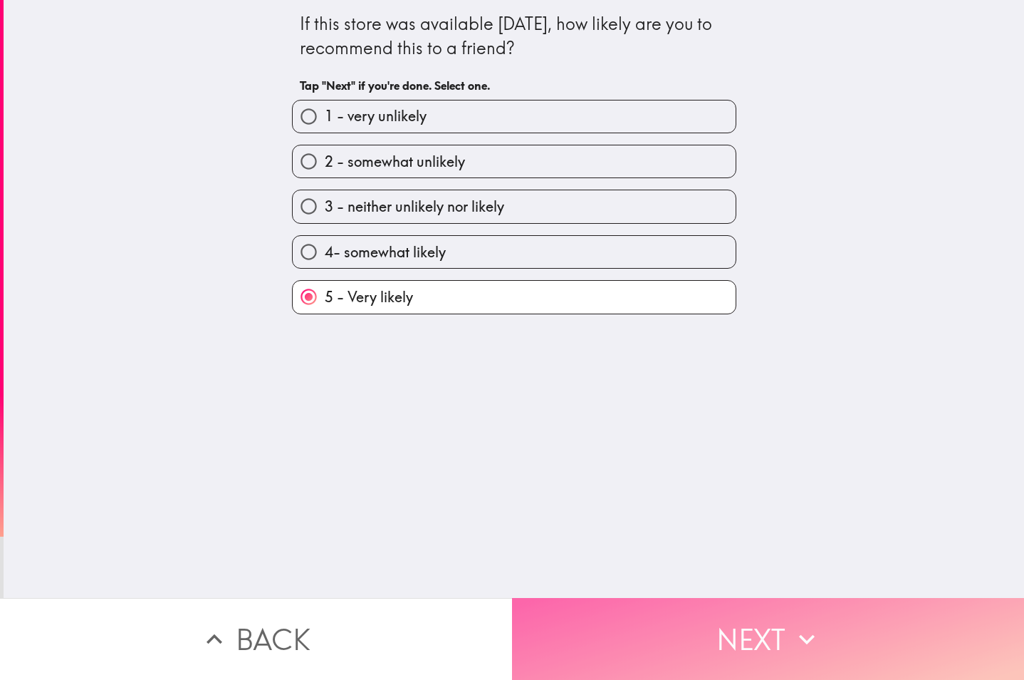
click at [654, 600] on button "Next" at bounding box center [768, 639] width 512 height 82
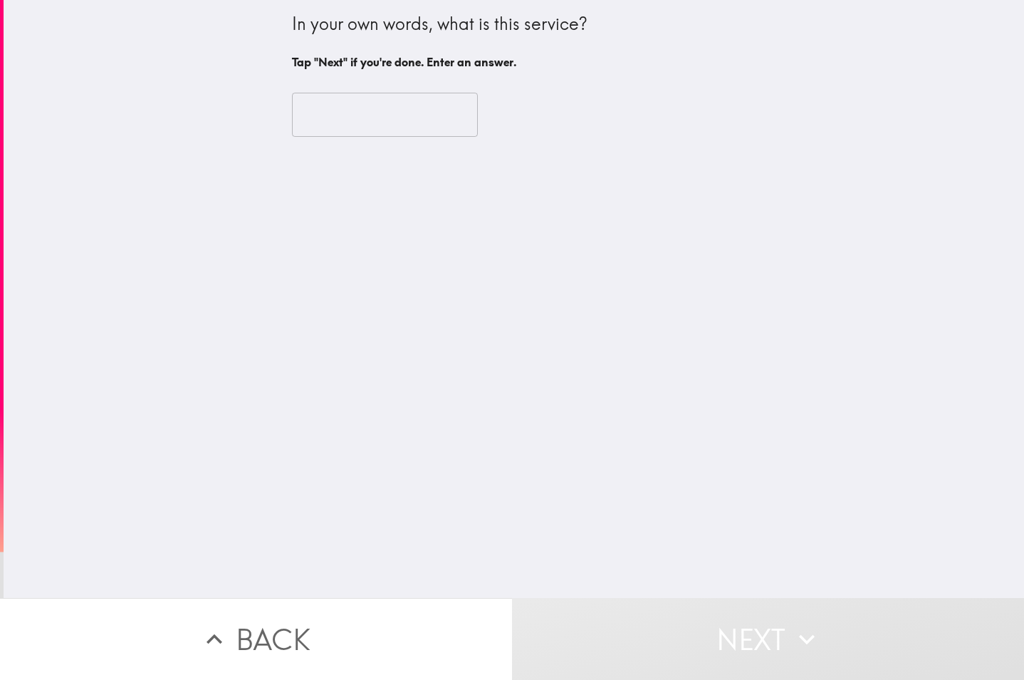
click at [374, 111] on input "text" at bounding box center [385, 115] width 186 height 44
click at [335, 110] on input "text" at bounding box center [385, 115] width 186 height 44
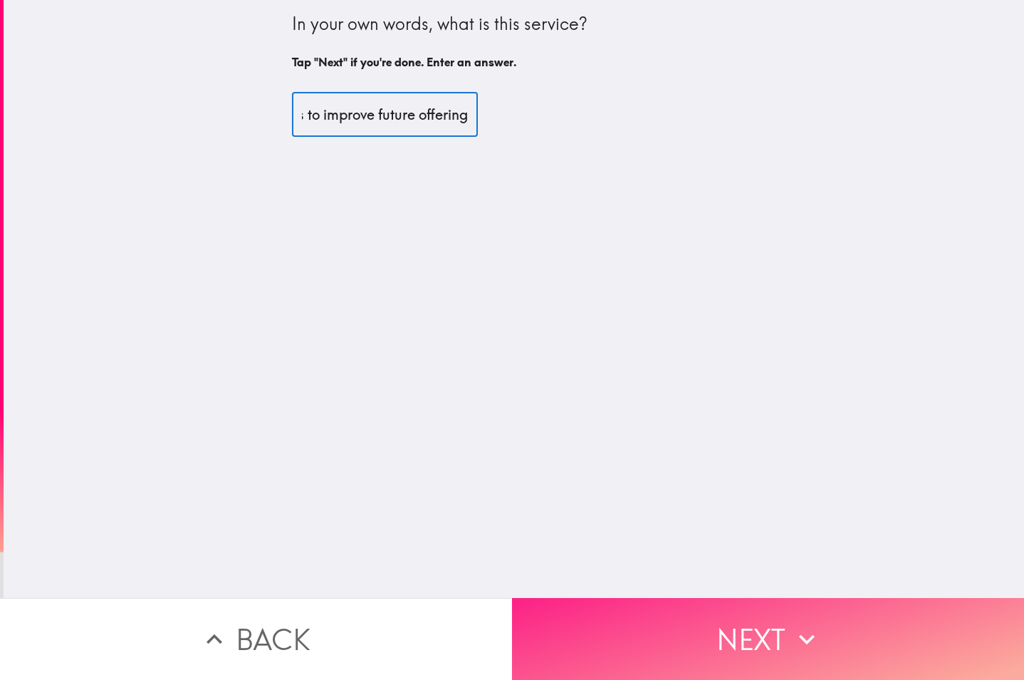
scroll to position [0, 442]
type input "This service helps me shop, discover products, and share my opinions to improve…"
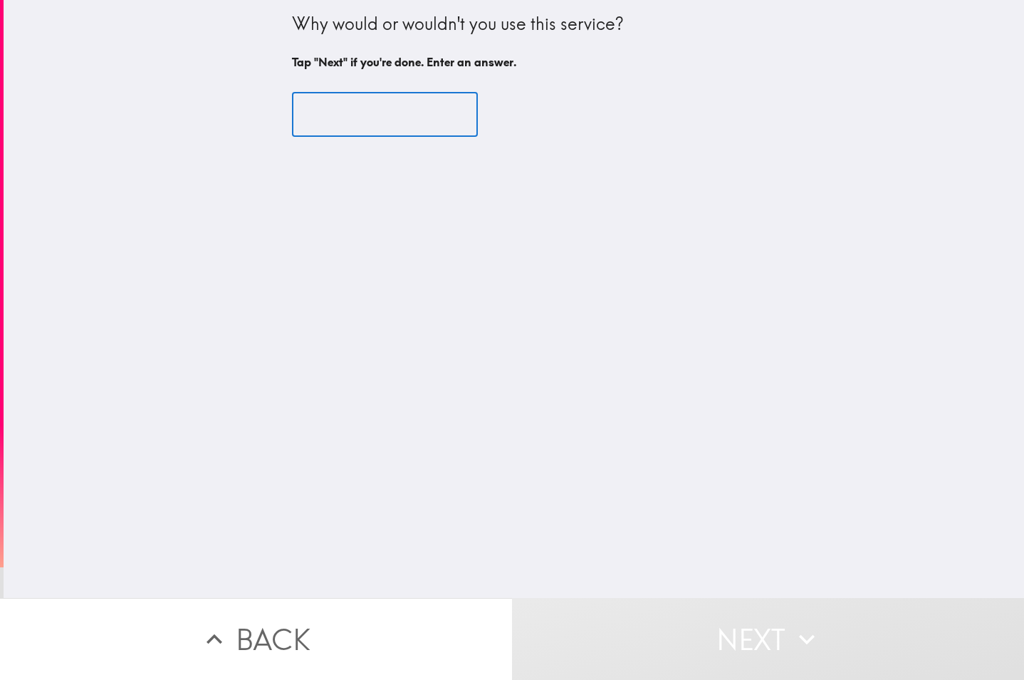
click at [452, 123] on input "text" at bounding box center [385, 115] width 186 height 44
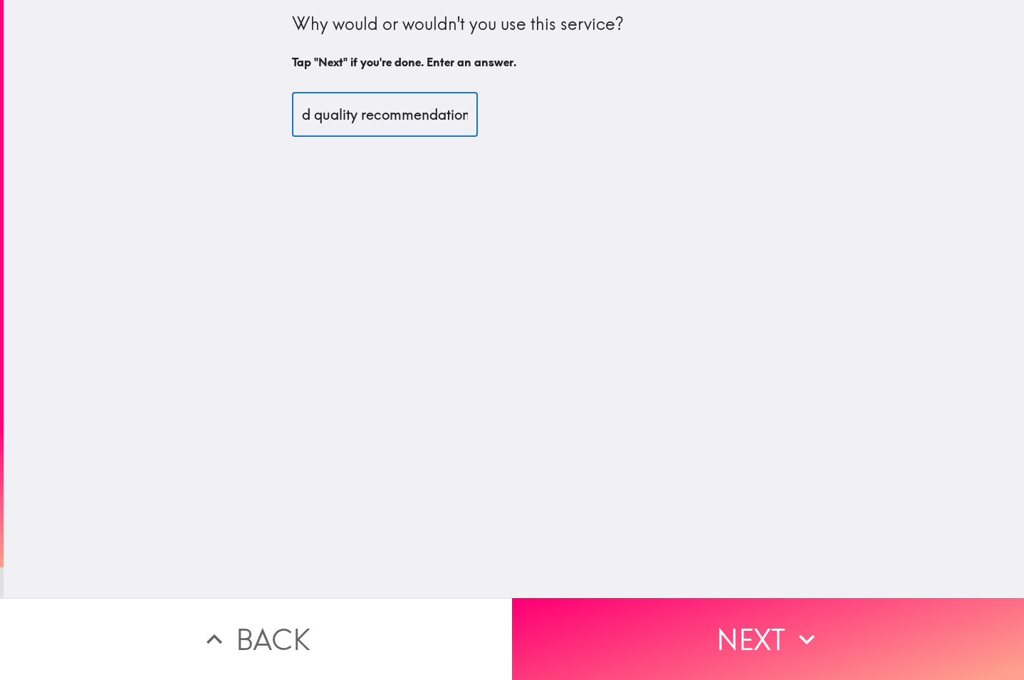
scroll to position [0, 229]
type input "I’d use it for convenience and trusted quality recommendations."
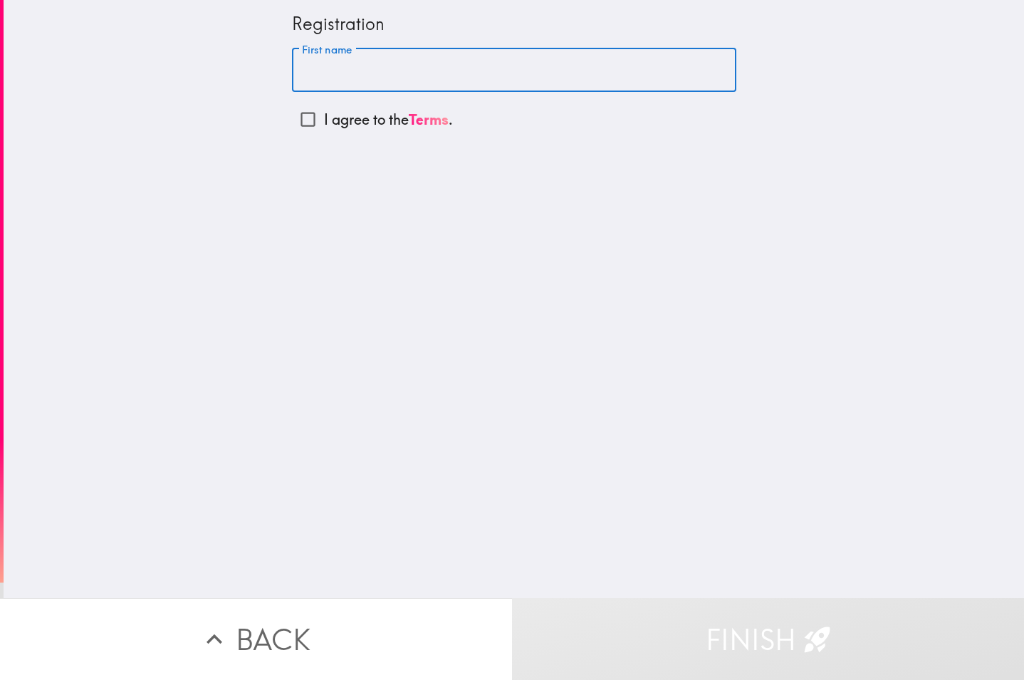
click at [358, 68] on input "First name" at bounding box center [514, 70] width 444 height 44
type input "[PERSON_NAME]"
click at [294, 122] on input "I agree to the Terms ." at bounding box center [308, 119] width 32 height 32
checkbox input "true"
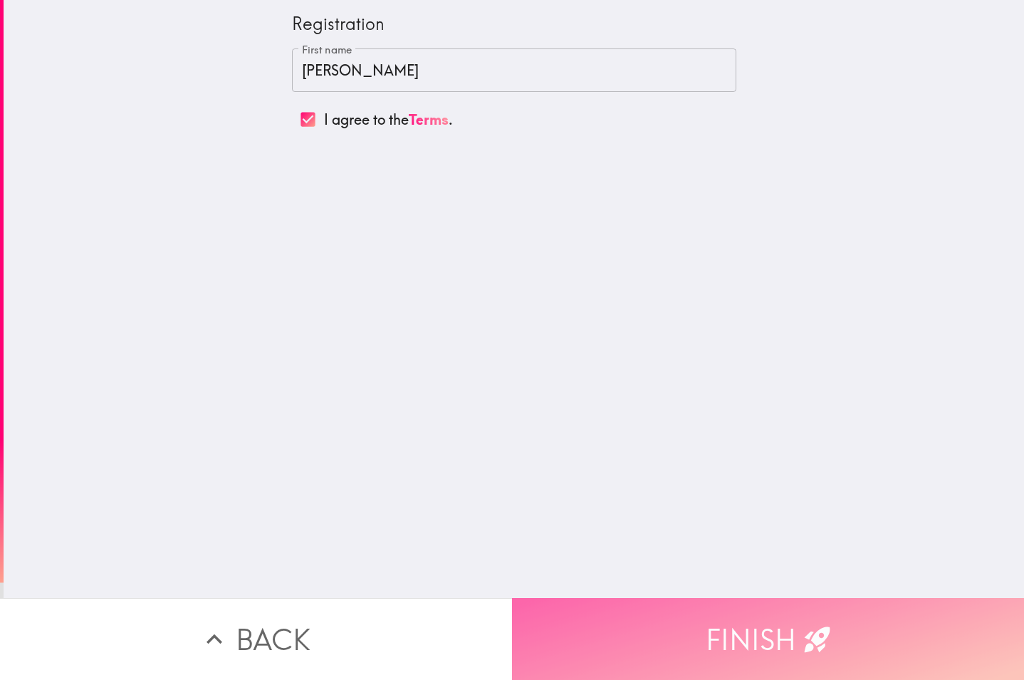
click at [741, 600] on button "Finish" at bounding box center [768, 639] width 512 height 82
